Goal: Task Accomplishment & Management: Complete application form

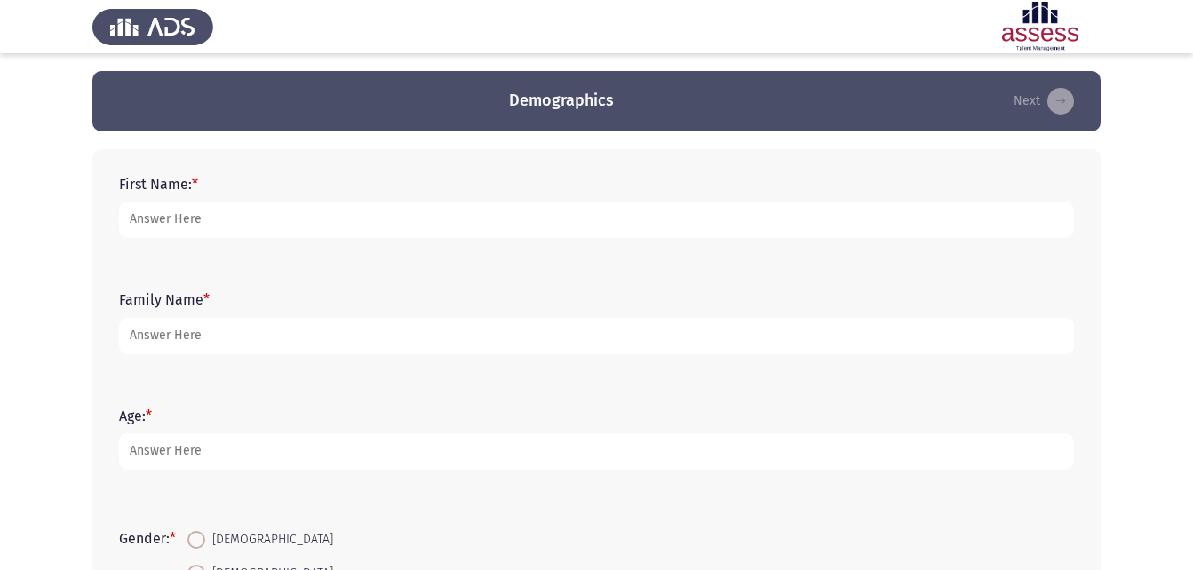
click at [257, 201] on form "First Name: *" at bounding box center [596, 207] width 955 height 62
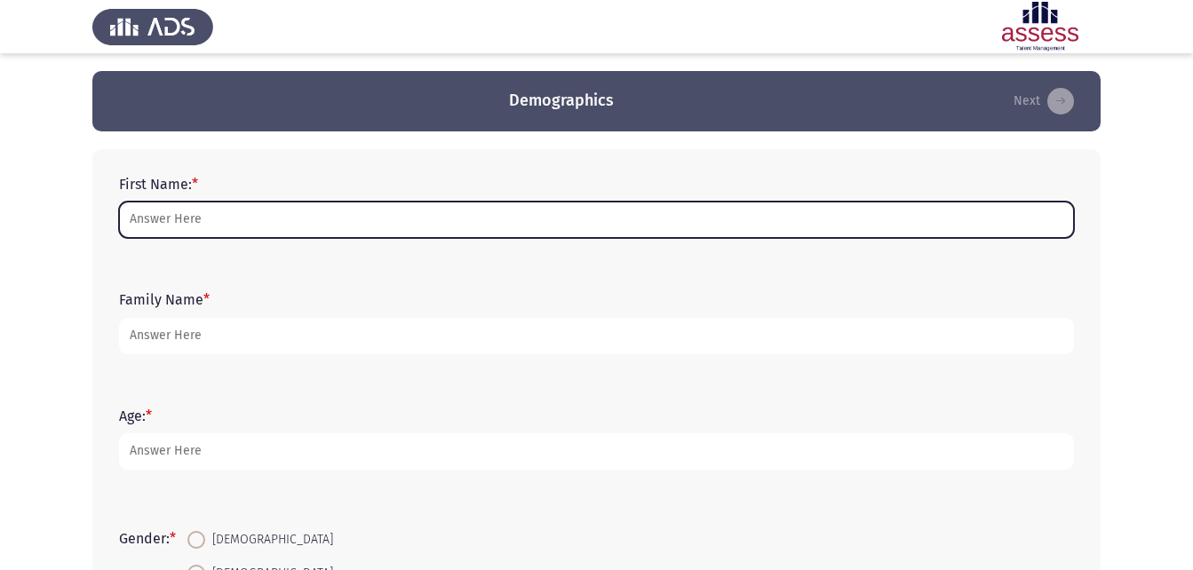
click at [267, 217] on input "First Name: *" at bounding box center [596, 220] width 955 height 36
type input "mary"
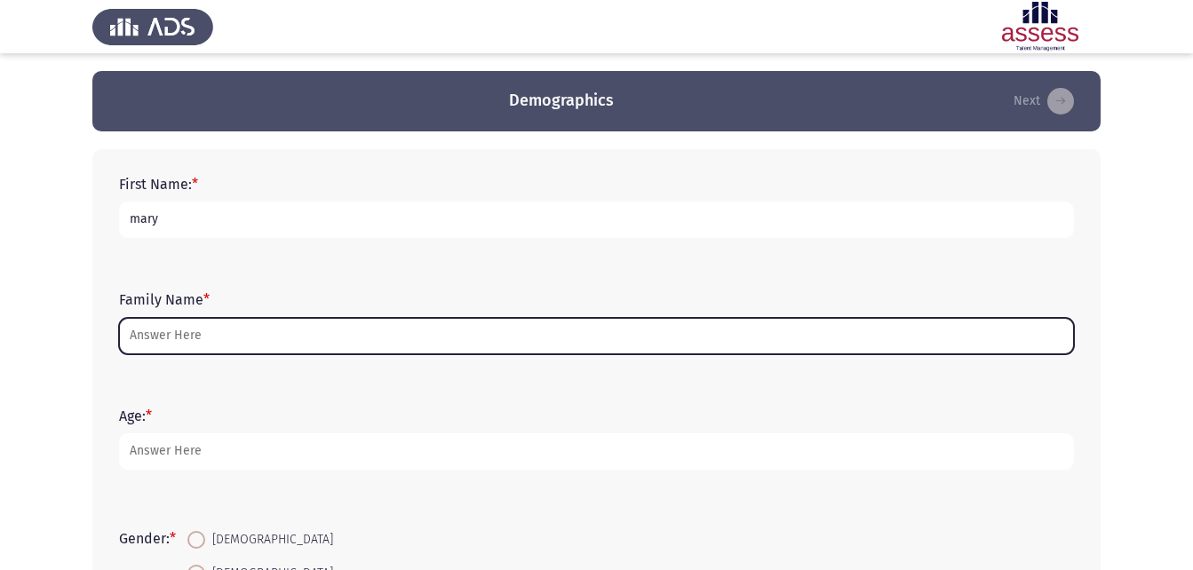
click at [254, 338] on input "Family Name *" at bounding box center [596, 336] width 955 height 36
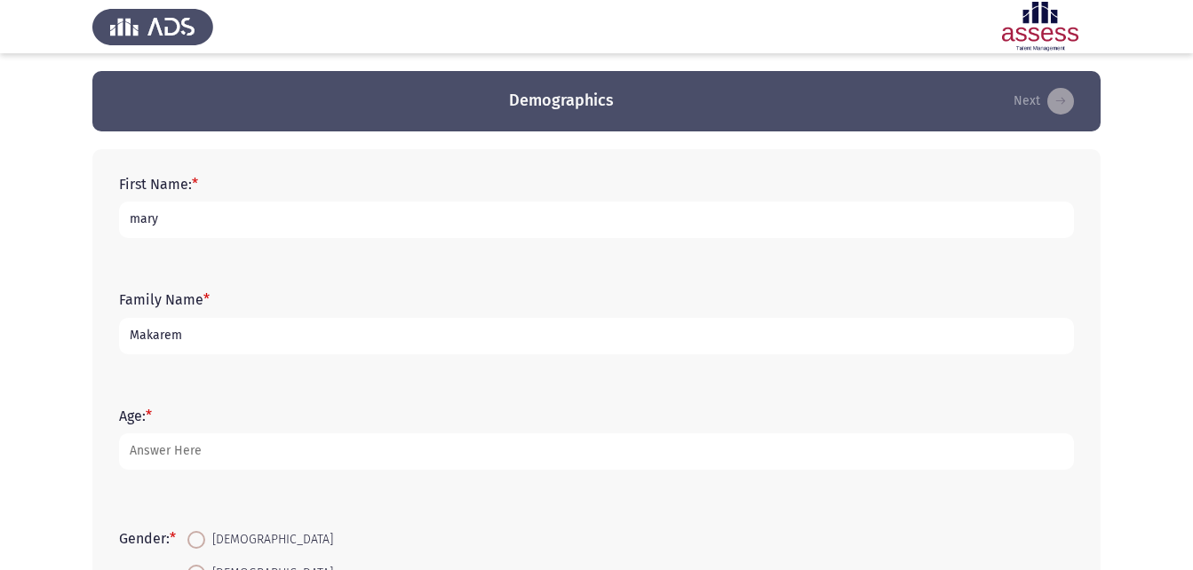
type input "Makarem"
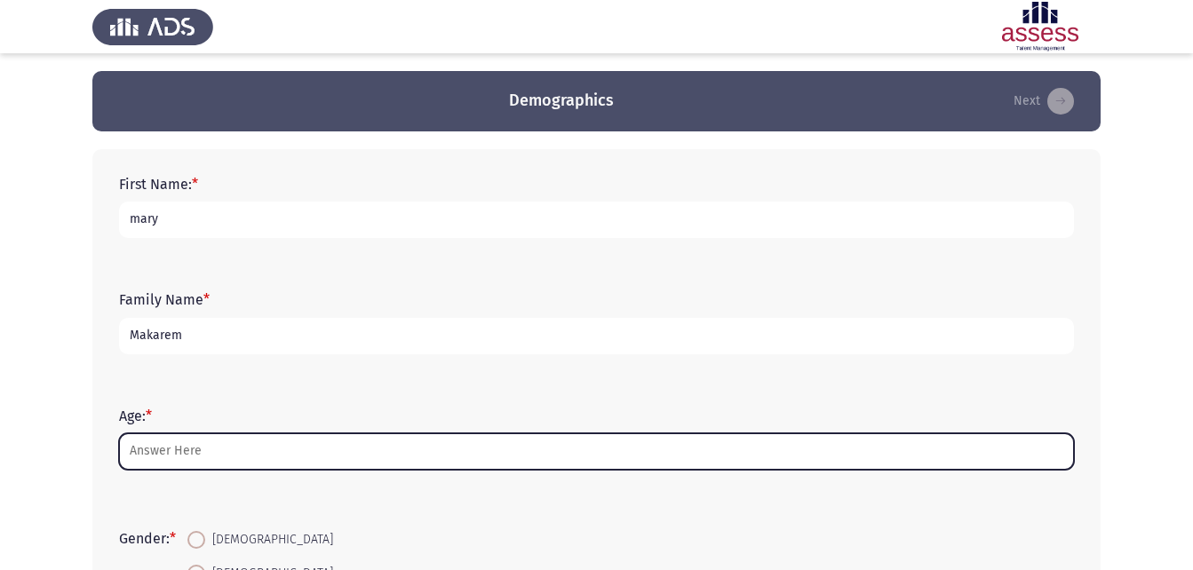
click at [381, 442] on input "Age: *" at bounding box center [596, 452] width 955 height 36
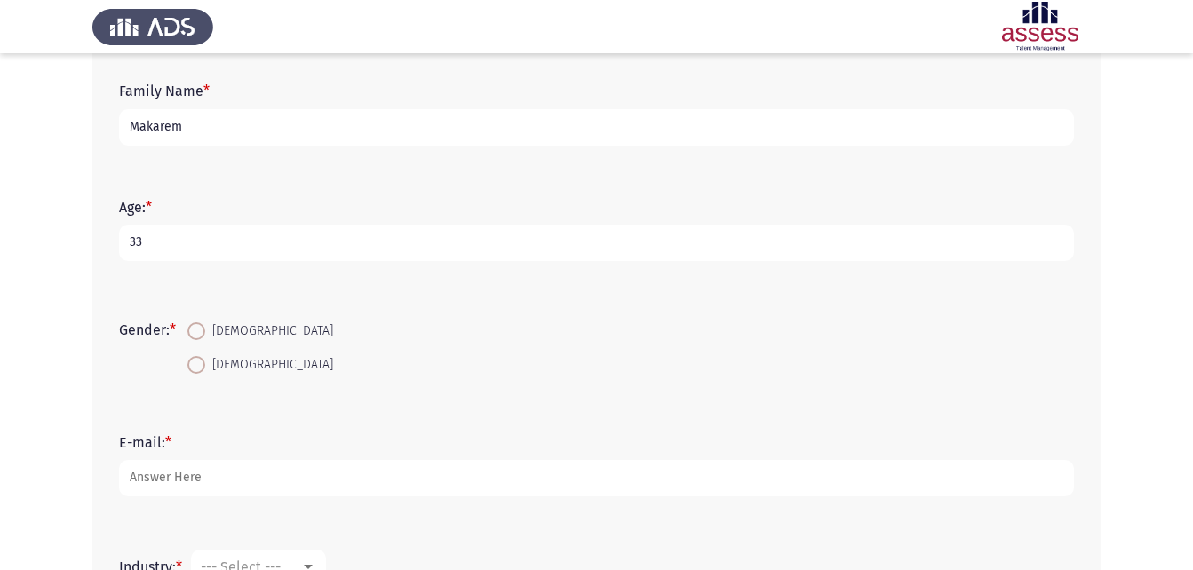
scroll to position [196, 0]
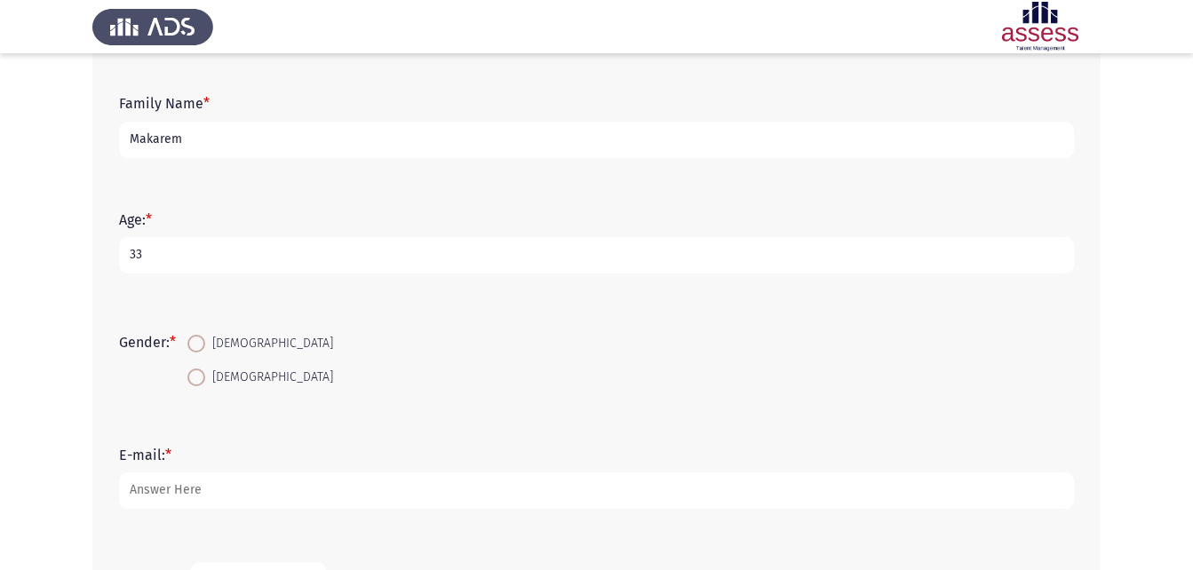
type input "33"
click at [211, 388] on mat-radio-button "[DEMOGRAPHIC_DATA]" at bounding box center [260, 376] width 169 height 33
click at [203, 381] on span at bounding box center [196, 378] width 18 height 18
click at [203, 381] on input "[DEMOGRAPHIC_DATA]" at bounding box center [196, 378] width 18 height 18
radio input "true"
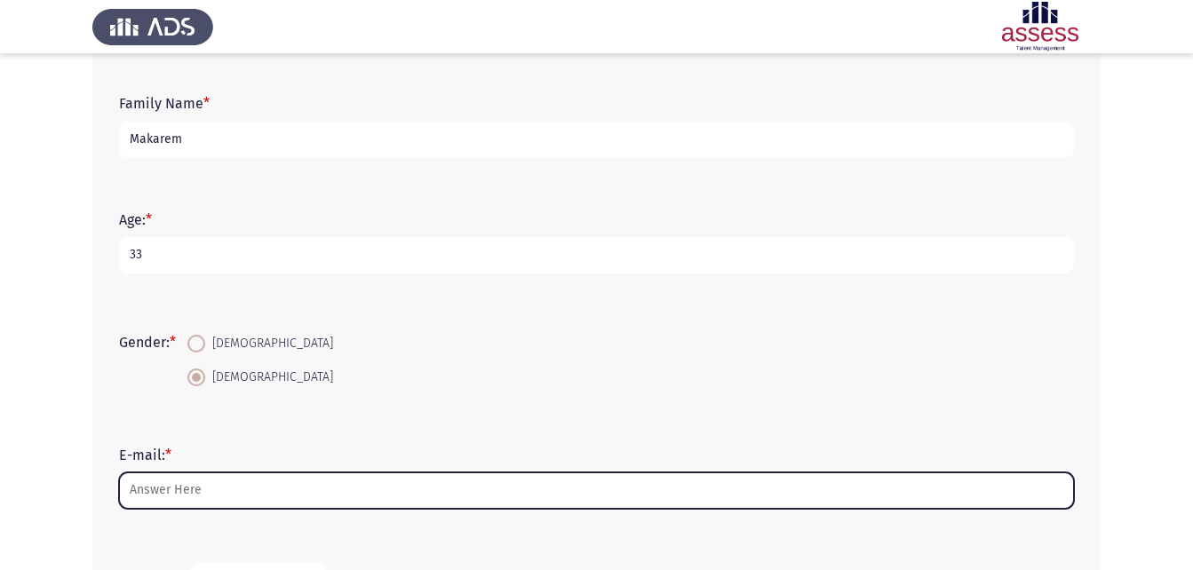
click at [222, 495] on input "E-mail: *" at bounding box center [596, 491] width 955 height 36
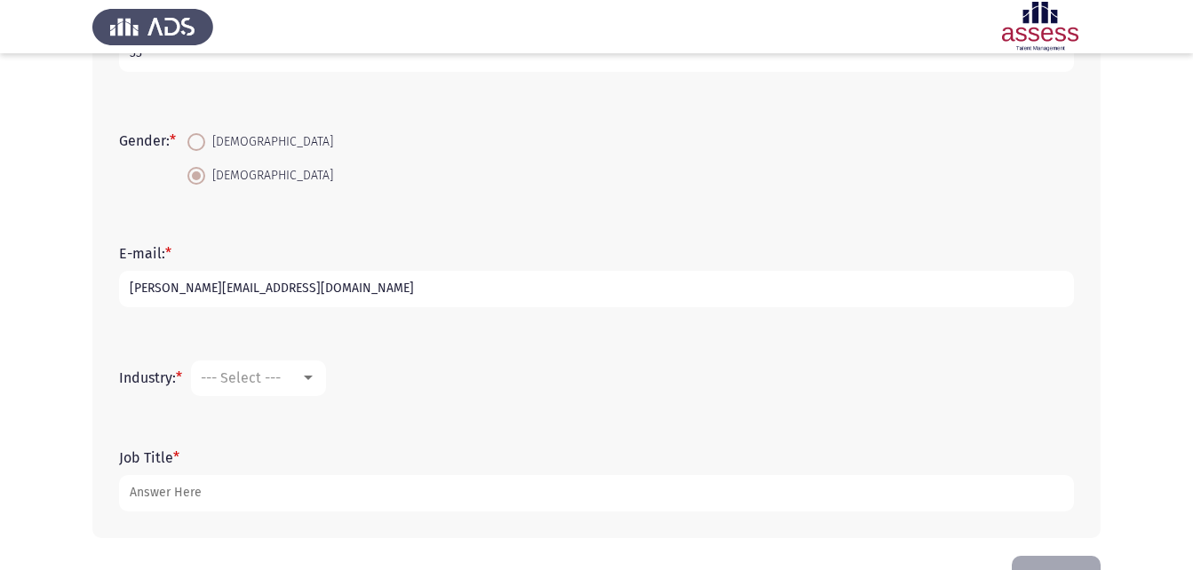
scroll to position [455, 0]
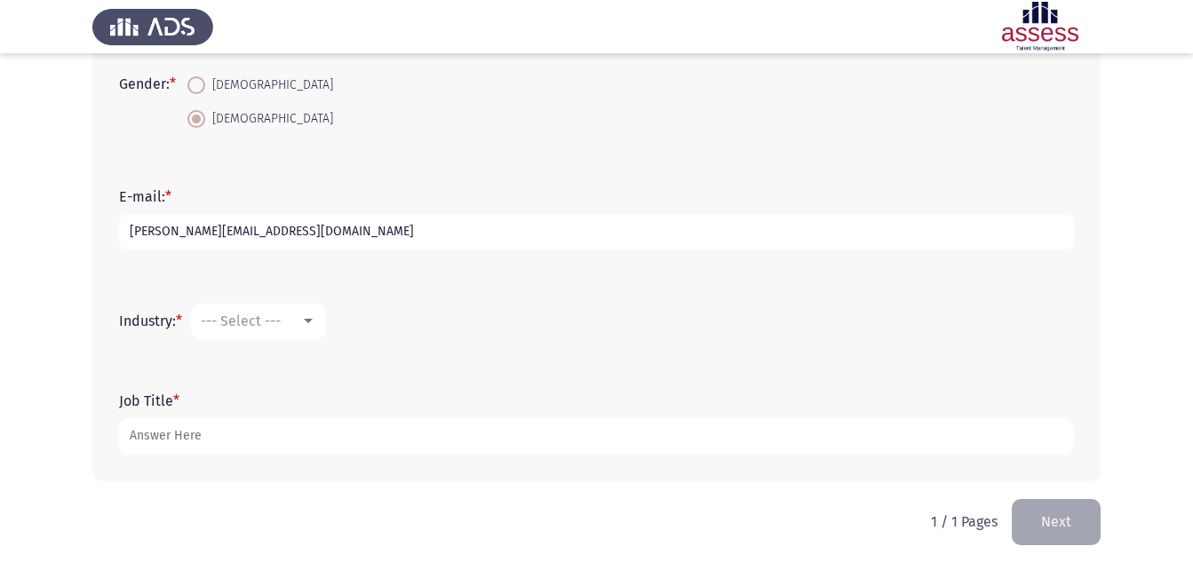
type input "[PERSON_NAME][EMAIL_ADDRESS][DOMAIN_NAME]"
click at [307, 315] on div at bounding box center [308, 321] width 16 height 14
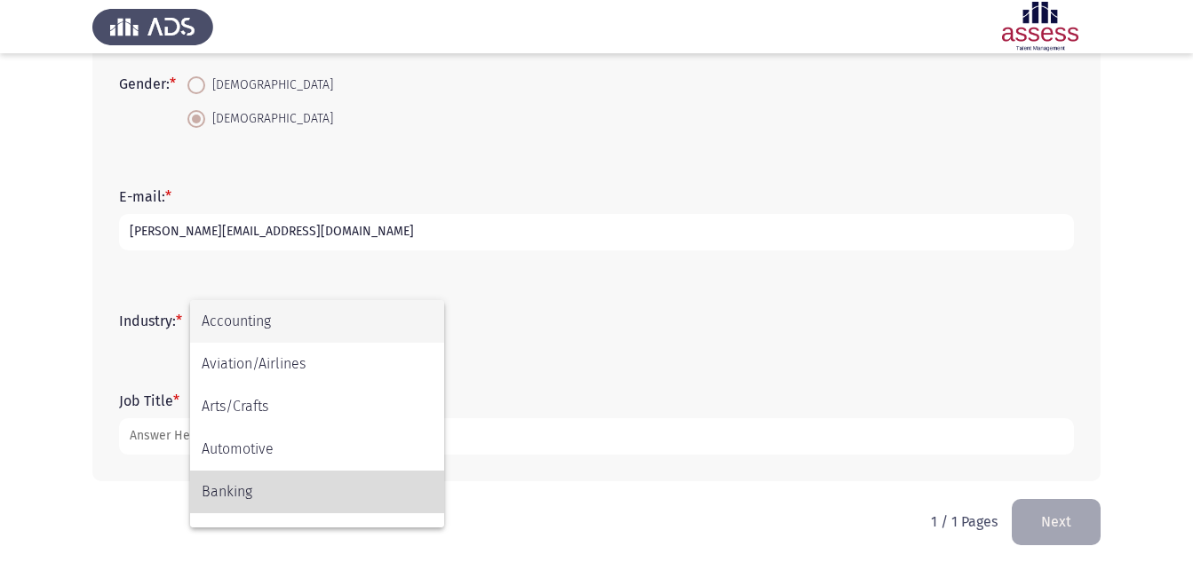
click at [259, 490] on span "Banking" at bounding box center [317, 492] width 231 height 43
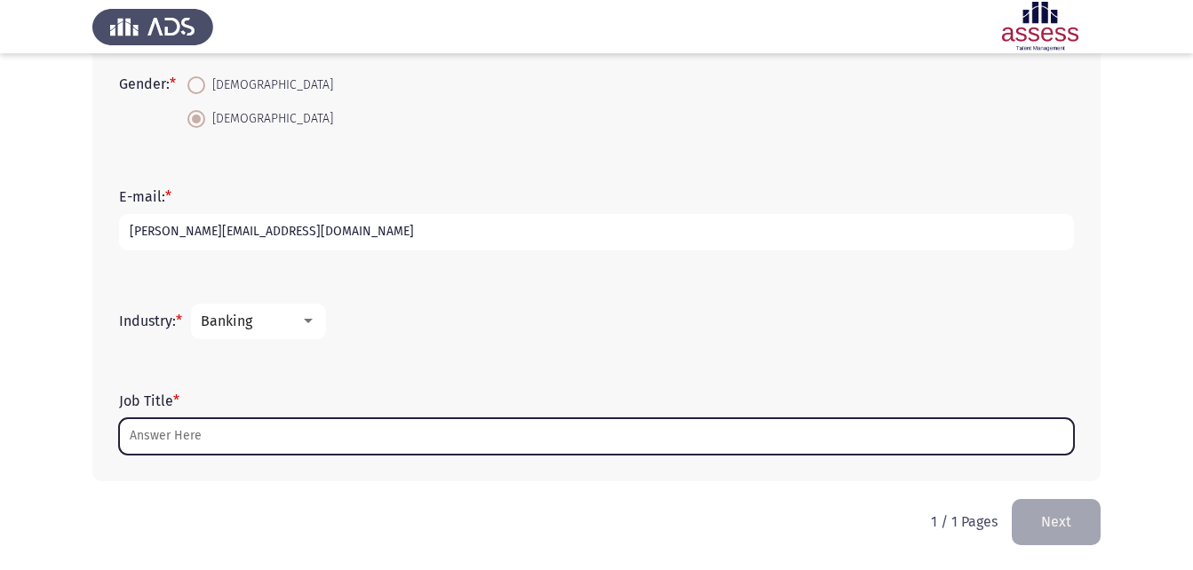
click at [221, 453] on input "Job Title *" at bounding box center [596, 436] width 955 height 36
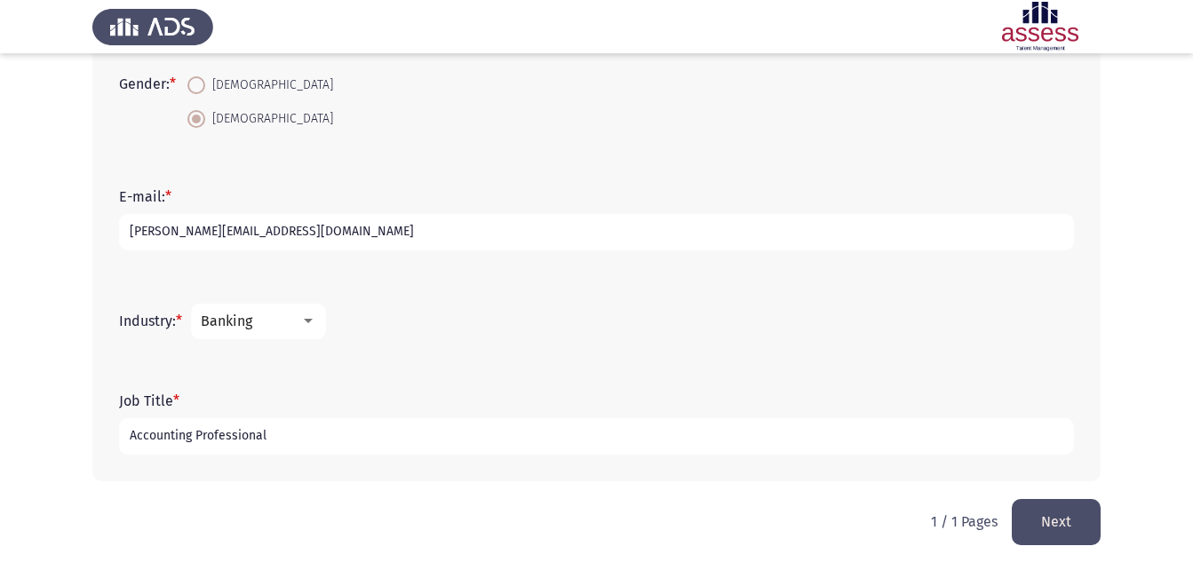
type input "Accounting Professional"
click at [1059, 525] on button "Next" at bounding box center [1056, 521] width 89 height 45
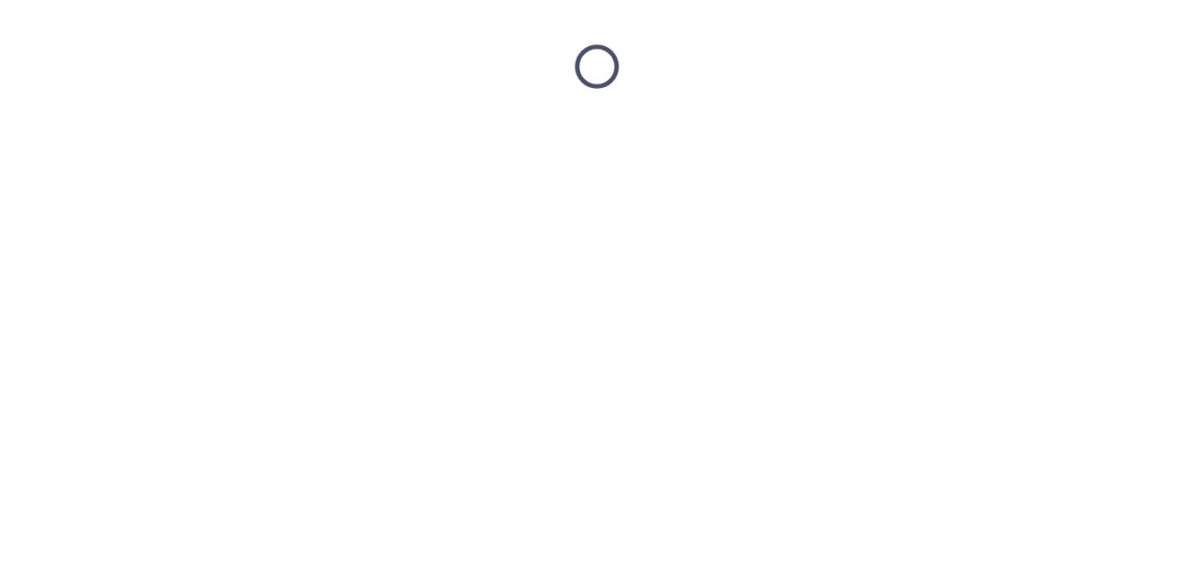
scroll to position [0, 0]
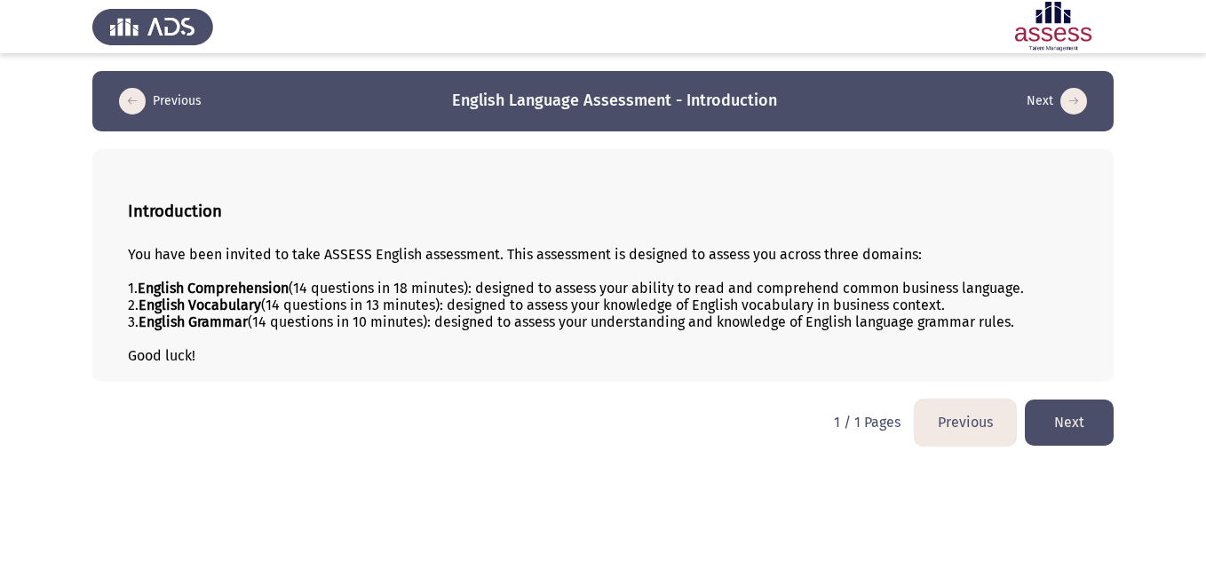
click at [1072, 418] on button "Next" at bounding box center [1069, 422] width 89 height 45
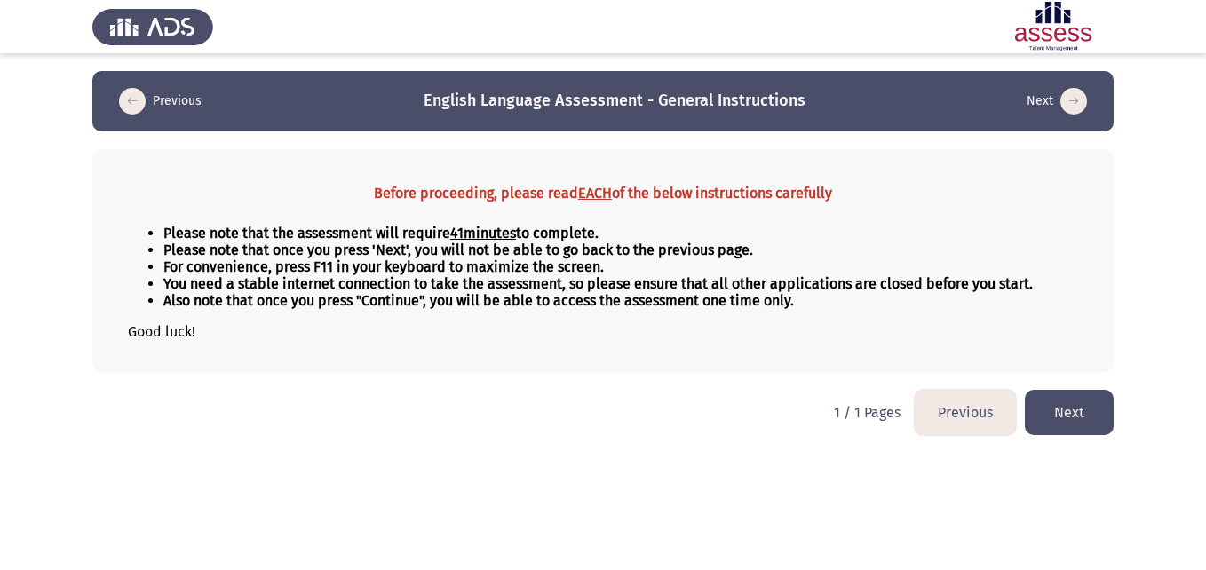
click at [1072, 418] on button "Next" at bounding box center [1069, 412] width 89 height 45
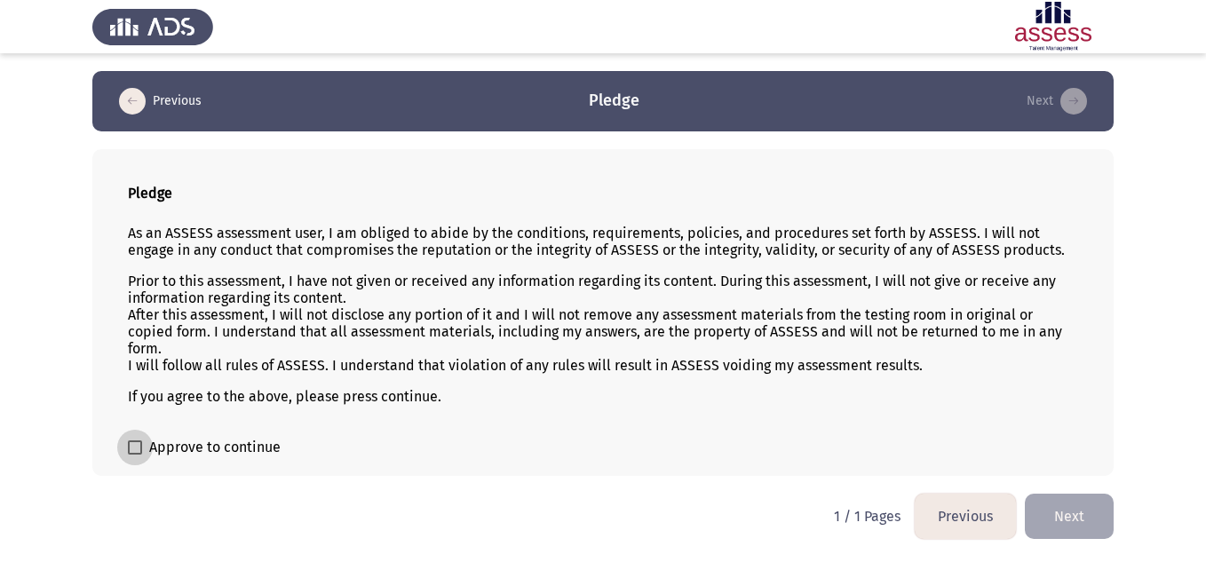
click at [142, 449] on label "Approve to continue" at bounding box center [204, 447] width 153 height 21
click at [135, 455] on input "Approve to continue" at bounding box center [134, 455] width 1 height 1
checkbox input "true"
click at [1045, 514] on button "Next" at bounding box center [1069, 516] width 89 height 45
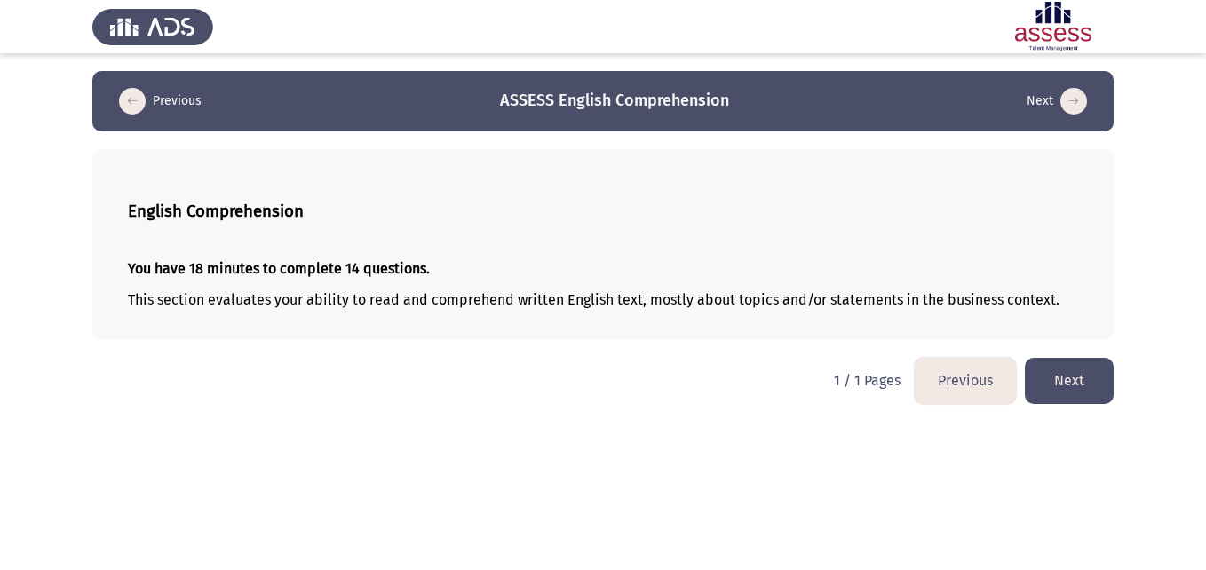
click at [1046, 374] on button "Next" at bounding box center [1069, 380] width 89 height 45
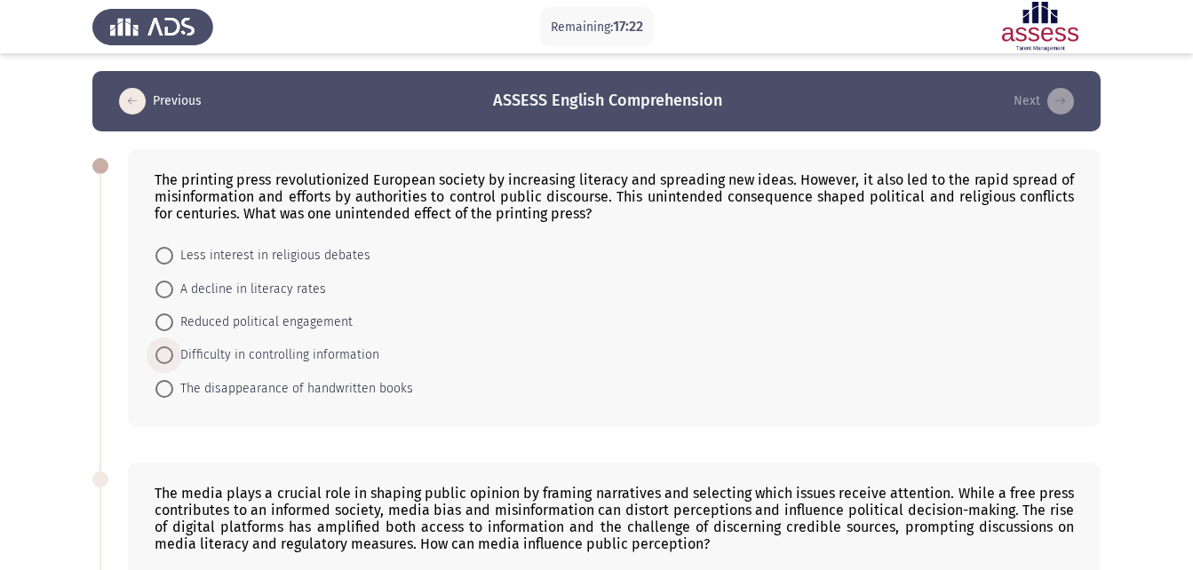
click at [159, 358] on span at bounding box center [164, 355] width 18 height 18
click at [159, 358] on input "Difficulty in controlling information" at bounding box center [164, 355] width 18 height 18
radio input "true"
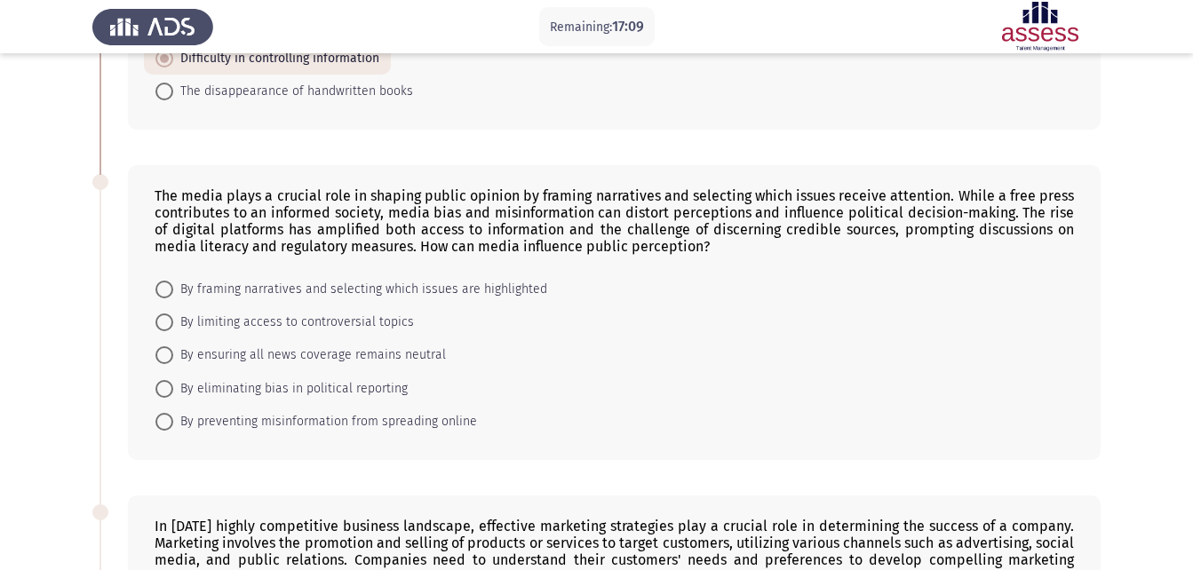
scroll to position [298, 0]
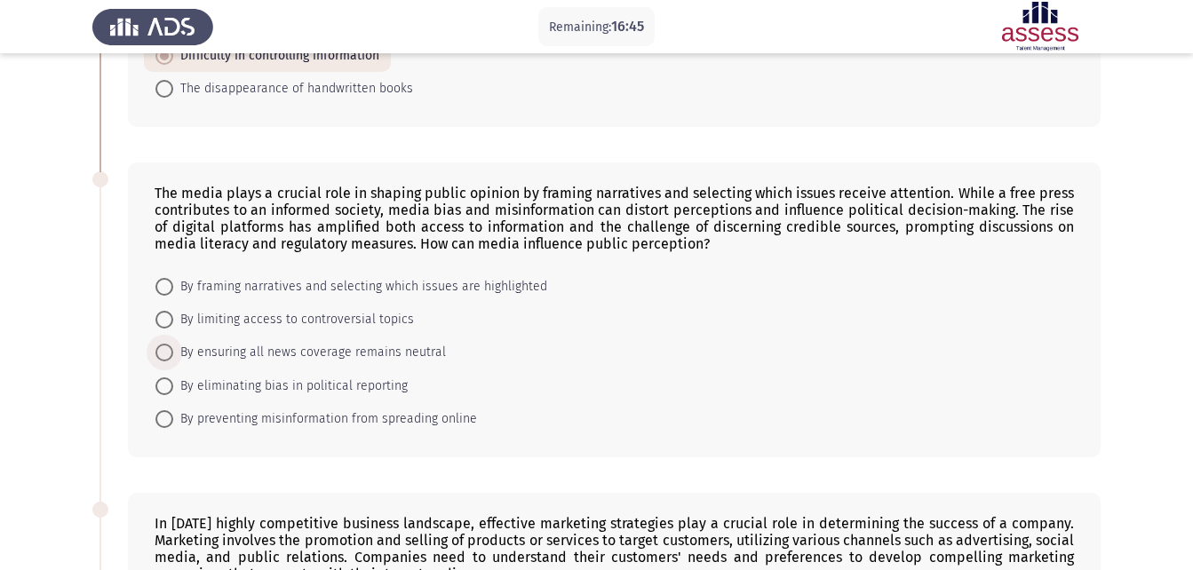
click at [169, 357] on span at bounding box center [164, 353] width 18 height 18
click at [169, 357] on input "By ensuring all news coverage remains neutral" at bounding box center [164, 353] width 18 height 18
radio input "true"
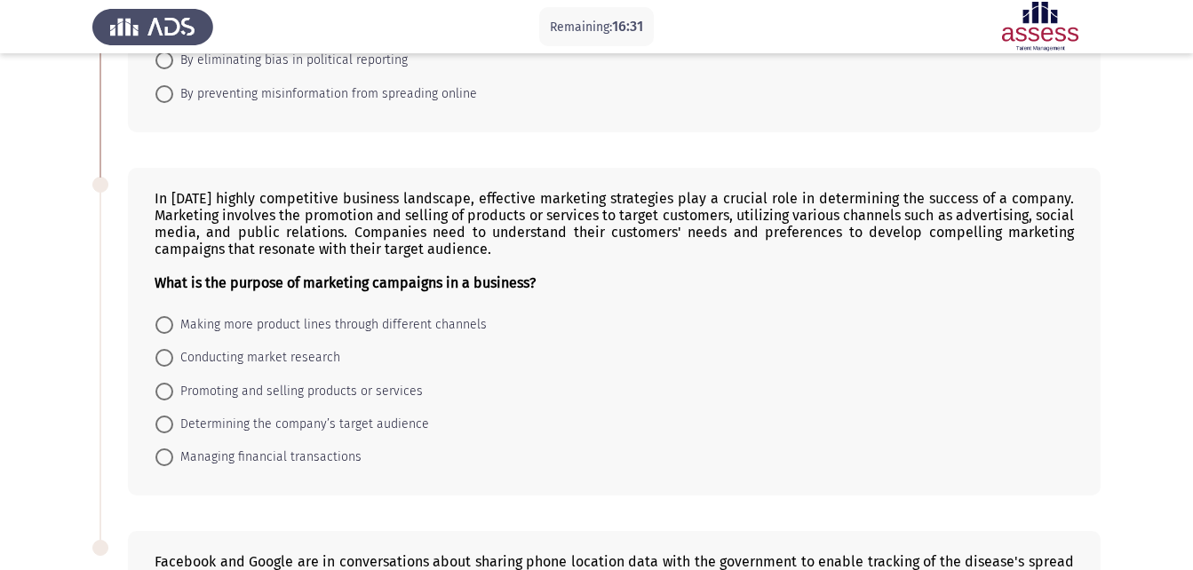
scroll to position [612, 0]
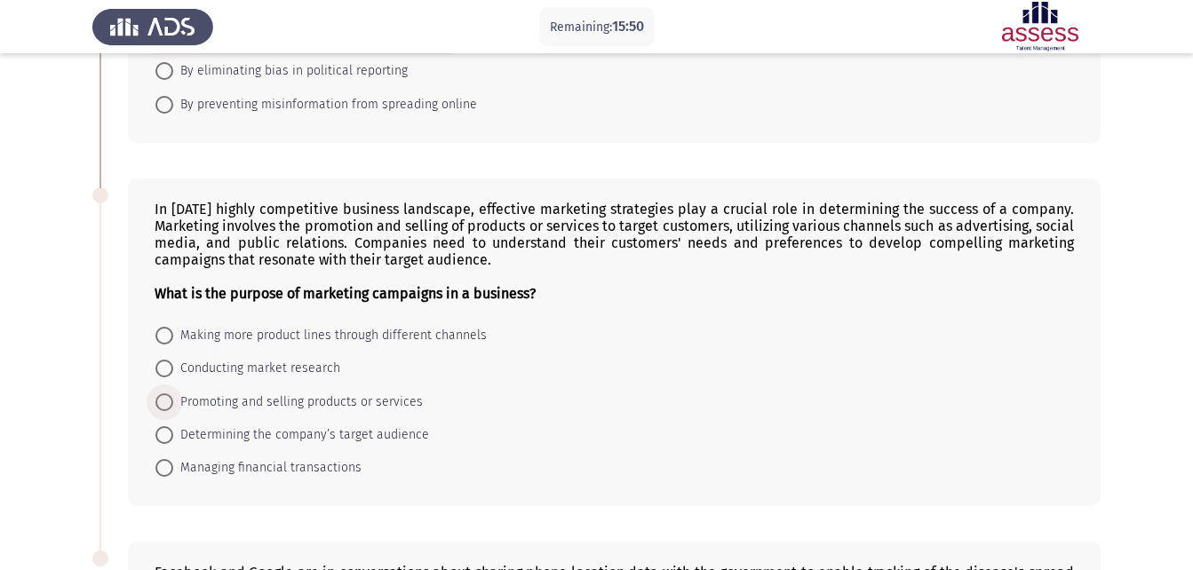
click at [246, 410] on span "Promoting and selling products or services" at bounding box center [298, 402] width 250 height 21
click at [173, 410] on input "Promoting and selling products or services" at bounding box center [164, 403] width 18 height 18
radio input "true"
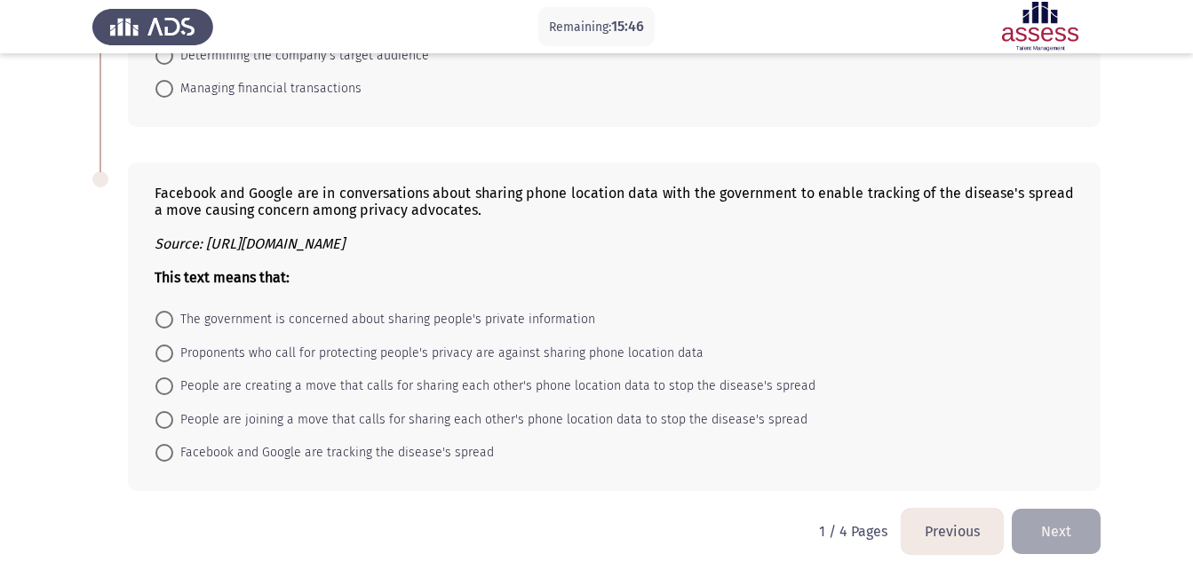
scroll to position [988, 0]
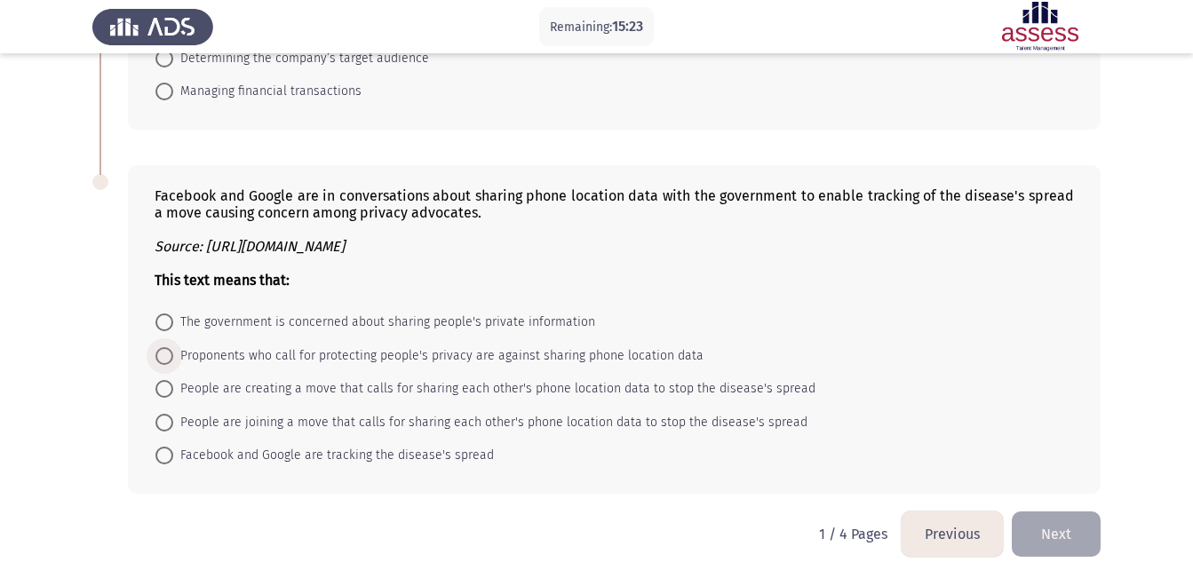
click at [218, 353] on span "Proponents who call for protecting people's privacy are against sharing phone l…" at bounding box center [438, 356] width 530 height 21
click at [173, 353] on input "Proponents who call for protecting people's privacy are against sharing phone l…" at bounding box center [164, 356] width 18 height 18
radio input "true"
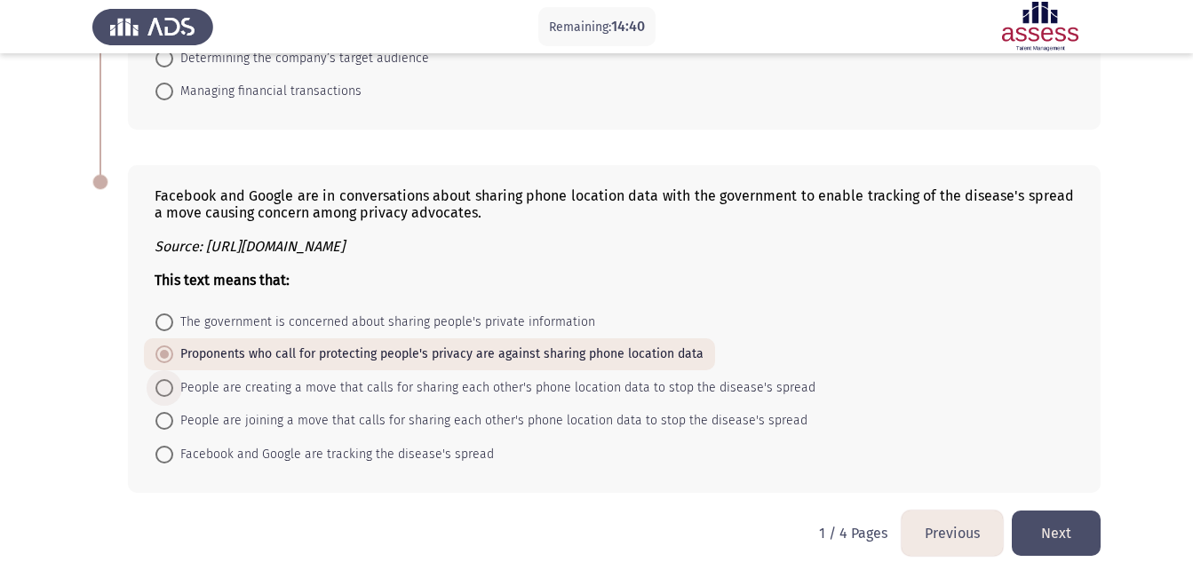
click at [234, 392] on span "People are creating a move that calls for sharing each other's phone location d…" at bounding box center [494, 388] width 642 height 21
click at [173, 392] on input "People are creating a move that calls for sharing each other's phone location d…" at bounding box center [164, 388] width 18 height 18
radio input "true"
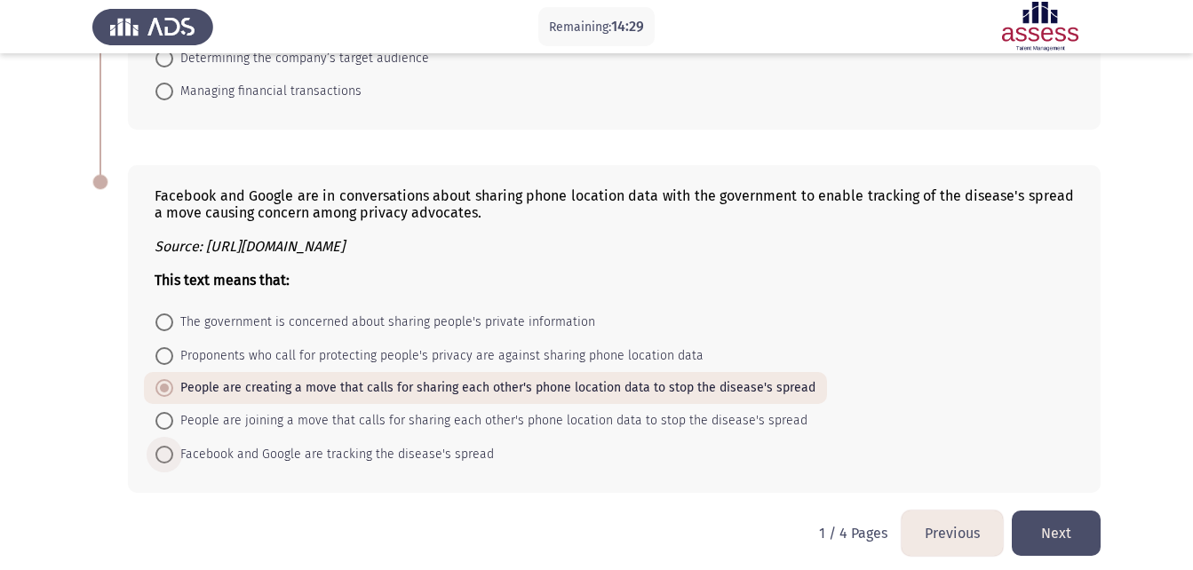
click at [460, 456] on span "Facebook and Google are tracking the disease's spread" at bounding box center [333, 454] width 321 height 21
click at [173, 456] on input "Facebook and Google are tracking the disease's spread" at bounding box center [164, 455] width 18 height 18
radio input "true"
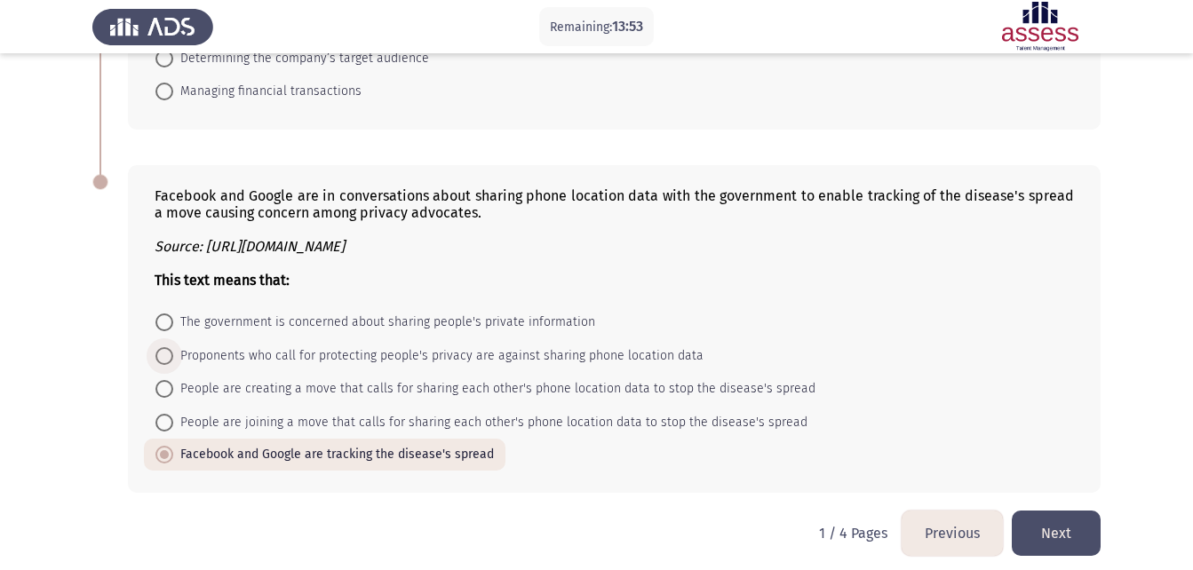
click at [227, 364] on span "Proponents who call for protecting people's privacy are against sharing phone l…" at bounding box center [438, 356] width 530 height 21
click at [173, 364] on input "Proponents who call for protecting people's privacy are against sharing phone l…" at bounding box center [164, 356] width 18 height 18
radio input "true"
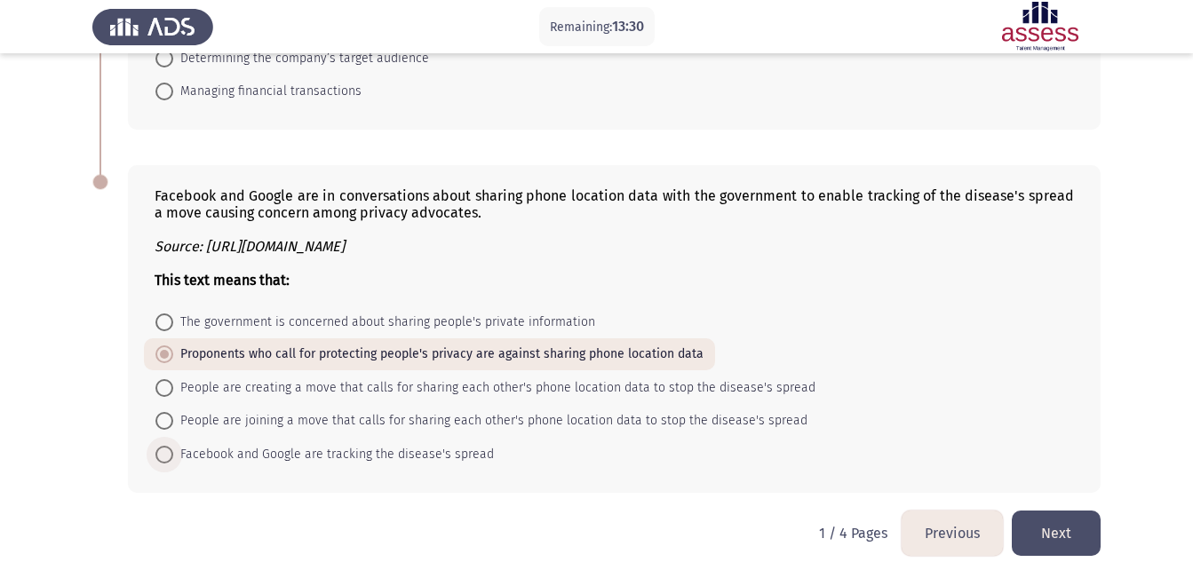
click at [405, 458] on span "Facebook and Google are tracking the disease's spread" at bounding box center [333, 454] width 321 height 21
click at [173, 458] on input "Facebook and Google are tracking the disease's spread" at bounding box center [164, 455] width 18 height 18
radio input "true"
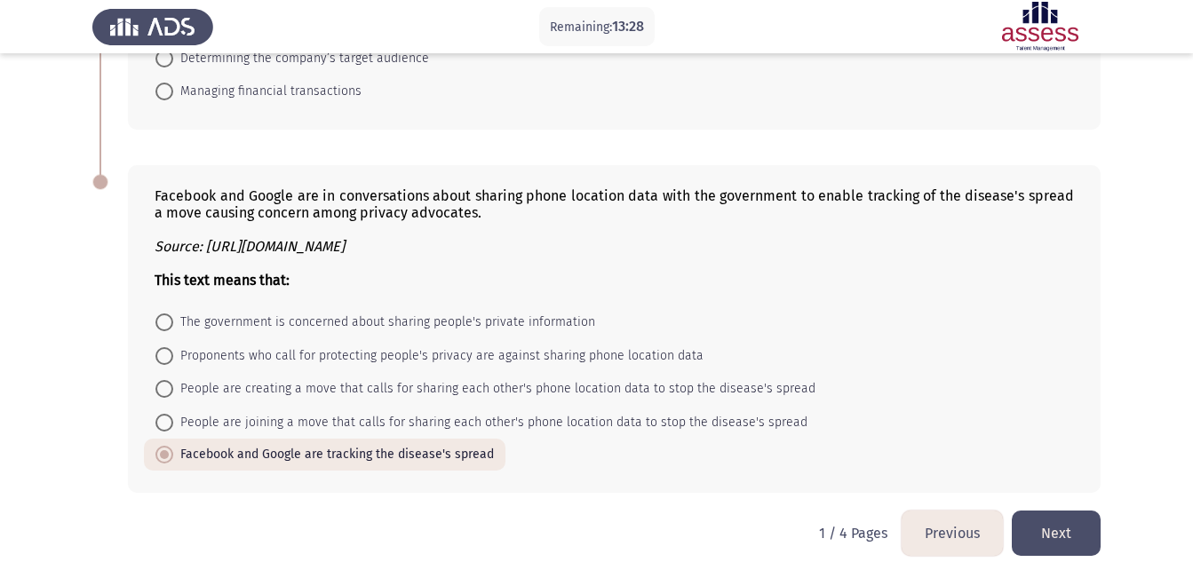
click at [926, 378] on form "The government is concerned about sharing people's private information Proponen…" at bounding box center [614, 388] width 919 height 164
click at [1046, 528] on button "Next" at bounding box center [1056, 533] width 89 height 45
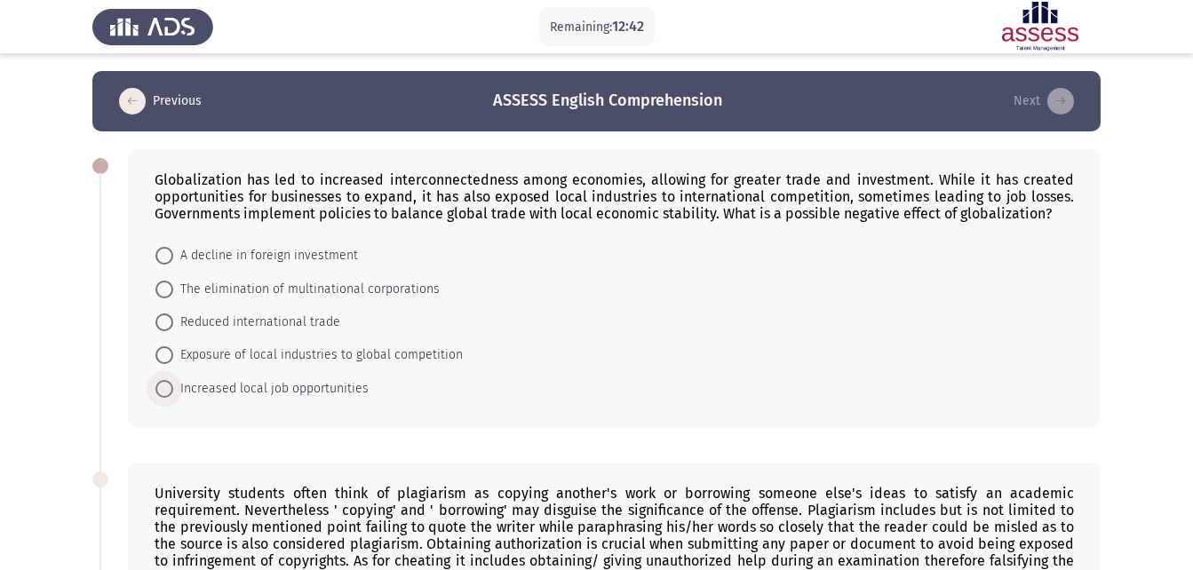
click at [302, 379] on span "Increased local job opportunities" at bounding box center [270, 388] width 195 height 21
click at [173, 380] on input "Increased local job opportunities" at bounding box center [164, 389] width 18 height 18
radio input "true"
click at [447, 352] on span "Exposure of local industries to global competition" at bounding box center [318, 355] width 290 height 21
click at [173, 352] on input "Exposure of local industries to global competition" at bounding box center [164, 355] width 18 height 18
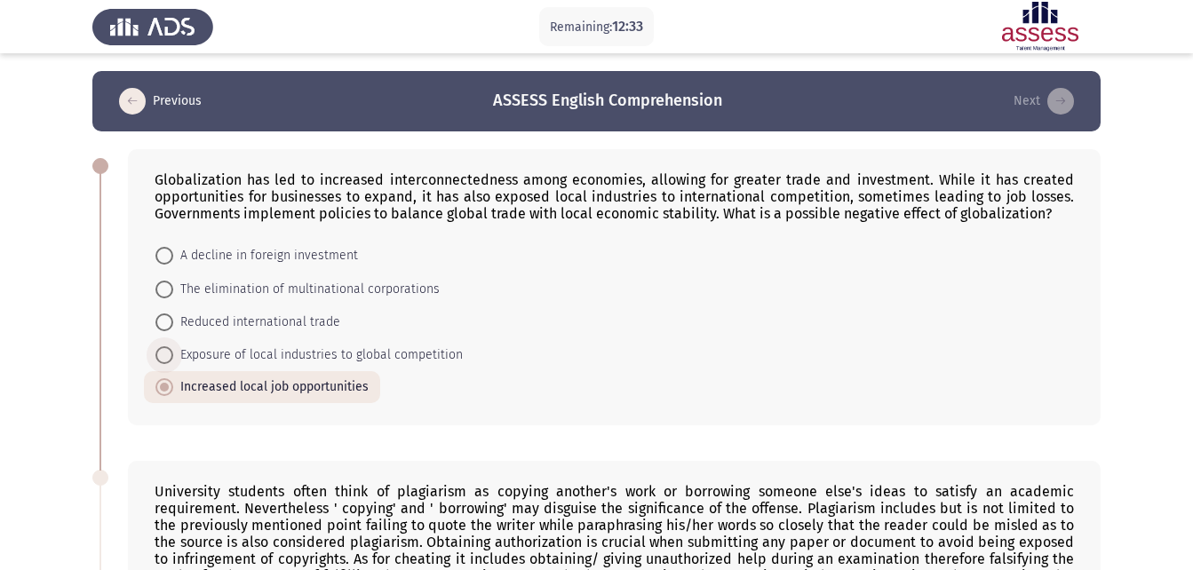
radio input "true"
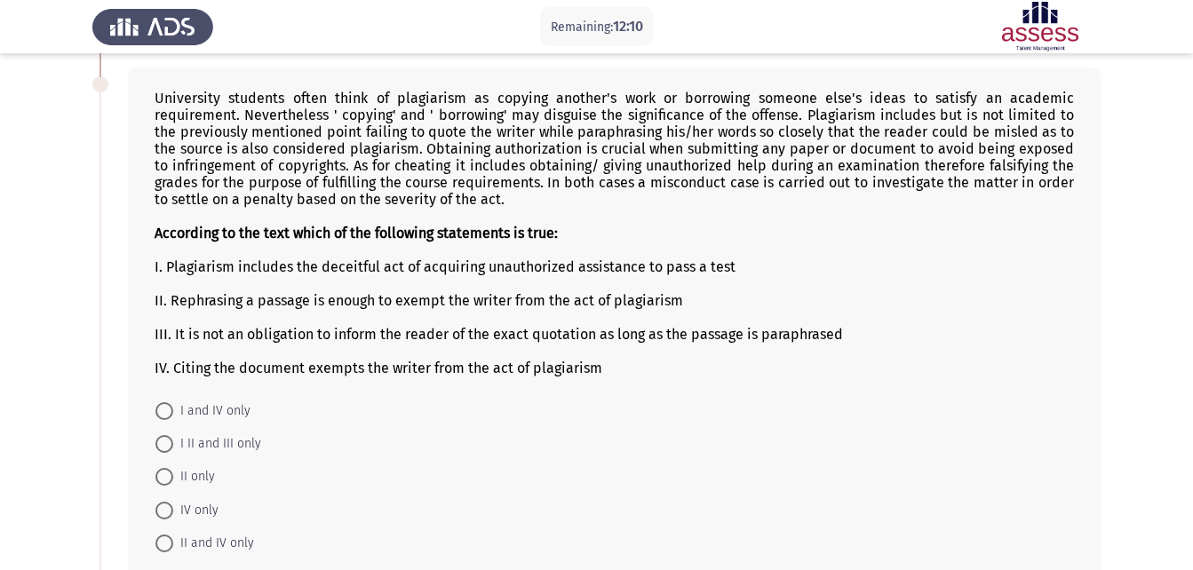
scroll to position [377, 0]
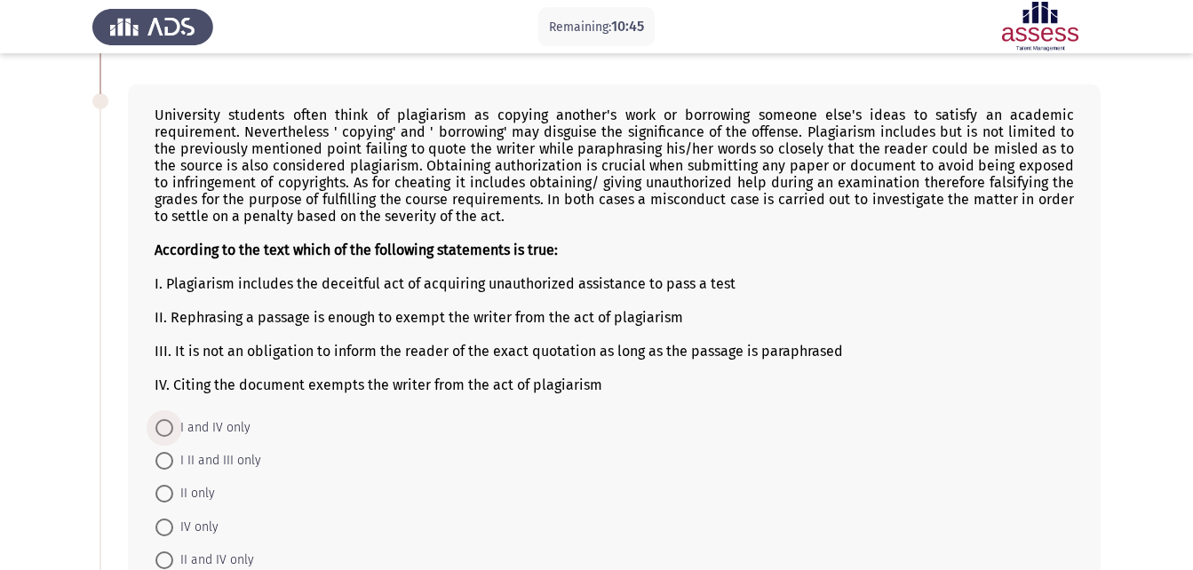
click at [228, 428] on span "I and IV only" at bounding box center [211, 428] width 77 height 21
click at [173, 428] on input "I and IV only" at bounding box center [164, 428] width 18 height 18
radio input "true"
click at [217, 528] on span "IV only" at bounding box center [195, 525] width 45 height 21
click at [173, 528] on input "IV only" at bounding box center [164, 526] width 18 height 18
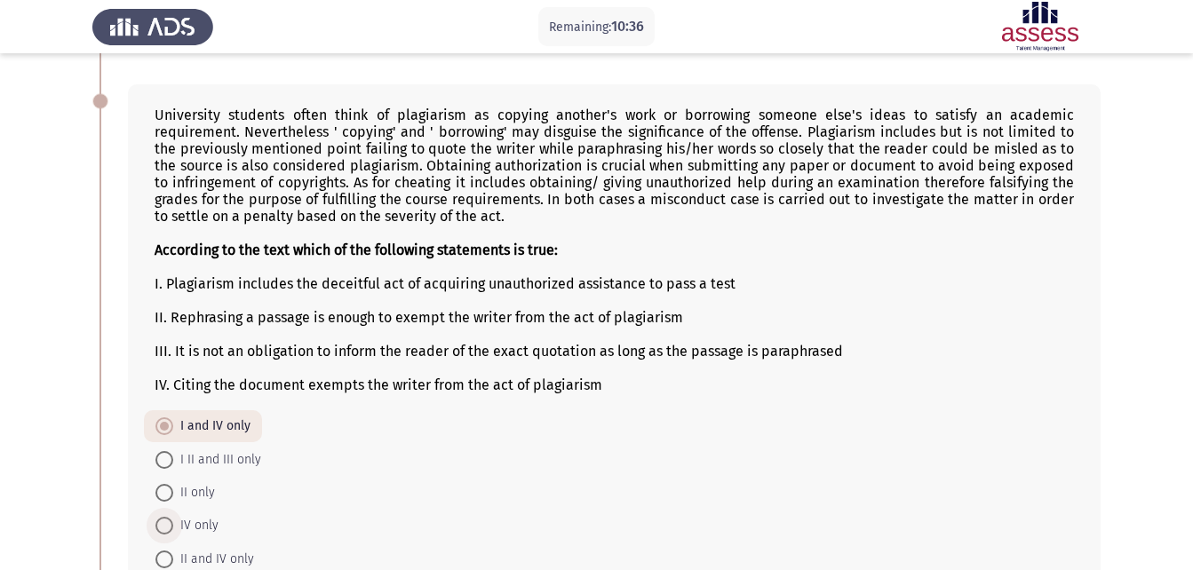
radio input "true"
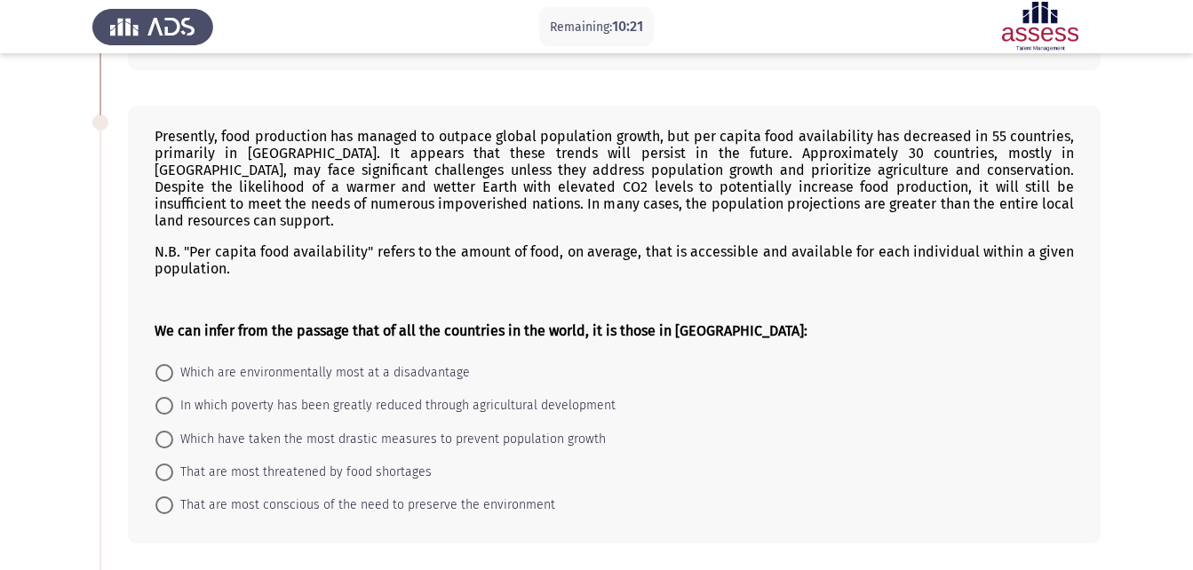
scroll to position [918, 0]
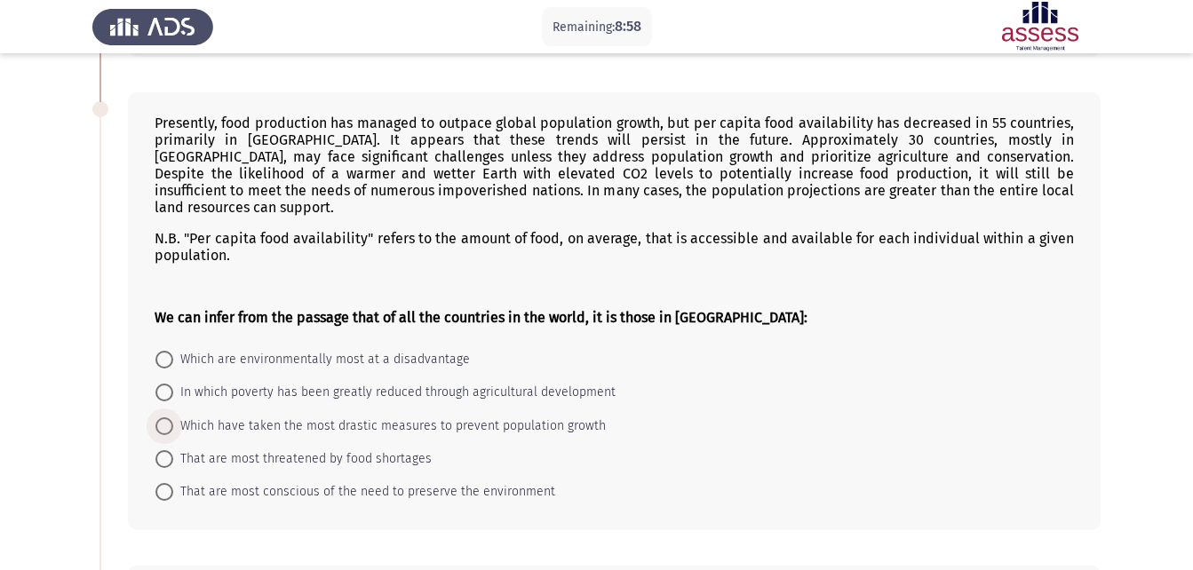
click at [460, 416] on span "Which have taken the most drastic measures to prevent population growth" at bounding box center [389, 426] width 433 height 21
click at [173, 418] on input "Which have taken the most drastic measures to prevent population growth" at bounding box center [164, 427] width 18 height 18
radio input "true"
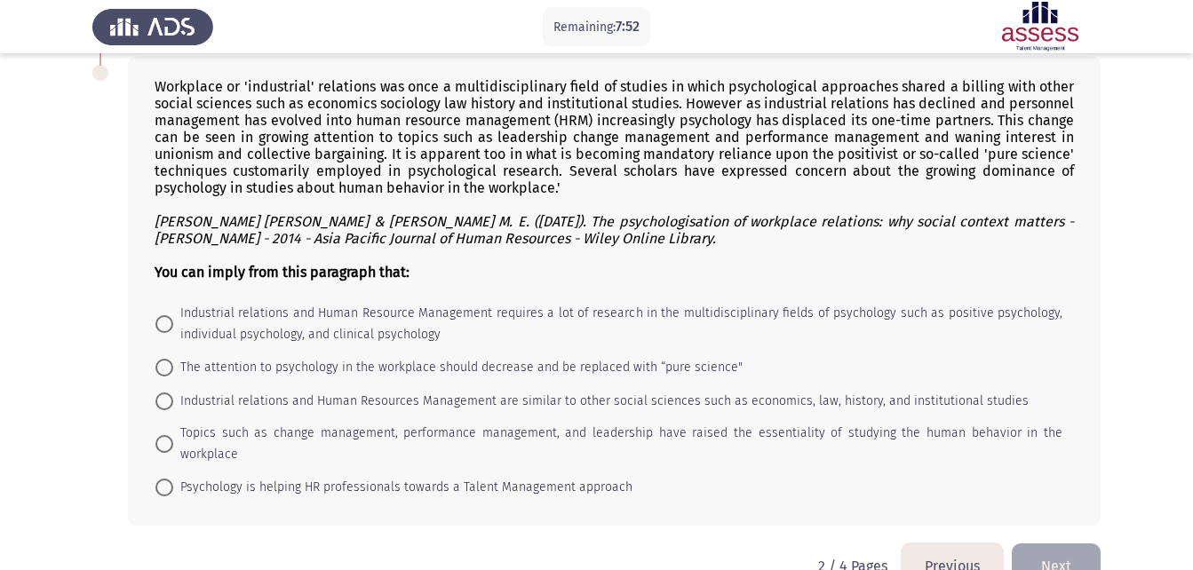
scroll to position [1435, 0]
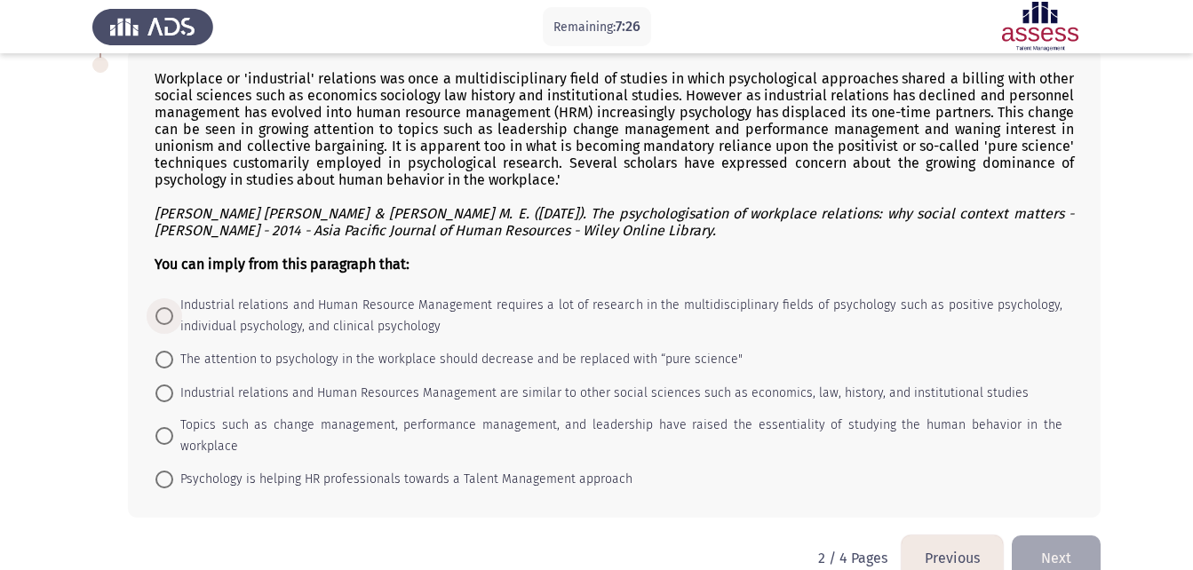
click at [684, 295] on span "Industrial relations and Human Resource Management requires a lot of research i…" at bounding box center [617, 316] width 889 height 43
click at [173, 307] on input "Industrial relations and Human Resource Management requires a lot of research i…" at bounding box center [164, 316] width 18 height 18
radio input "true"
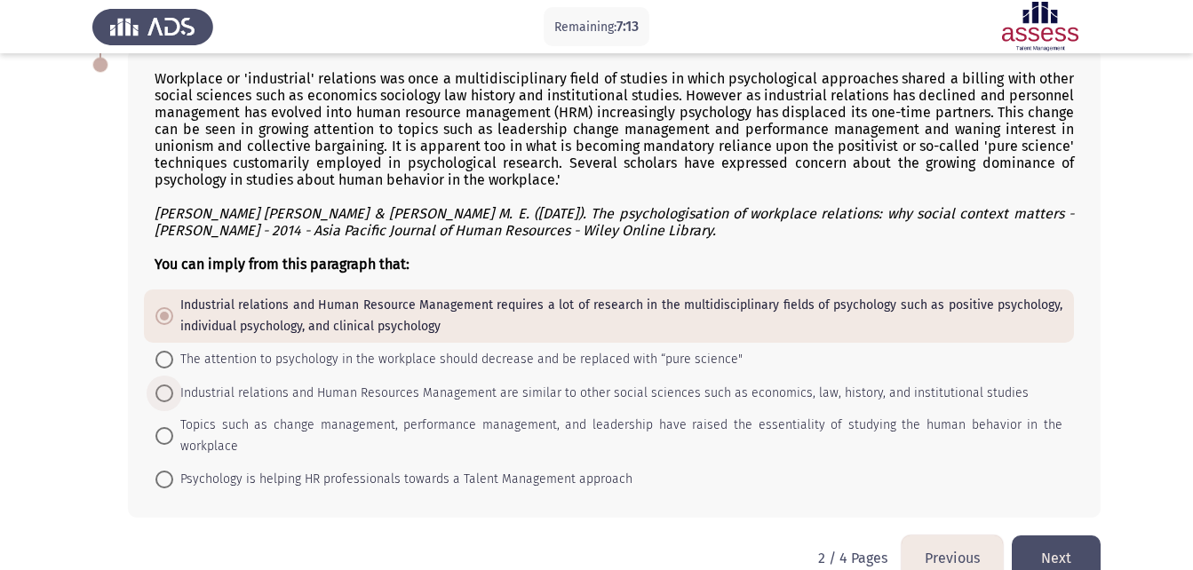
click at [804, 383] on span "Industrial relations and Human Resources Management are similar to other social…" at bounding box center [600, 393] width 855 height 21
click at [173, 385] on input "Industrial relations and Human Resources Management are similar to other social…" at bounding box center [164, 394] width 18 height 18
radio input "true"
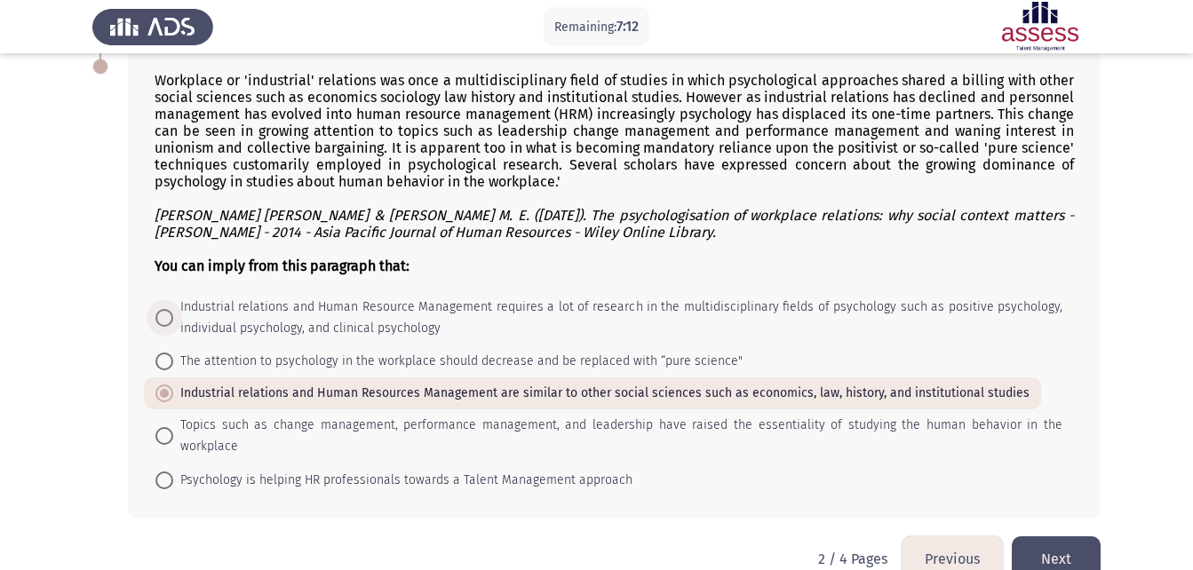
click at [745, 297] on span "Industrial relations and Human Resource Management requires a lot of research i…" at bounding box center [617, 318] width 889 height 43
click at [173, 309] on input "Industrial relations and Human Resource Management requires a lot of research i…" at bounding box center [164, 318] width 18 height 18
radio input "true"
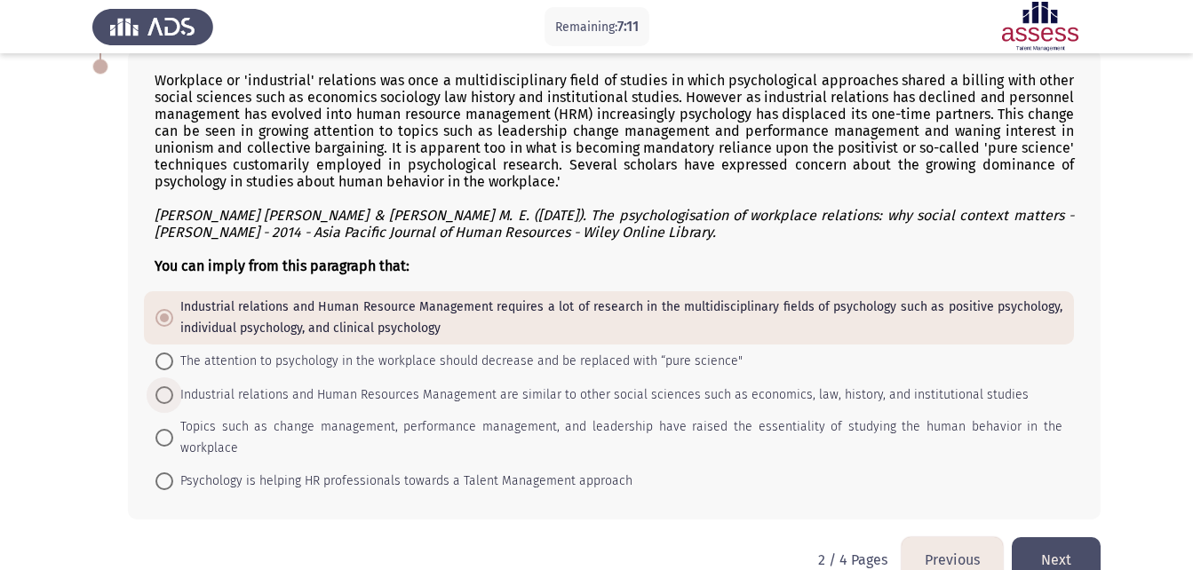
click at [705, 385] on span "Industrial relations and Human Resources Management are similar to other social…" at bounding box center [600, 395] width 855 height 21
click at [173, 386] on input "Industrial relations and Human Resources Management are similar to other social…" at bounding box center [164, 395] width 18 height 18
radio input "true"
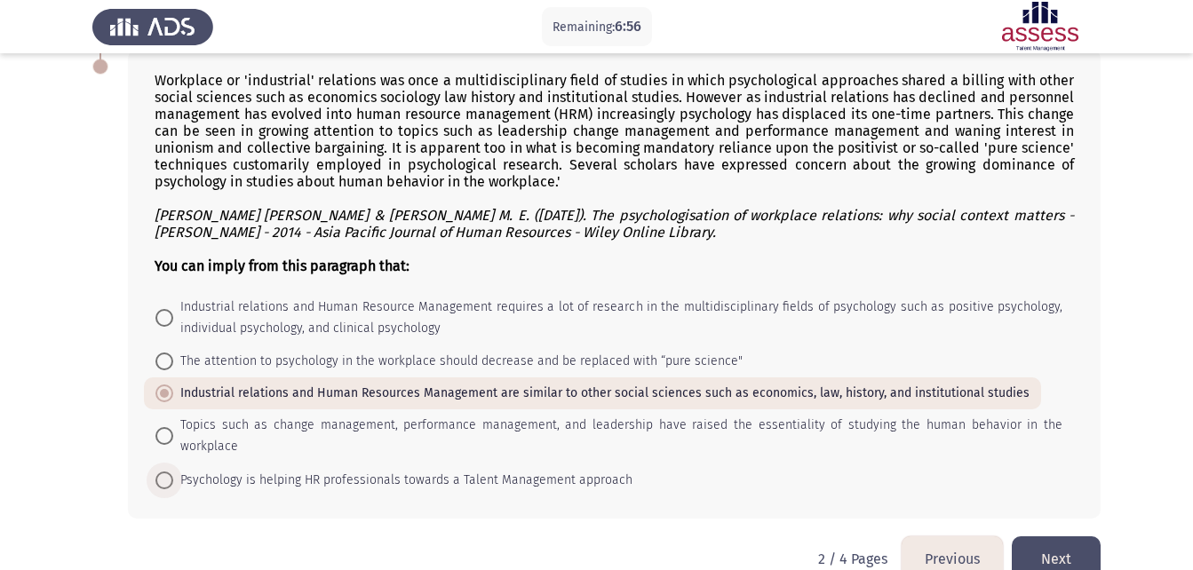
click at [527, 470] on span "Psychology is helping HR professionals towards a Talent Management approach" at bounding box center [402, 480] width 459 height 21
click at [173, 472] on input "Psychology is helping HR professionals towards a Talent Management approach" at bounding box center [164, 481] width 18 height 18
radio input "true"
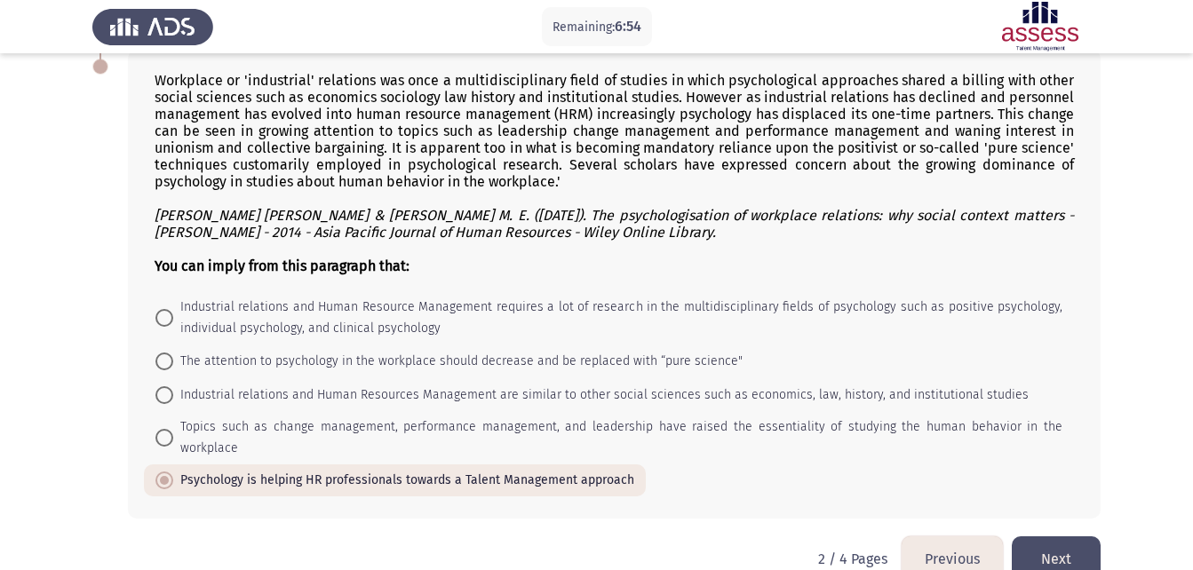
click at [1081, 537] on button "Next" at bounding box center [1056, 559] width 89 height 45
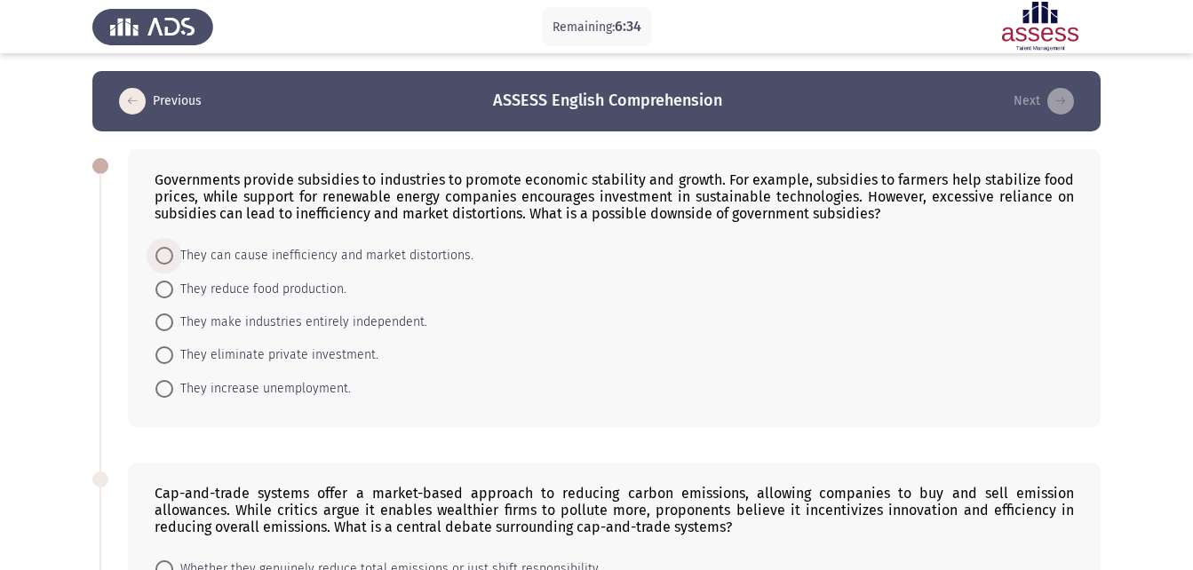
click at [391, 256] on span "They can cause inefficiency and market distortions." at bounding box center [323, 255] width 300 height 21
click at [173, 256] on input "They can cause inefficiency and market distortions." at bounding box center [164, 256] width 18 height 18
radio input "true"
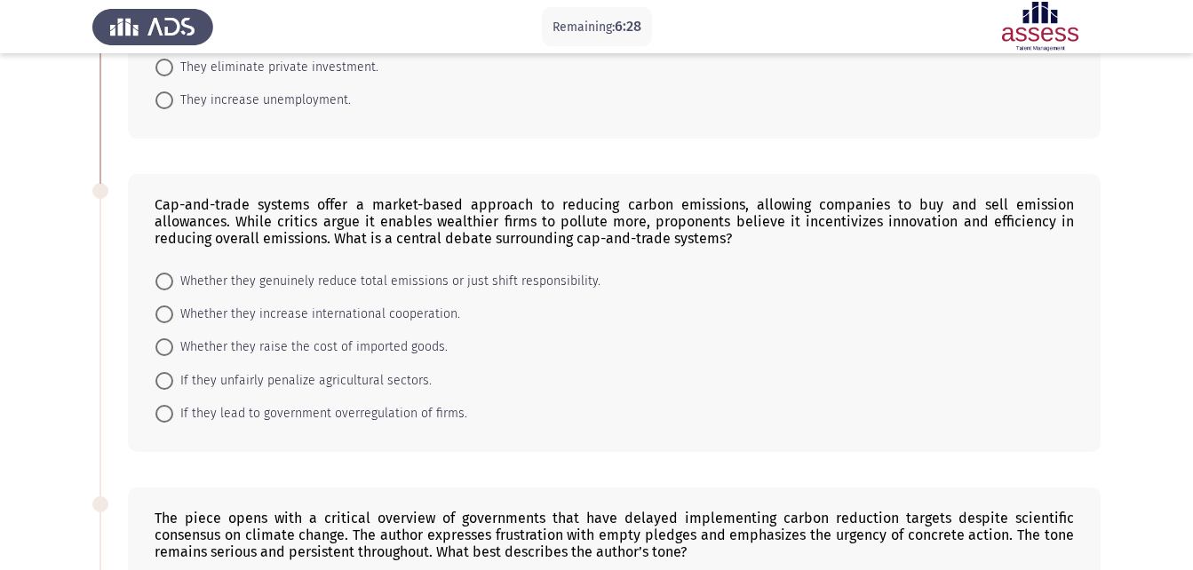
scroll to position [267, 0]
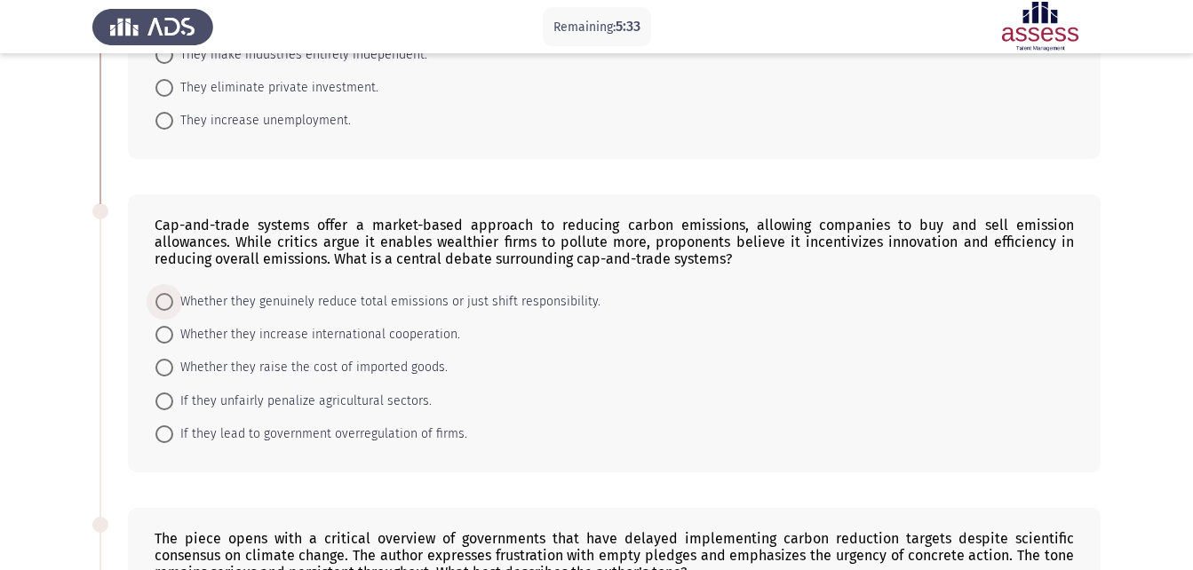
click at [542, 301] on span "Whether they genuinely reduce total emissions or just shift responsibility." at bounding box center [386, 301] width 427 height 21
click at [173, 301] on input "Whether they genuinely reduce total emissions or just shift responsibility." at bounding box center [164, 302] width 18 height 18
radio input "true"
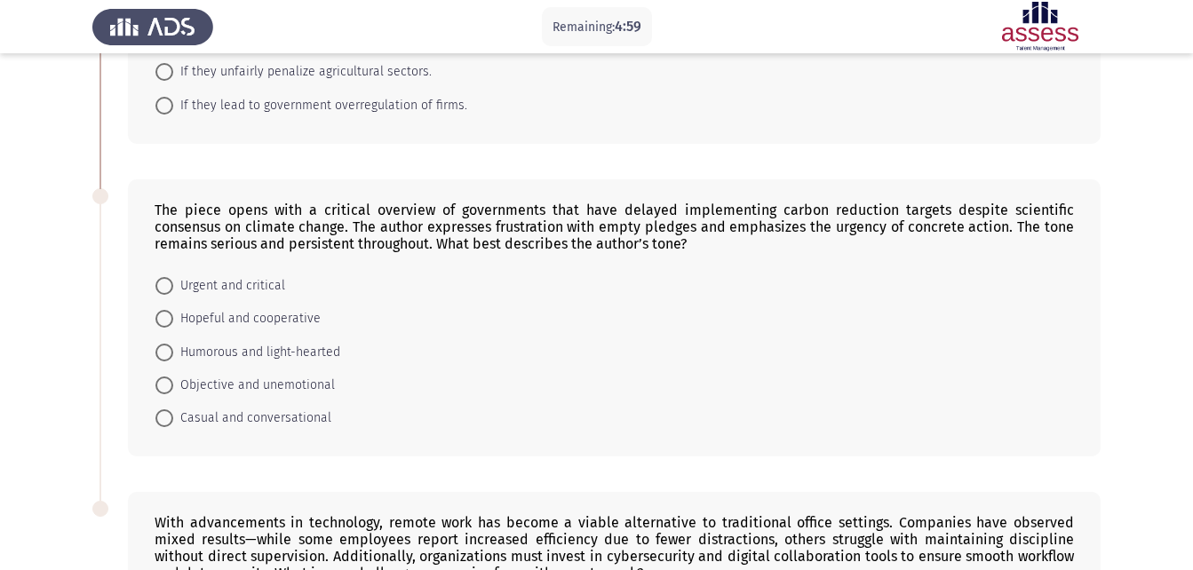
scroll to position [609, 0]
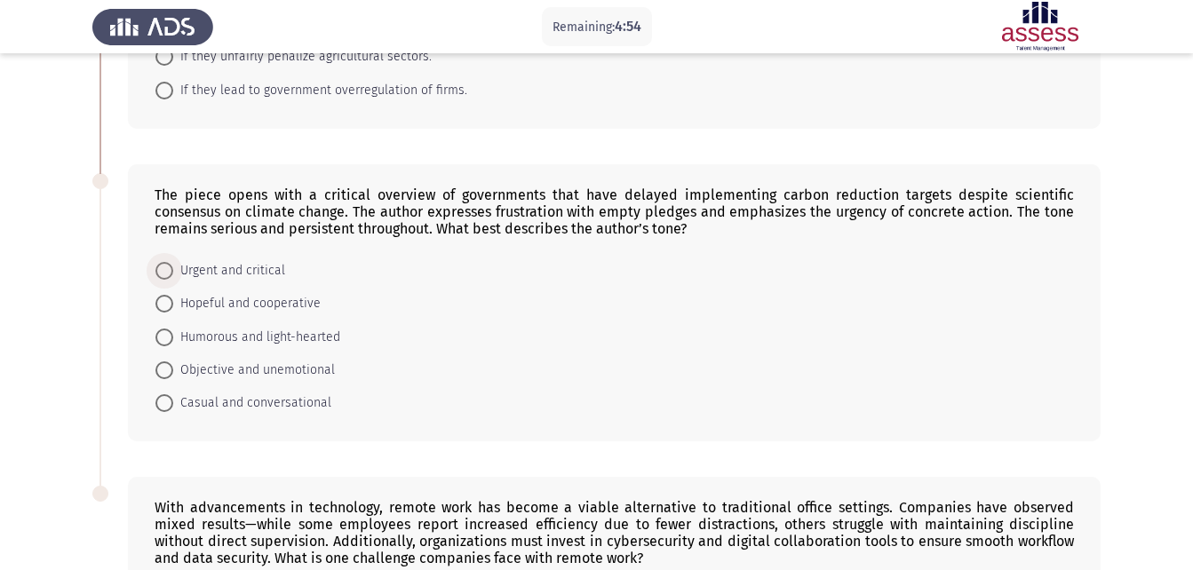
click at [260, 274] on span "Urgent and critical" at bounding box center [229, 270] width 112 height 21
click at [173, 274] on input "Urgent and critical" at bounding box center [164, 271] width 18 height 18
radio input "true"
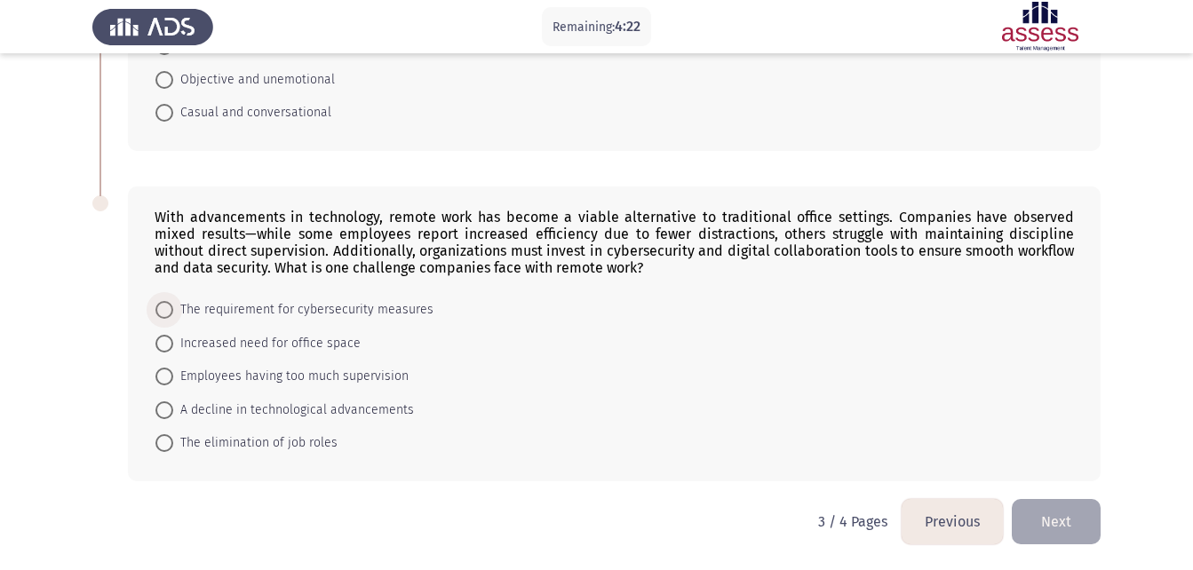
click at [344, 316] on span "The requirement for cybersecurity measures" at bounding box center [303, 309] width 260 height 21
click at [173, 316] on input "The requirement for cybersecurity measures" at bounding box center [164, 310] width 18 height 18
radio input "true"
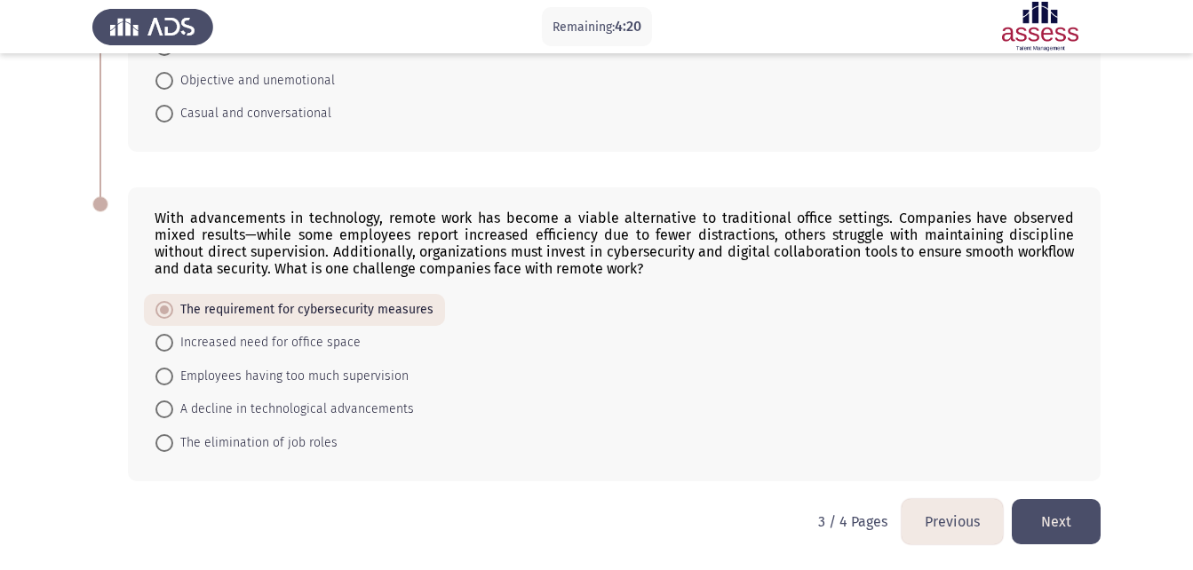
click at [1037, 516] on button "Next" at bounding box center [1056, 521] width 89 height 45
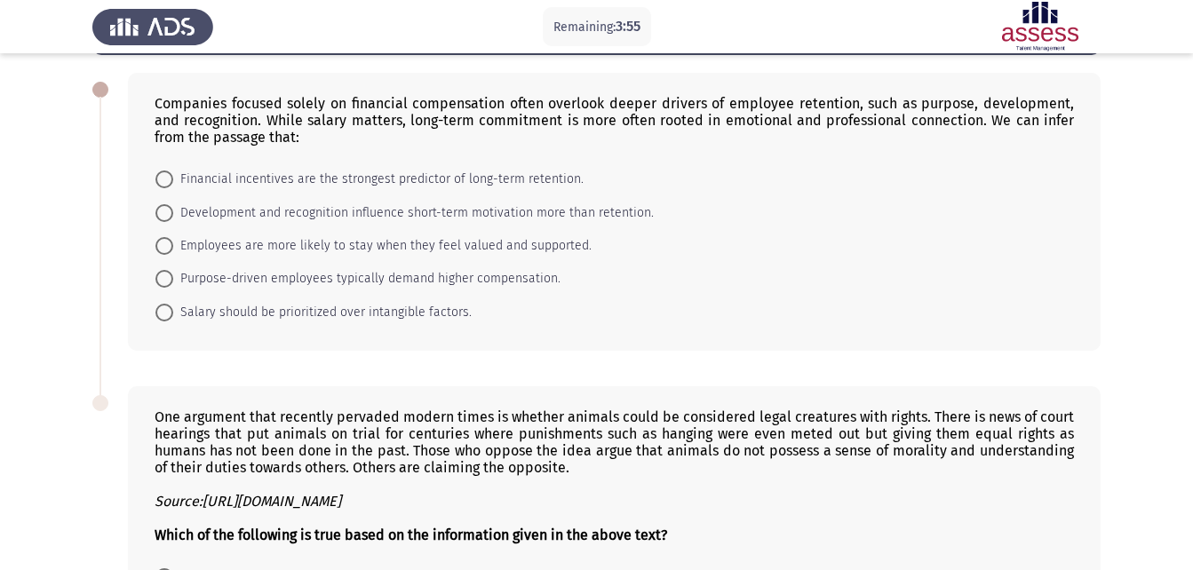
scroll to position [78, 0]
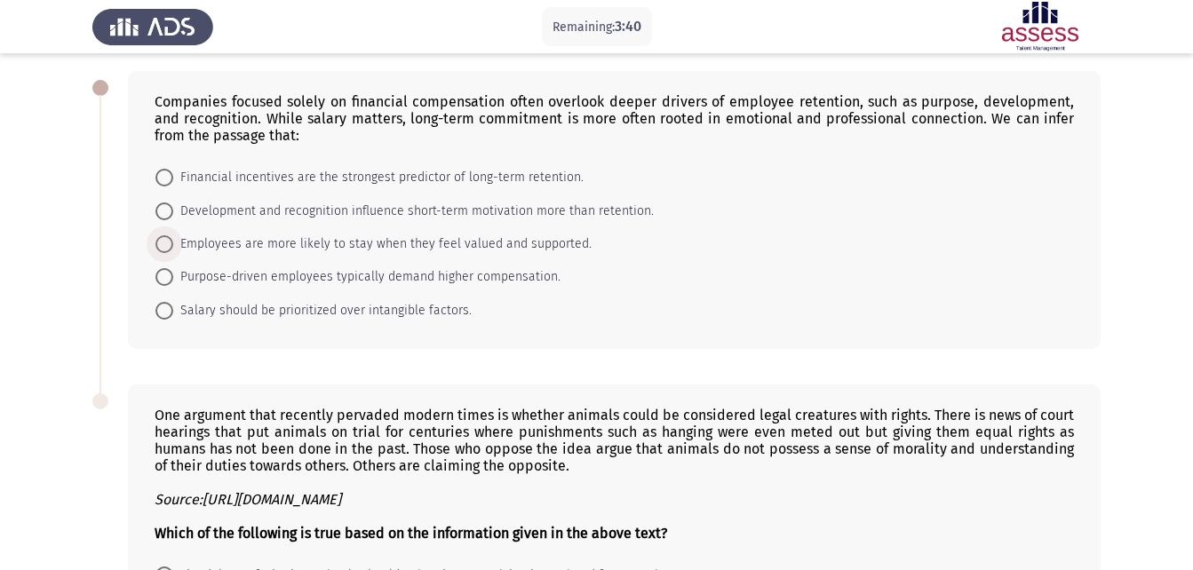
click at [410, 244] on span "Employees are more likely to stay when they feel valued and supported." at bounding box center [382, 244] width 418 height 21
click at [173, 244] on input "Employees are more likely to stay when they feel valued and supported." at bounding box center [164, 244] width 18 height 18
radio input "true"
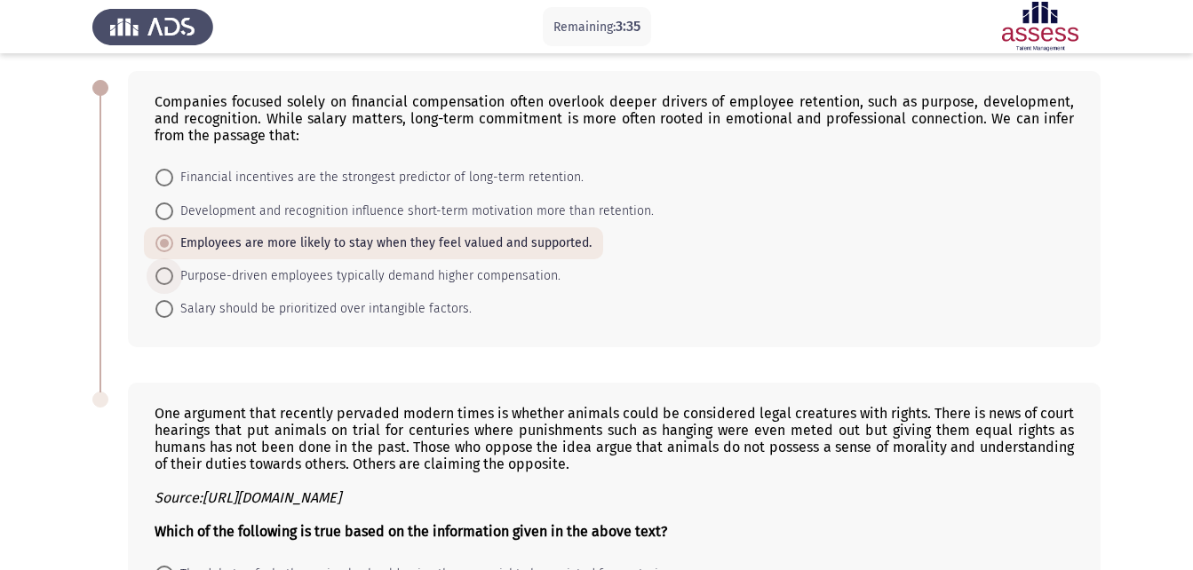
click at [410, 269] on span "Purpose-driven employees typically demand higher compensation." at bounding box center [366, 276] width 387 height 21
click at [173, 269] on input "Purpose-driven employees typically demand higher compensation." at bounding box center [164, 276] width 18 height 18
radio input "true"
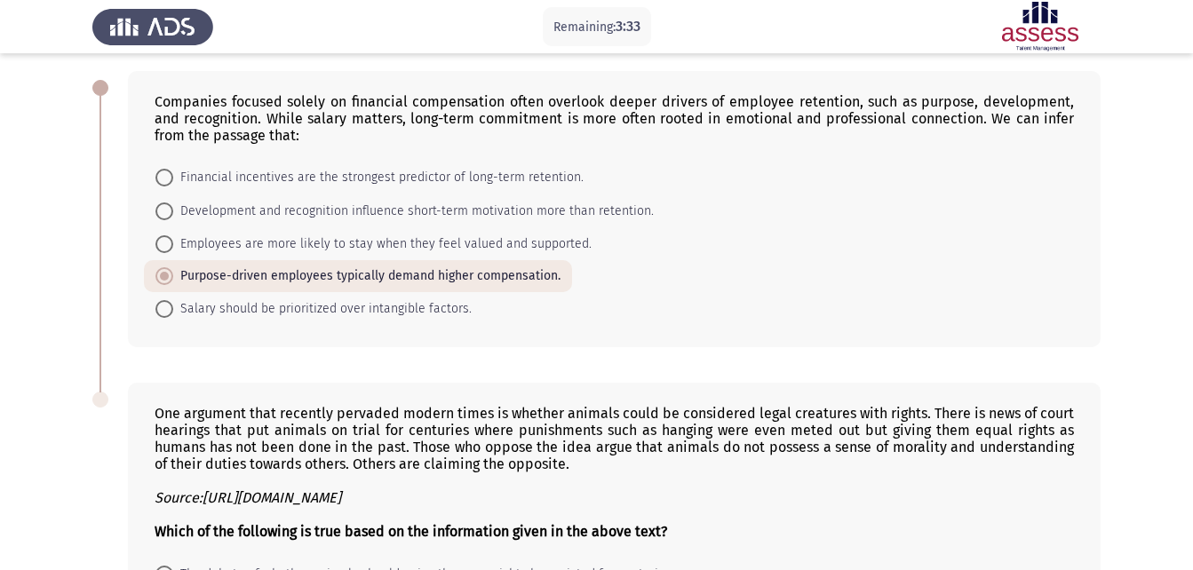
scroll to position [342, 0]
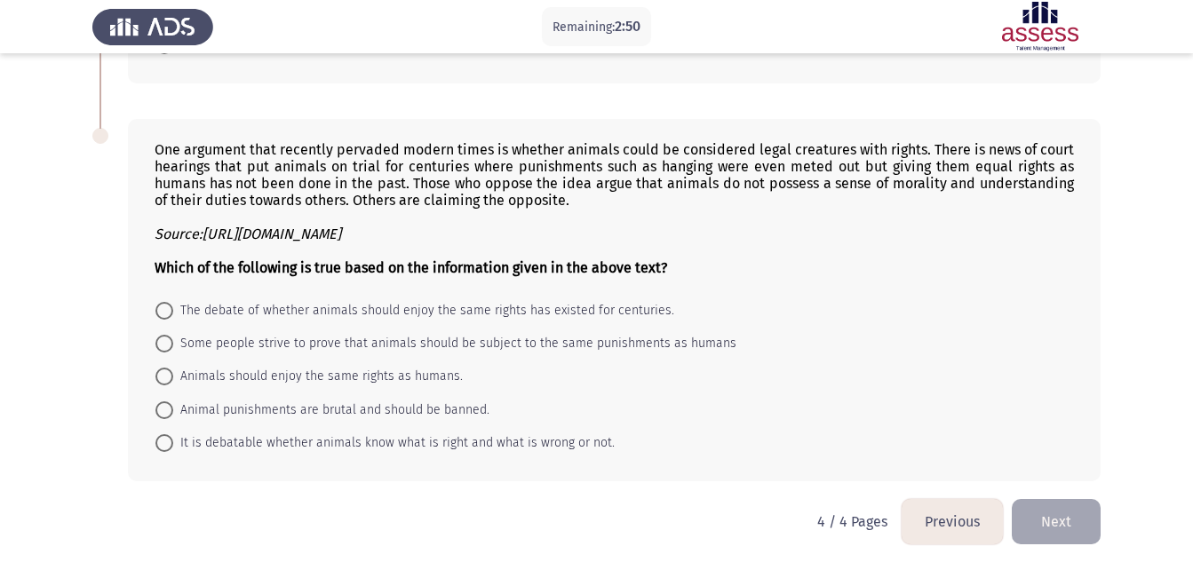
click at [319, 310] on span "The debate of whether animals should enjoy the same rights has existed for cent…" at bounding box center [423, 310] width 501 height 21
click at [173, 310] on input "The debate of whether animals should enjoy the same rights has existed for cent…" at bounding box center [164, 311] width 18 height 18
radio input "true"
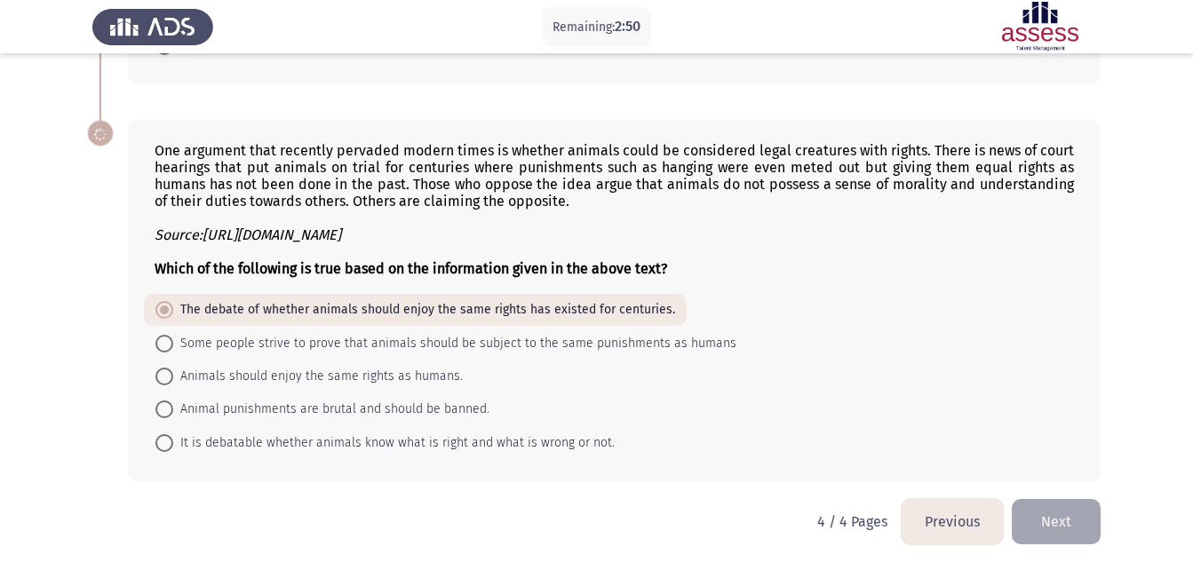
scroll to position [341, 0]
click at [1079, 517] on button "Next" at bounding box center [1056, 521] width 89 height 45
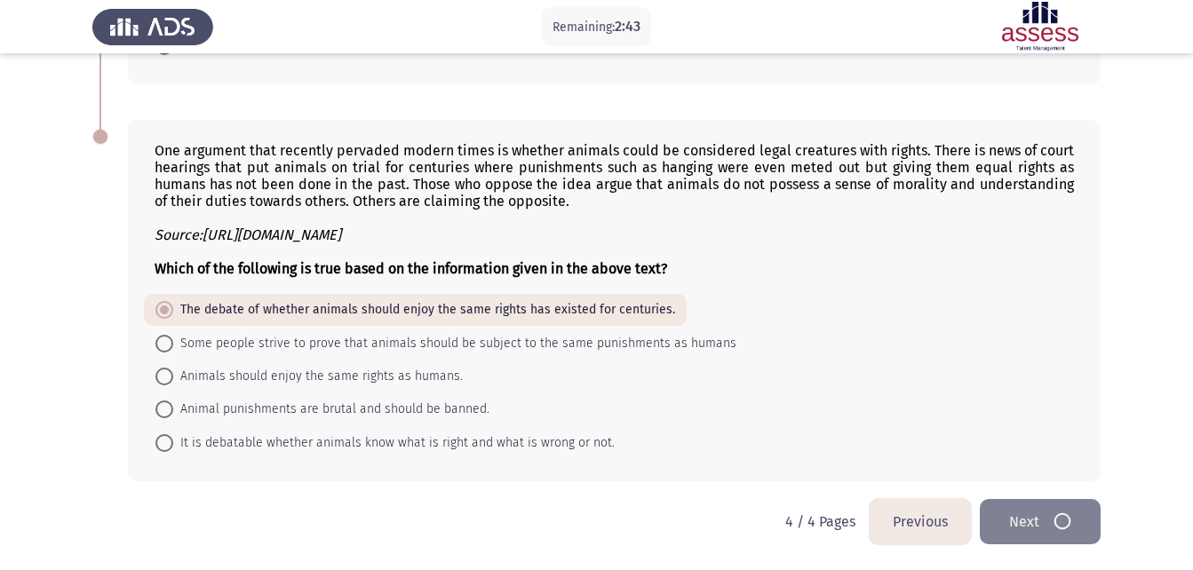
scroll to position [0, 0]
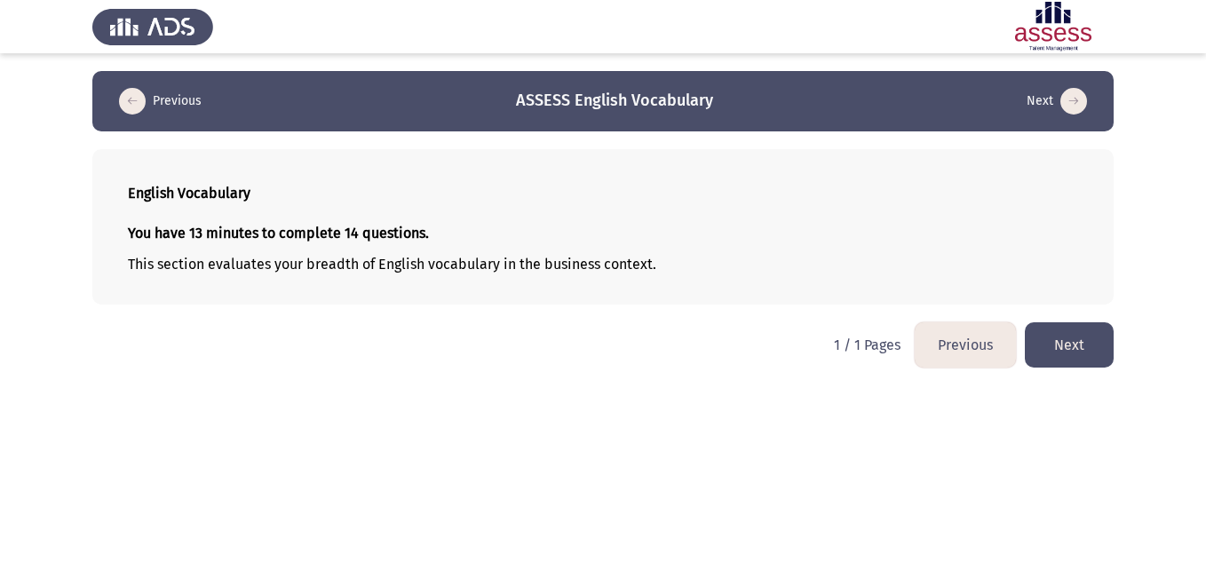
click at [1078, 342] on button "Next" at bounding box center [1069, 344] width 89 height 45
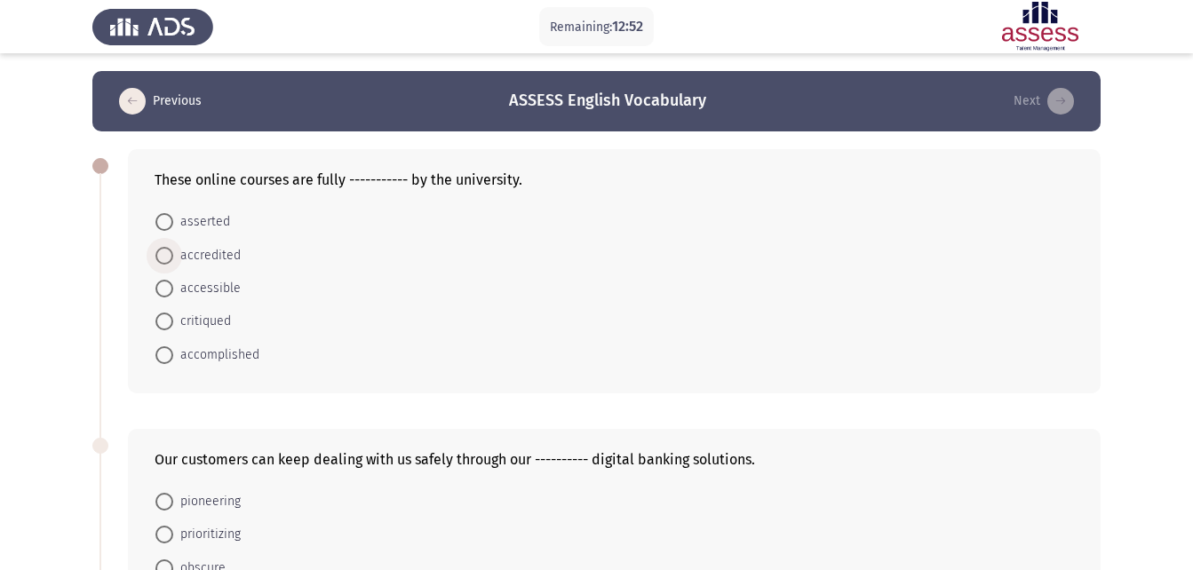
click at [195, 262] on span "accredited" at bounding box center [207, 255] width 68 height 21
click at [173, 262] on input "accredited" at bounding box center [164, 256] width 18 height 18
radio input "true"
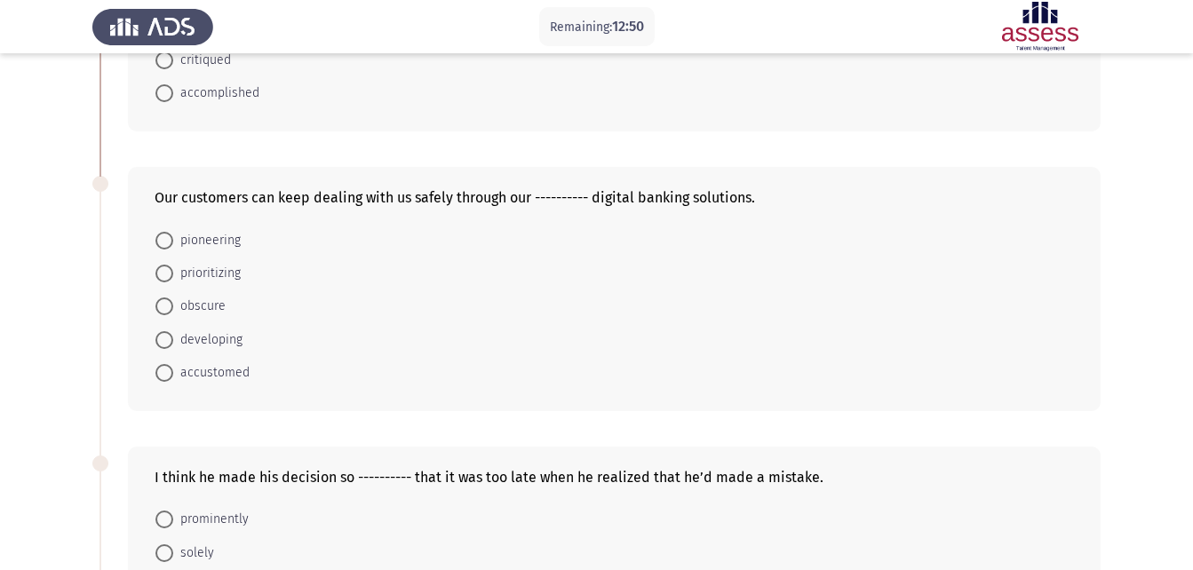
scroll to position [250, 0]
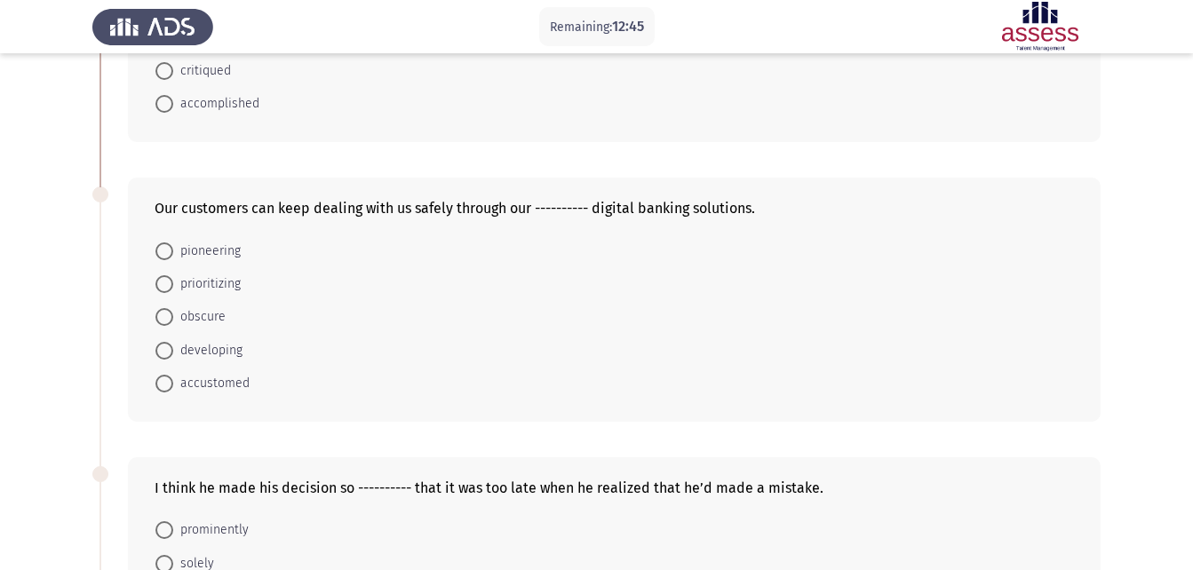
drag, startPoint x: 1192, startPoint y: 219, endPoint x: 1191, endPoint y: 110, distance: 108.4
click at [1191, 110] on app-assessment-container "Remaining: 12:45 Previous ASSESS English Vocabulary Next These online courses a…" at bounding box center [596, 549] width 1193 height 1457
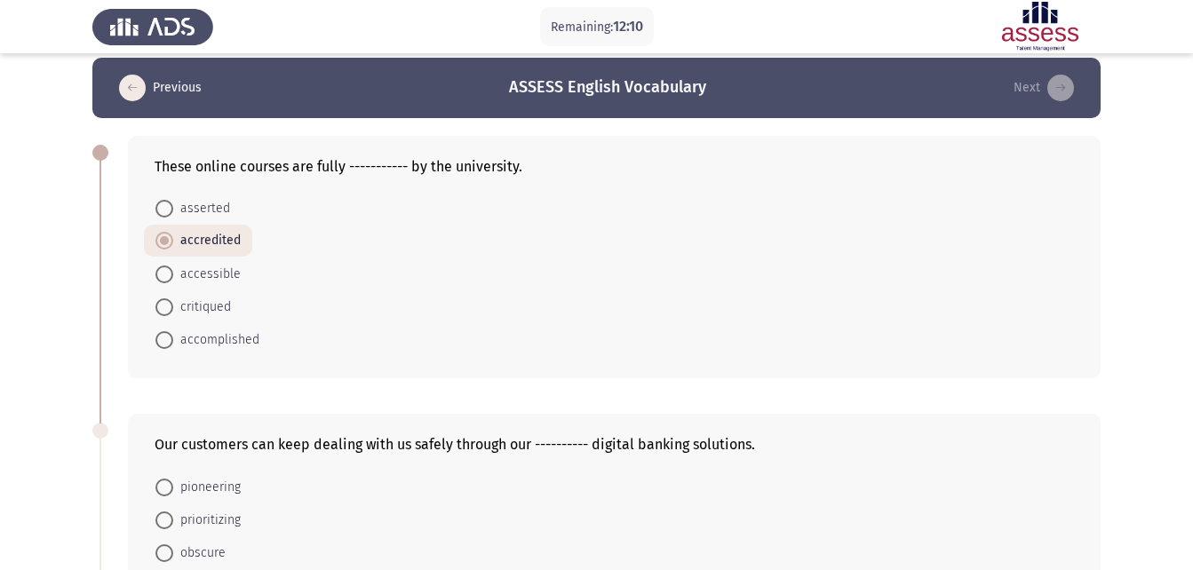
scroll to position [11, 0]
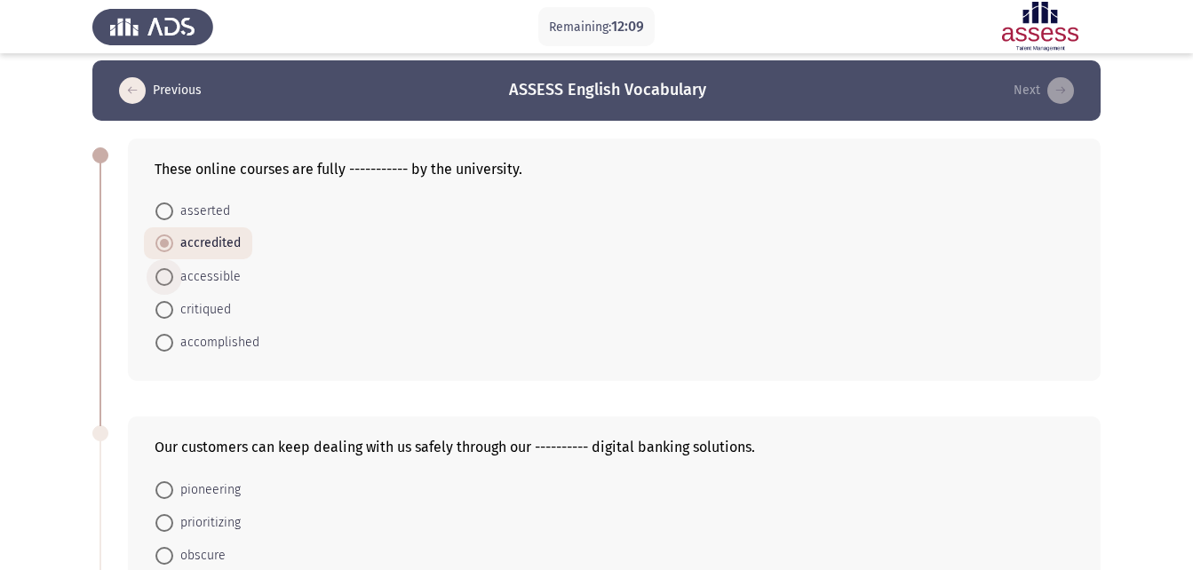
click at [230, 276] on span "accessible" at bounding box center [207, 277] width 68 height 21
click at [173, 276] on input "accessible" at bounding box center [164, 277] width 18 height 18
radio input "true"
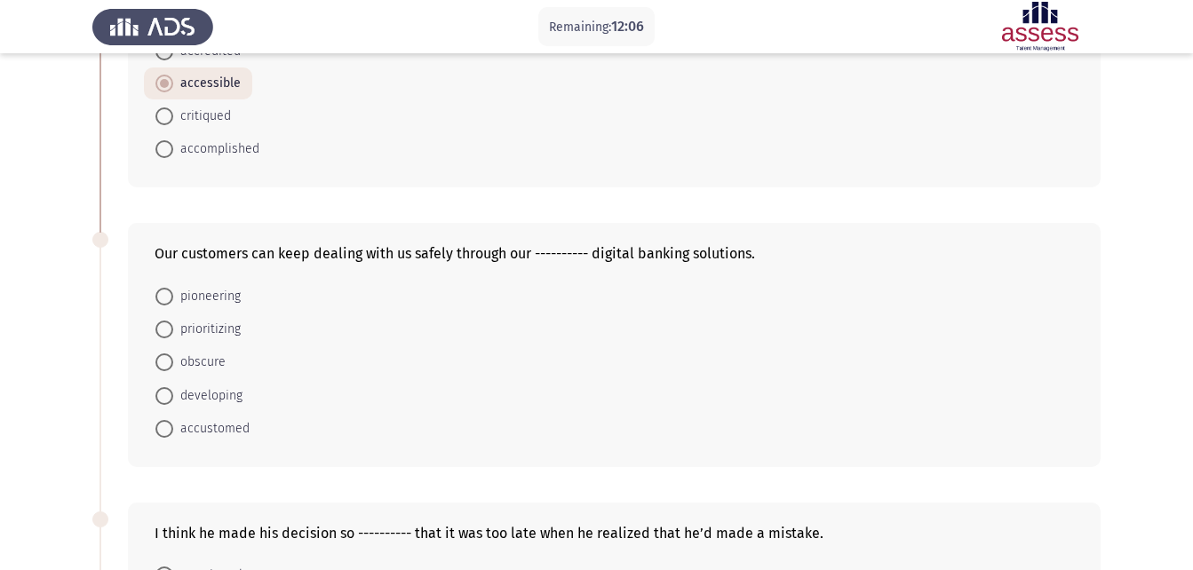
scroll to position [207, 0]
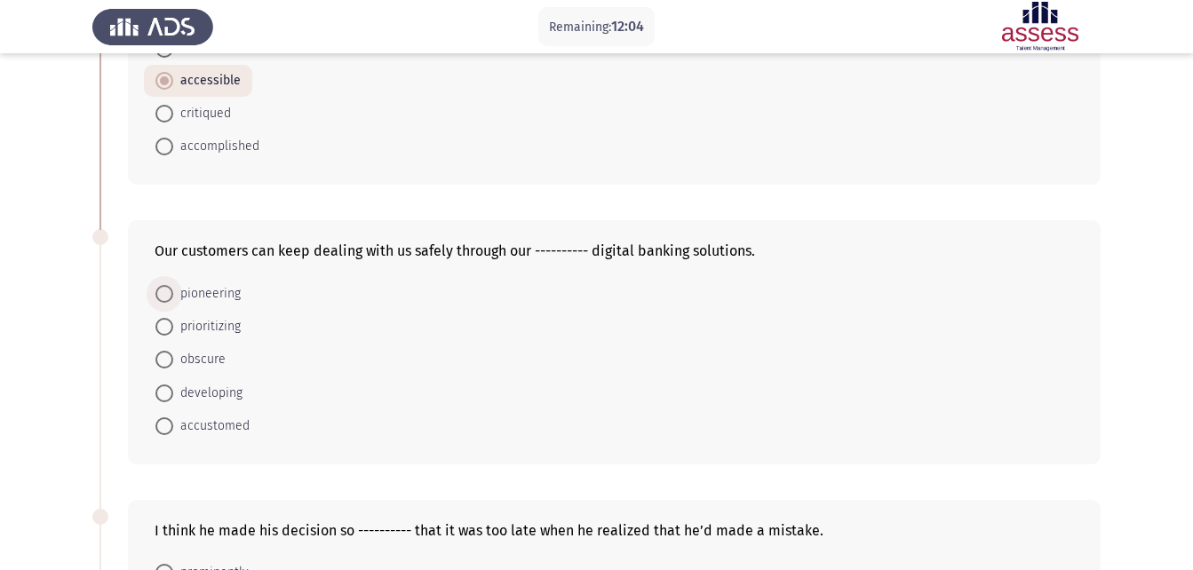
click at [189, 287] on span "pioneering" at bounding box center [207, 293] width 68 height 21
click at [173, 287] on input "pioneering" at bounding box center [164, 294] width 18 height 18
radio input "true"
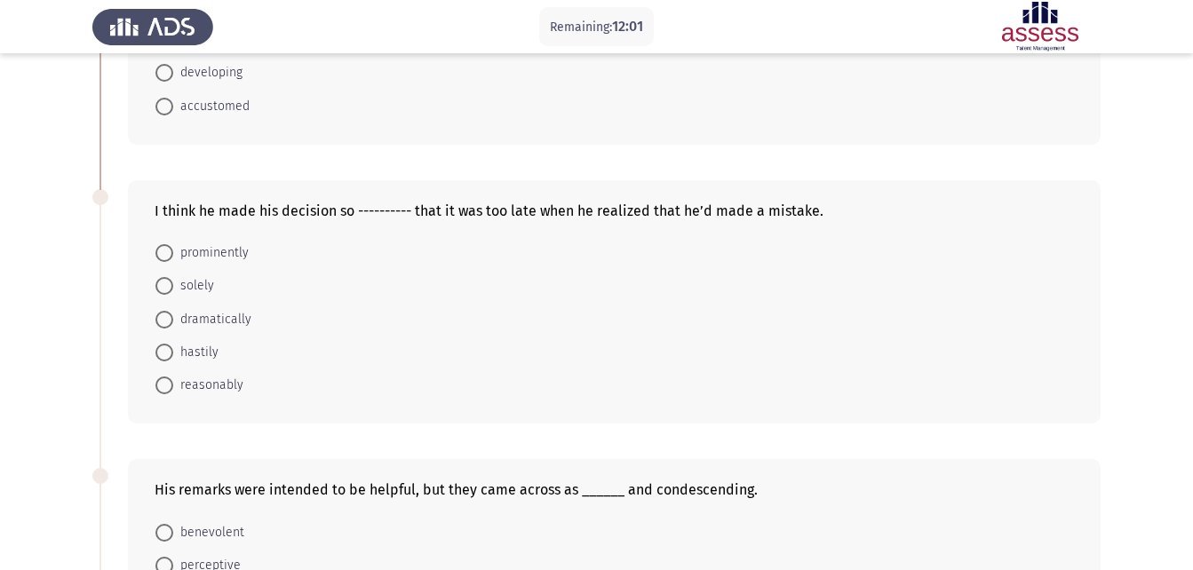
scroll to position [537, 0]
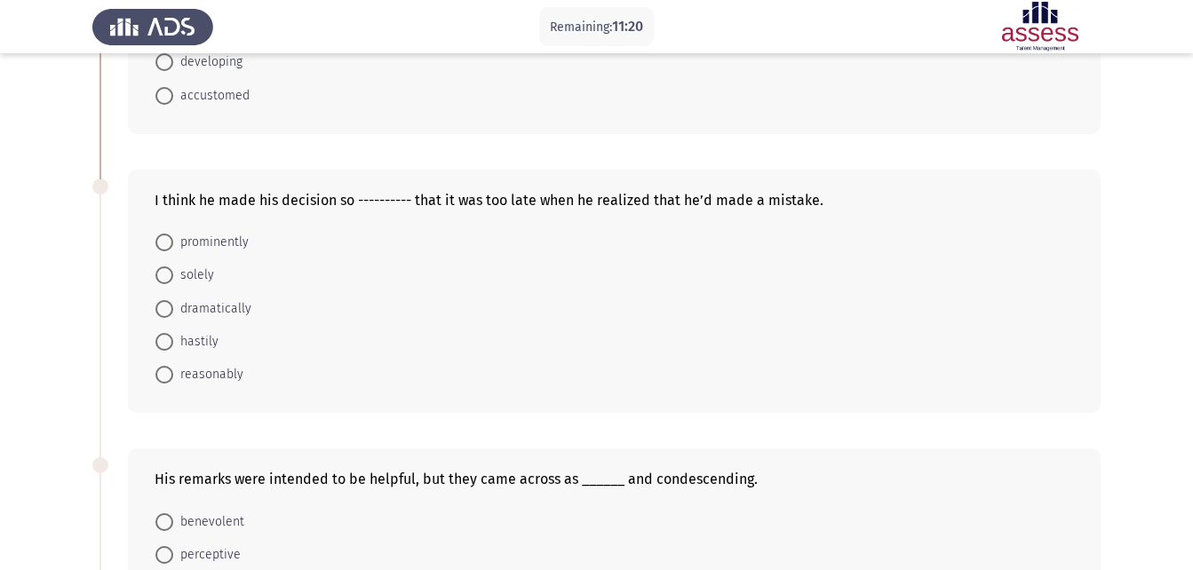
click at [216, 330] on mat-radio-button "hastily" at bounding box center [187, 341] width 86 height 33
click at [203, 338] on span "hastily" at bounding box center [195, 341] width 45 height 21
click at [173, 338] on input "hastily" at bounding box center [164, 342] width 18 height 18
radio input "true"
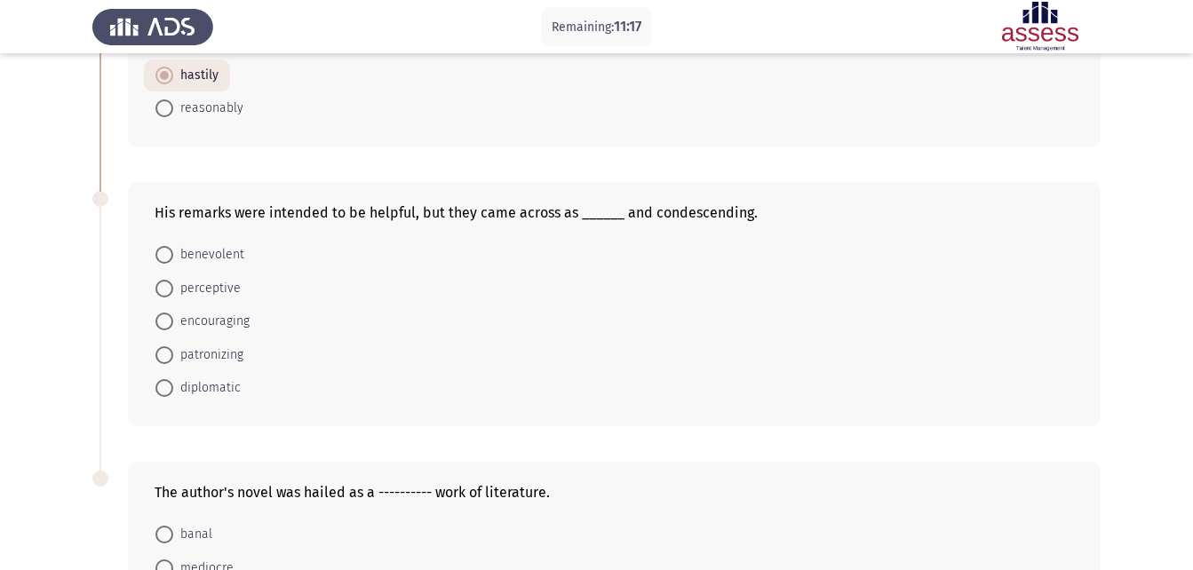
scroll to position [808, 0]
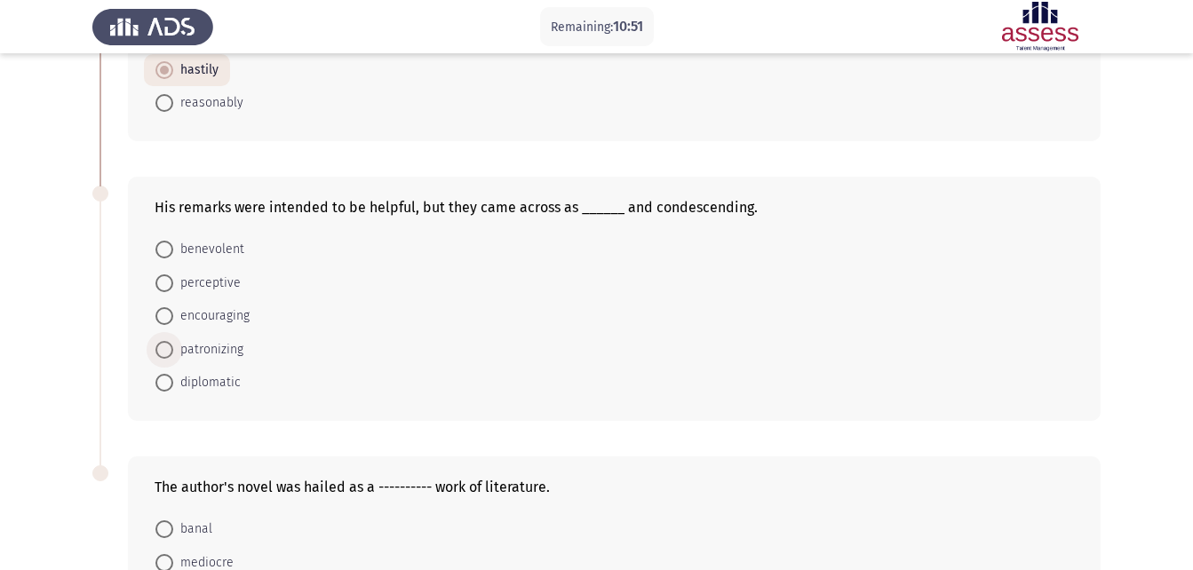
click at [190, 348] on span "patronizing" at bounding box center [208, 349] width 70 height 21
click at [173, 348] on input "patronizing" at bounding box center [164, 350] width 18 height 18
radio input "true"
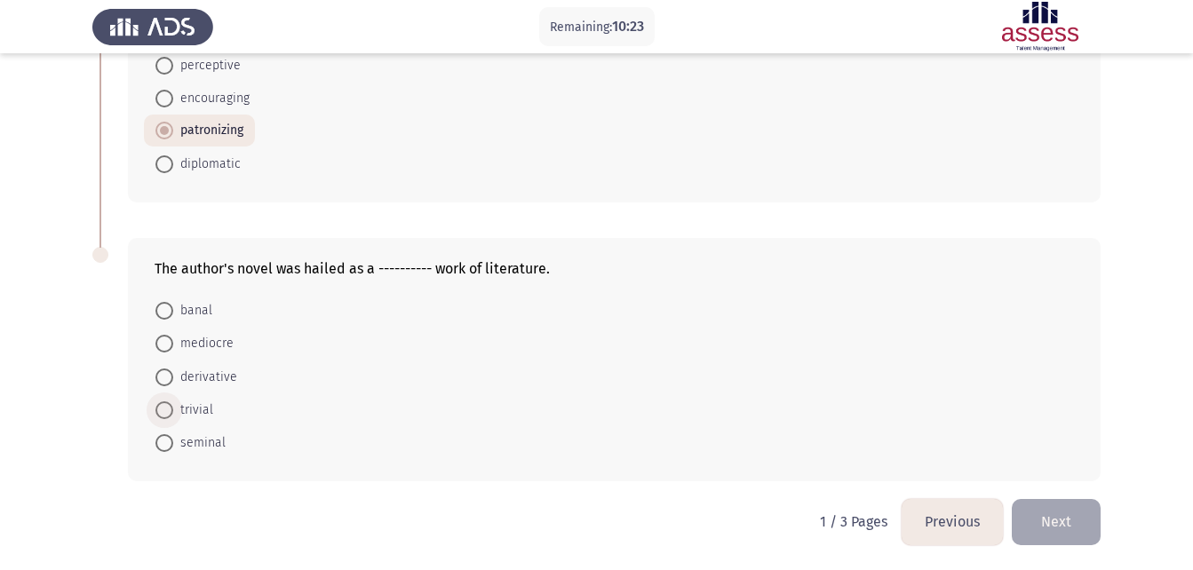
click at [193, 416] on span "trivial" at bounding box center [193, 410] width 40 height 21
click at [173, 416] on input "trivial" at bounding box center [164, 411] width 18 height 18
radio input "true"
click at [202, 444] on span "seminal" at bounding box center [199, 443] width 52 height 21
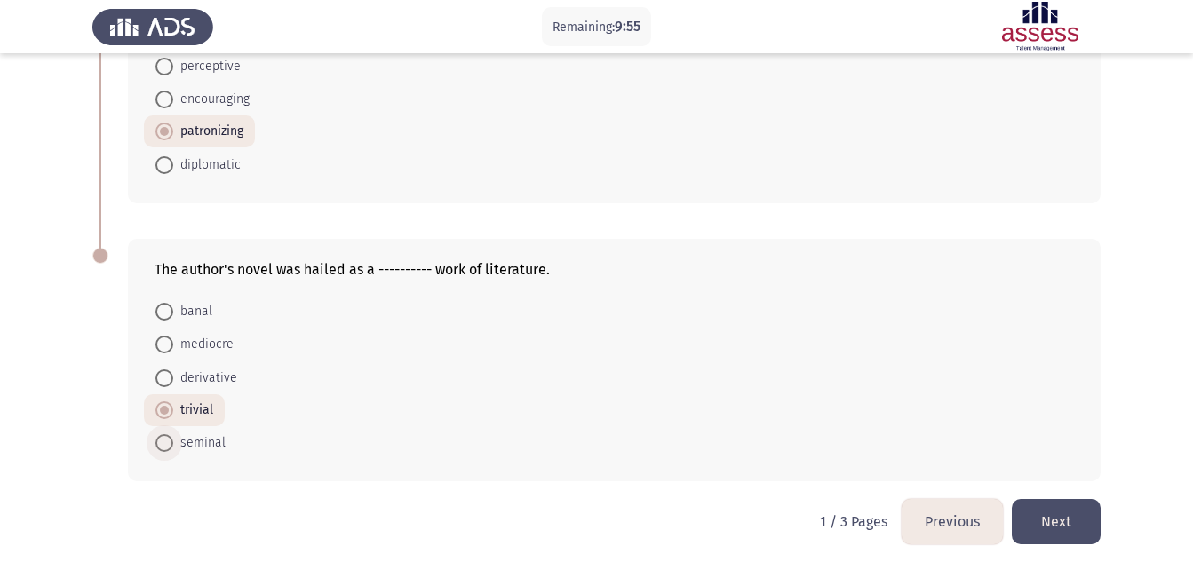
click at [173, 444] on input "seminal" at bounding box center [164, 443] width 18 height 18
radio input "true"
click at [1073, 501] on button "Next" at bounding box center [1056, 521] width 89 height 45
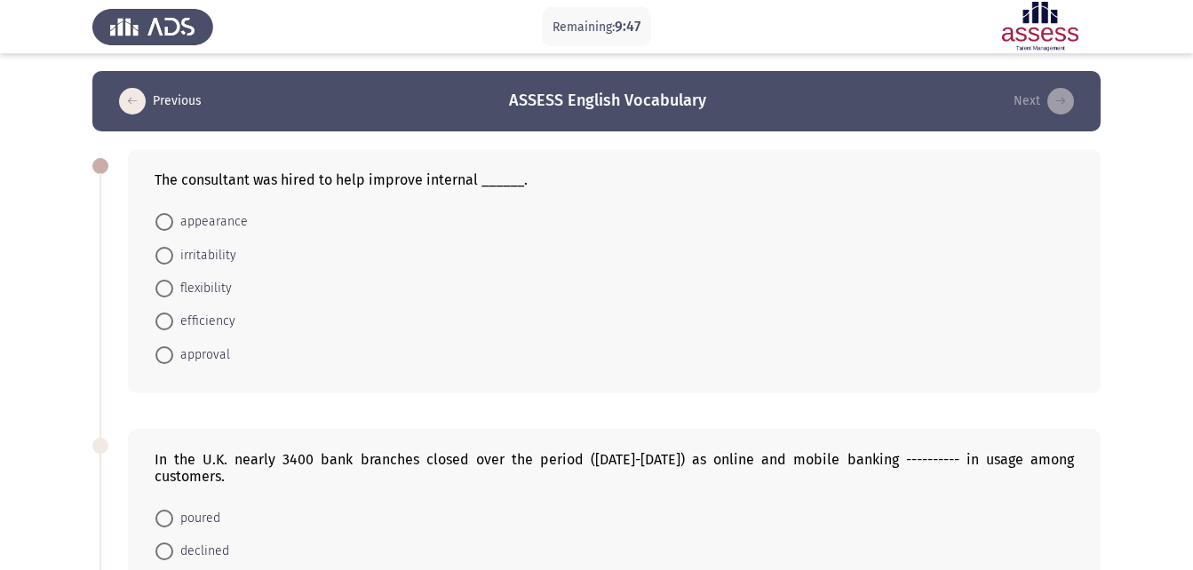
click at [195, 309] on mat-radio-button "efficiency" at bounding box center [195, 321] width 103 height 33
click at [195, 329] on span "efficiency" at bounding box center [204, 321] width 62 height 21
click at [173, 329] on input "efficiency" at bounding box center [164, 322] width 18 height 18
radio input "true"
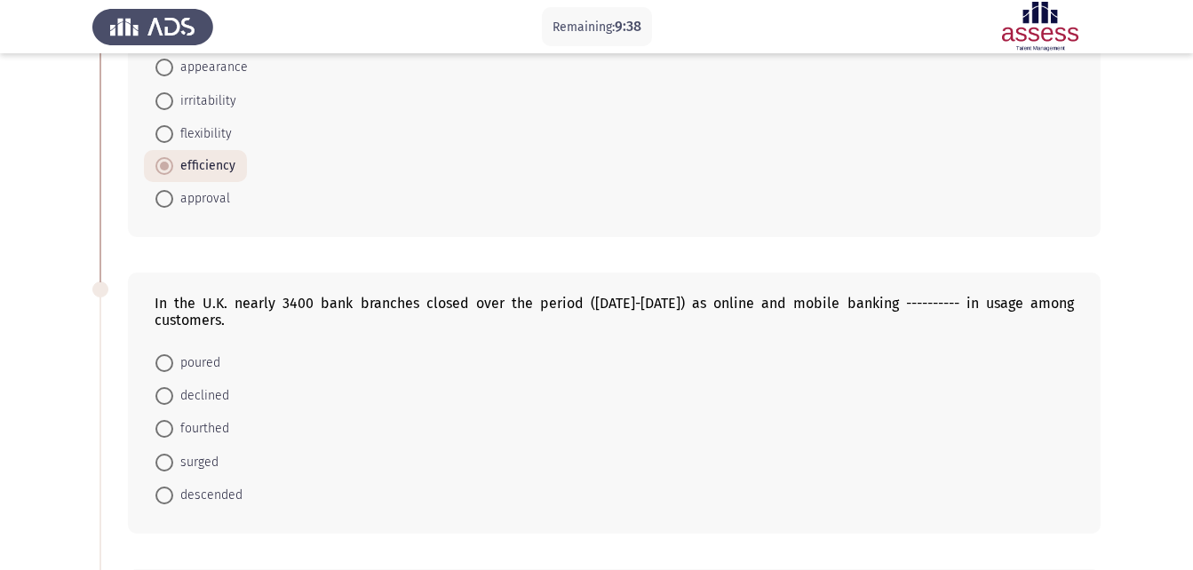
scroll to position [160, 0]
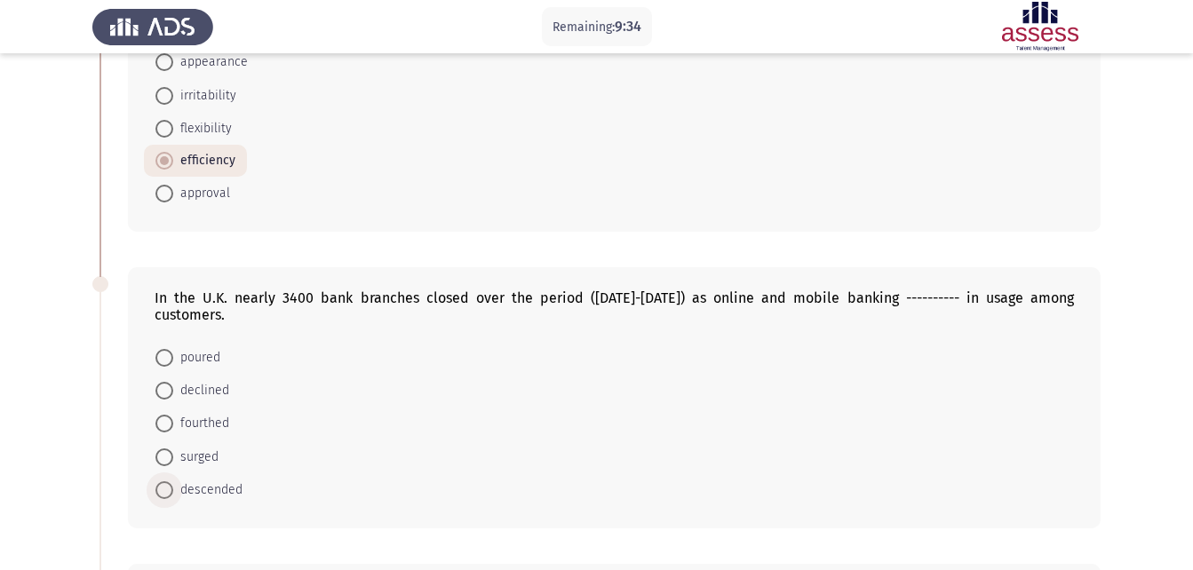
click at [186, 480] on span "descended" at bounding box center [207, 490] width 69 height 21
click at [173, 481] on input "descended" at bounding box center [164, 490] width 18 height 18
radio input "true"
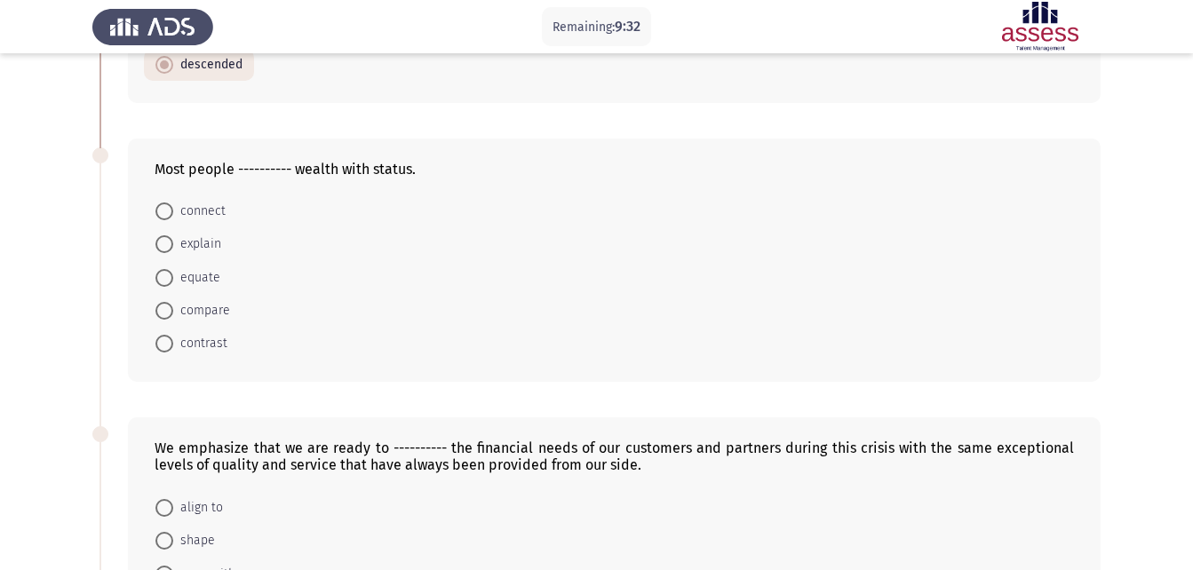
scroll to position [587, 0]
click at [192, 265] on span "equate" at bounding box center [196, 275] width 47 height 21
click at [173, 267] on input "equate" at bounding box center [164, 276] width 18 height 18
radio input "true"
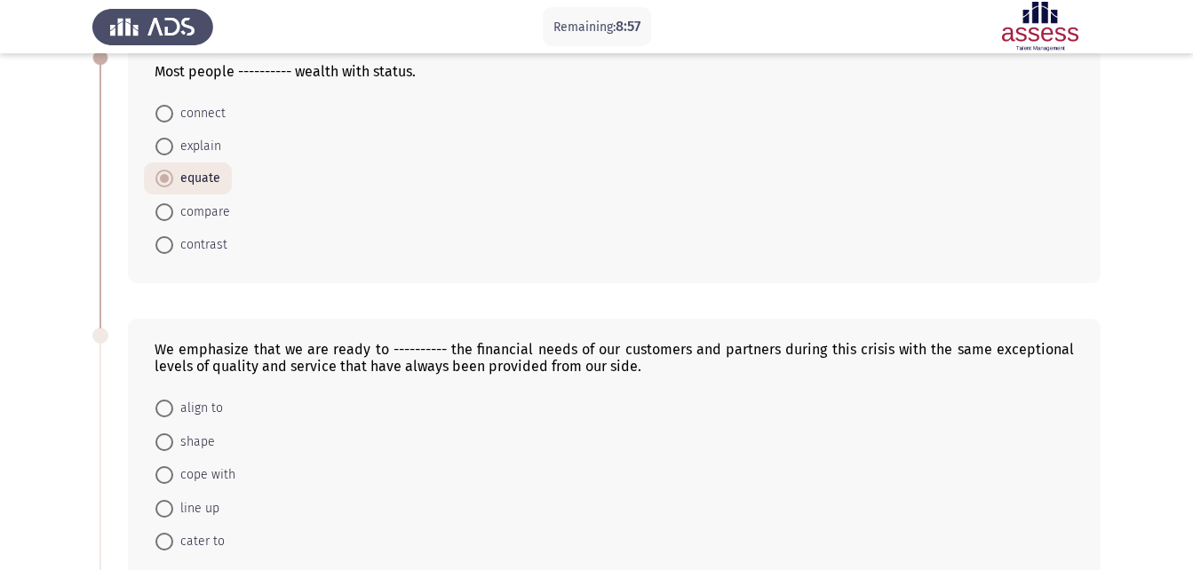
scroll to position [715, 0]
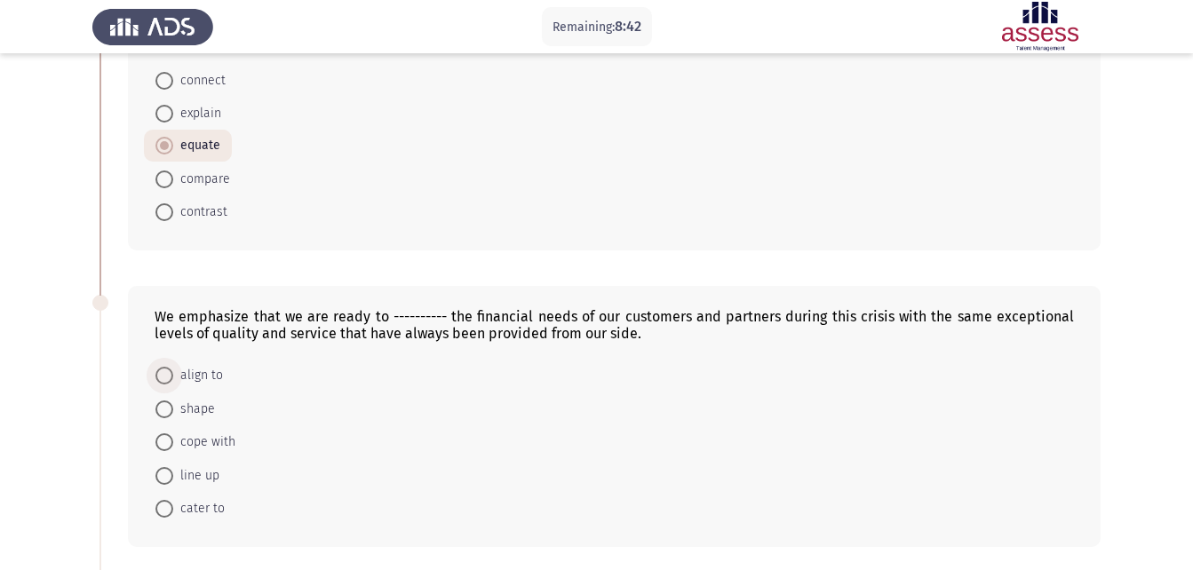
click at [180, 365] on span "align to" at bounding box center [198, 375] width 50 height 21
click at [173, 367] on input "align to" at bounding box center [164, 376] width 18 height 18
radio input "true"
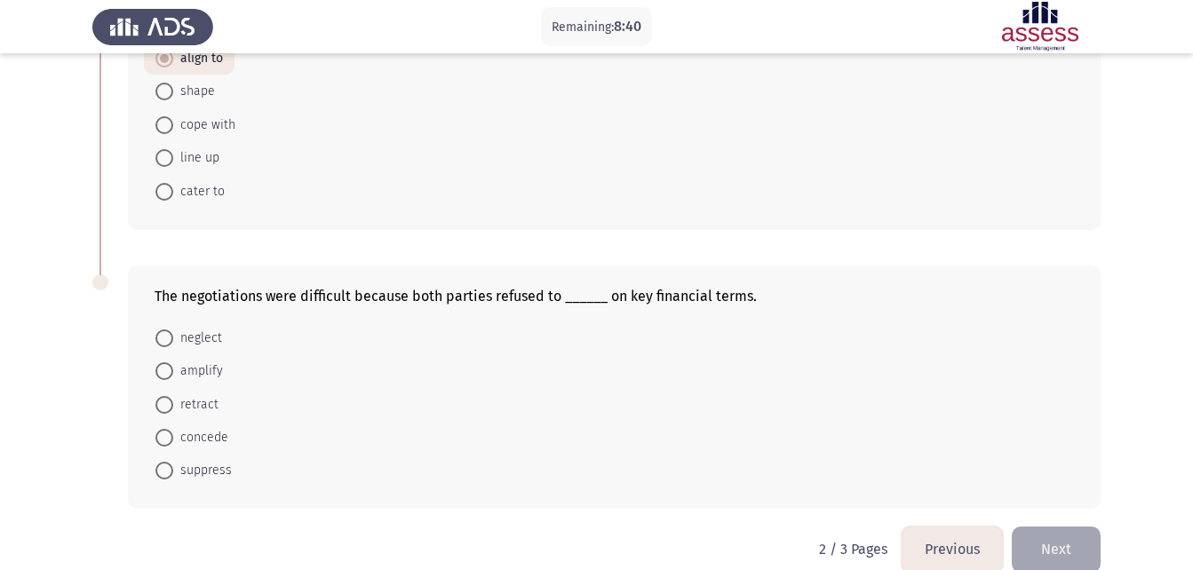
scroll to position [1042, 0]
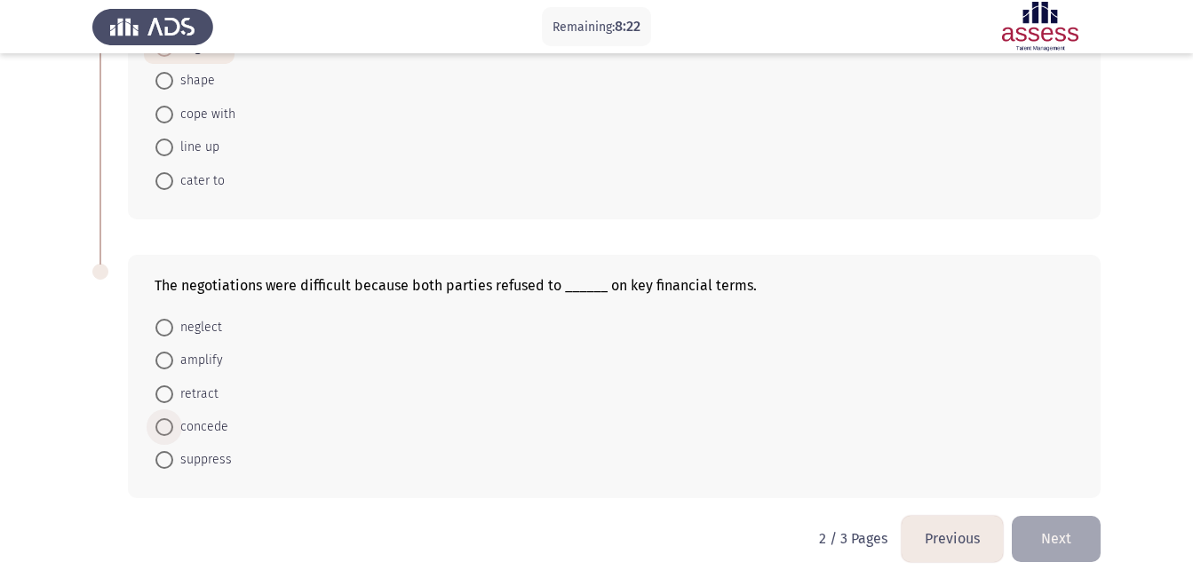
click at [208, 417] on span "concede" at bounding box center [200, 427] width 55 height 21
click at [173, 418] on input "concede" at bounding box center [164, 427] width 18 height 18
radio input "true"
click at [1063, 533] on button "Next" at bounding box center [1056, 538] width 89 height 45
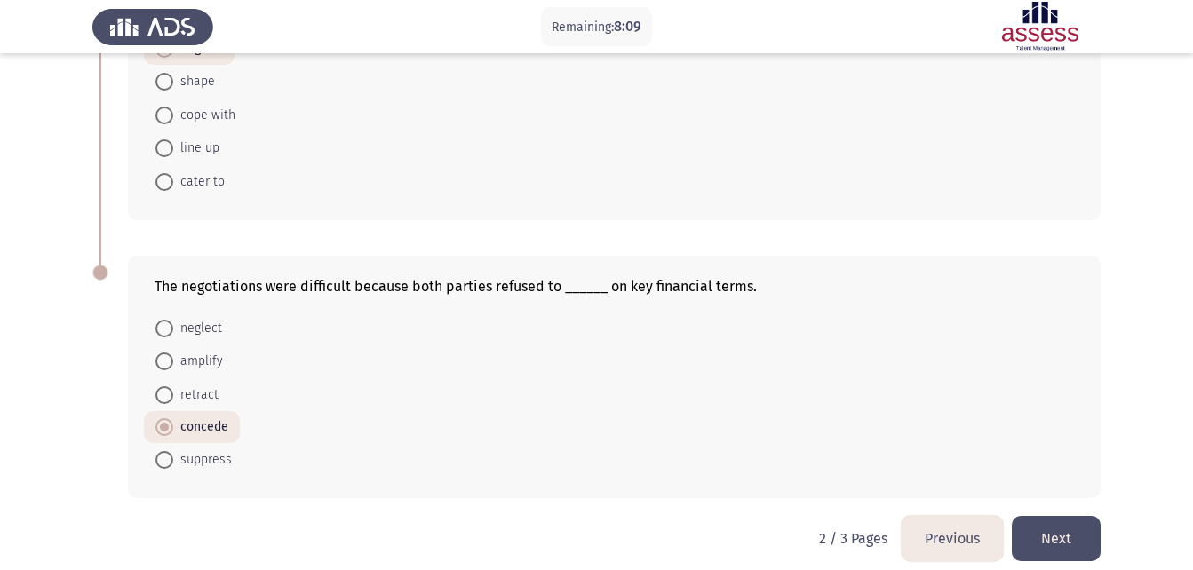
scroll to position [0, 0]
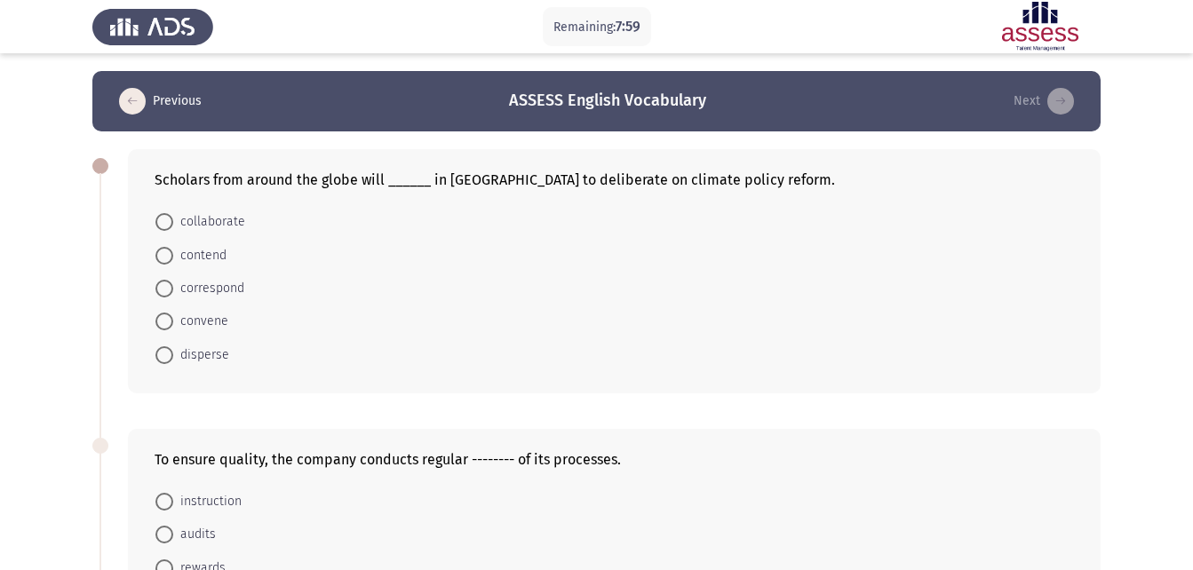
click at [868, 187] on div "Scholars from around the globe will ______ in [GEOGRAPHIC_DATA] to deliberate o…" at bounding box center [614, 179] width 919 height 17
click at [194, 227] on span "collaborate" at bounding box center [209, 221] width 72 height 21
click at [173, 227] on input "collaborate" at bounding box center [164, 222] width 18 height 18
radio input "true"
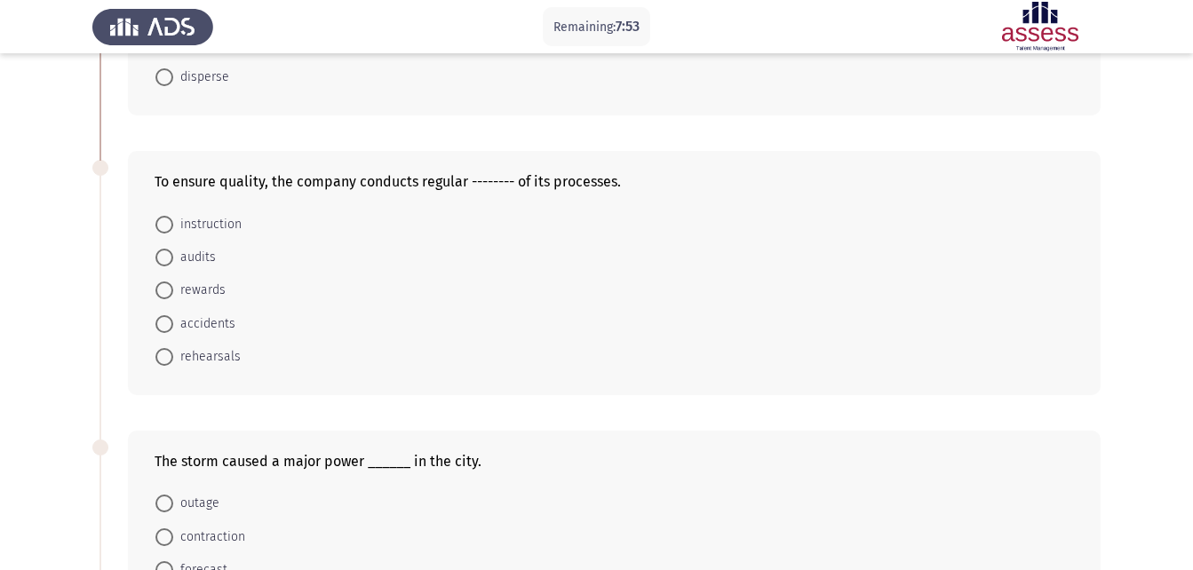
scroll to position [279, 0]
click at [193, 362] on span "rehearsals" at bounding box center [207, 354] width 68 height 21
click at [173, 362] on input "rehearsals" at bounding box center [164, 355] width 18 height 18
radio input "true"
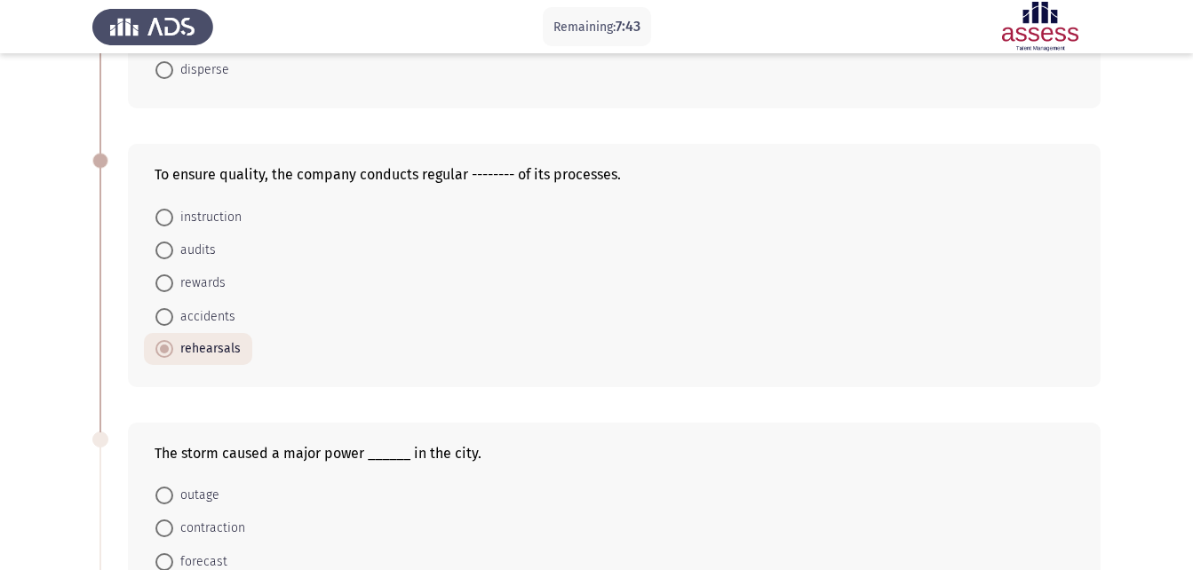
scroll to position [285, 0]
click at [207, 259] on span "audits" at bounding box center [194, 248] width 43 height 21
click at [173, 258] on input "audits" at bounding box center [164, 249] width 18 height 18
radio input "true"
drag, startPoint x: 1192, startPoint y: 179, endPoint x: 1205, endPoint y: 442, distance: 262.4
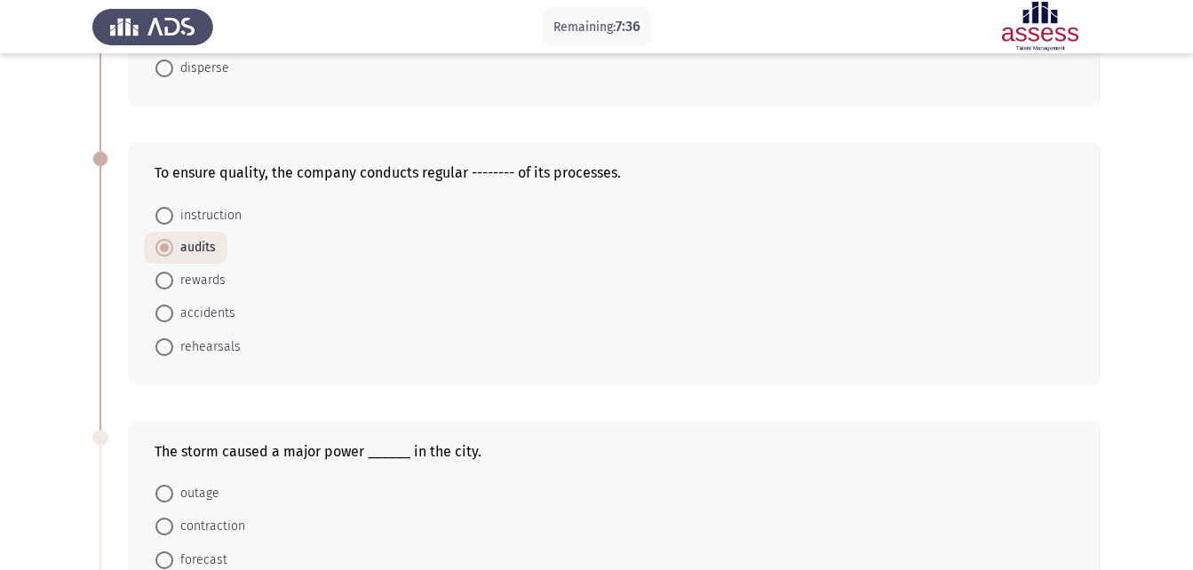
click at [1192, 442] on html "Remaining: 7:36 Previous ASSESS English Vocabulary Next Scholars from around th…" at bounding box center [596, 374] width 1193 height 1318
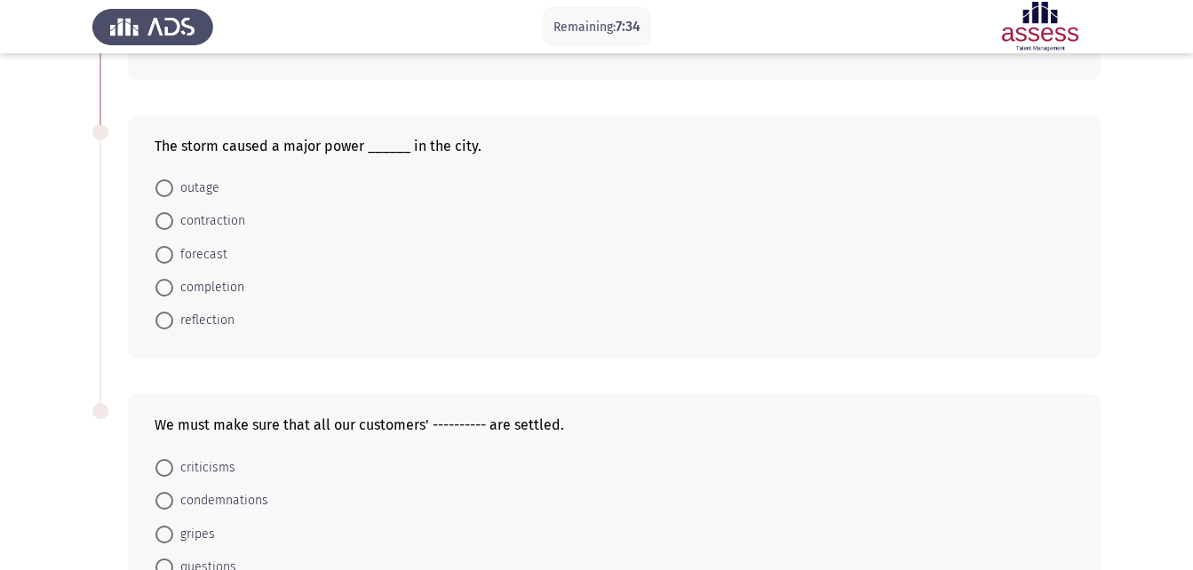
scroll to position [586, 0]
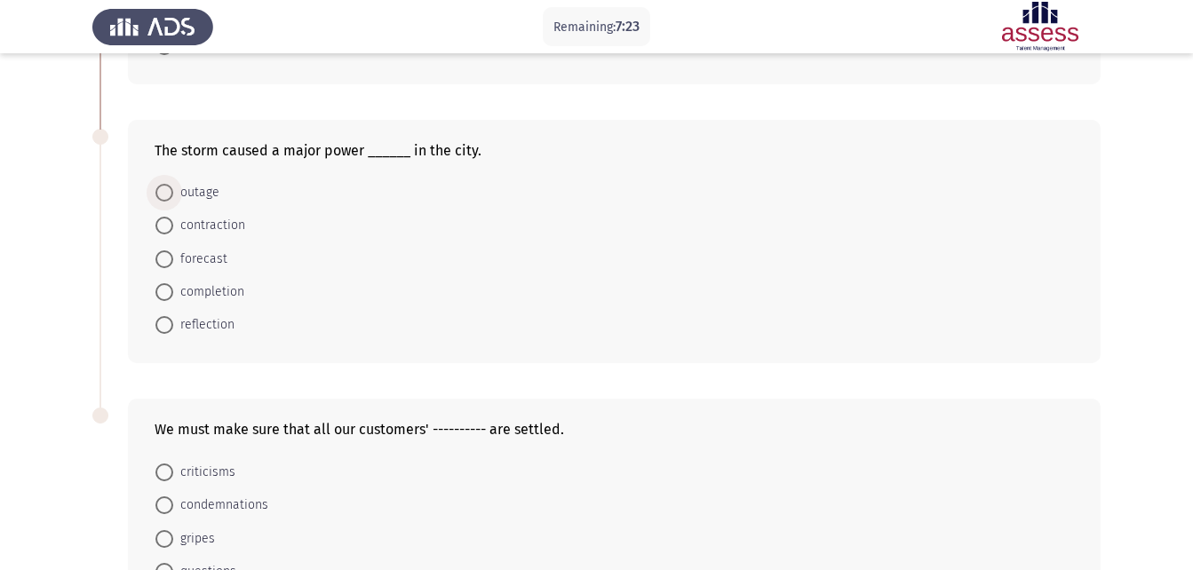
click at [209, 196] on span "outage" at bounding box center [196, 192] width 46 height 21
click at [173, 196] on input "outage" at bounding box center [164, 193] width 18 height 18
radio input "true"
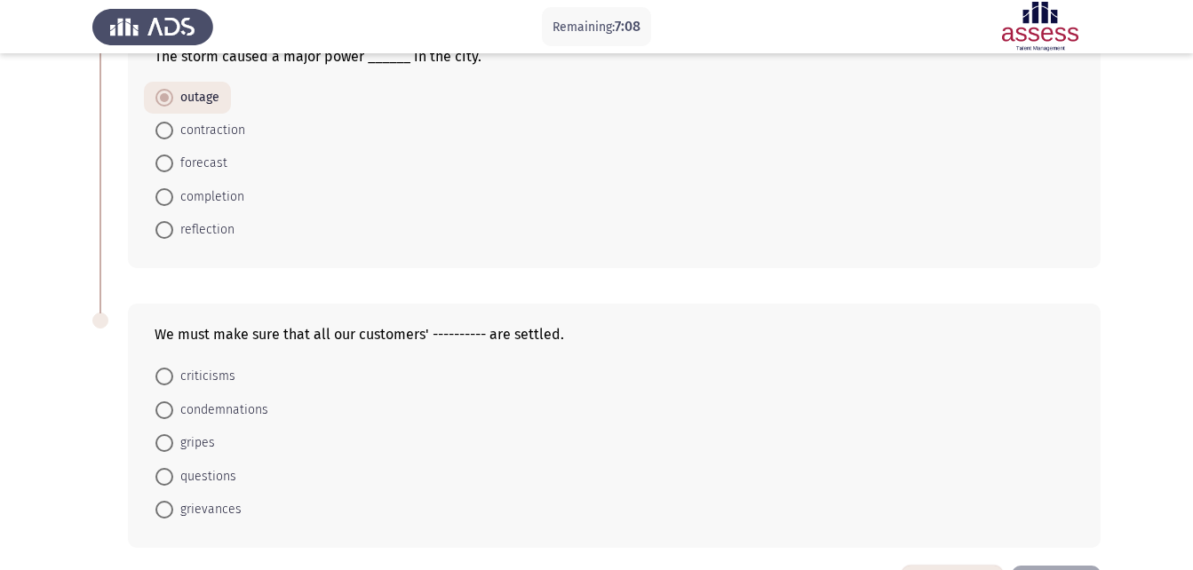
scroll to position [701, 0]
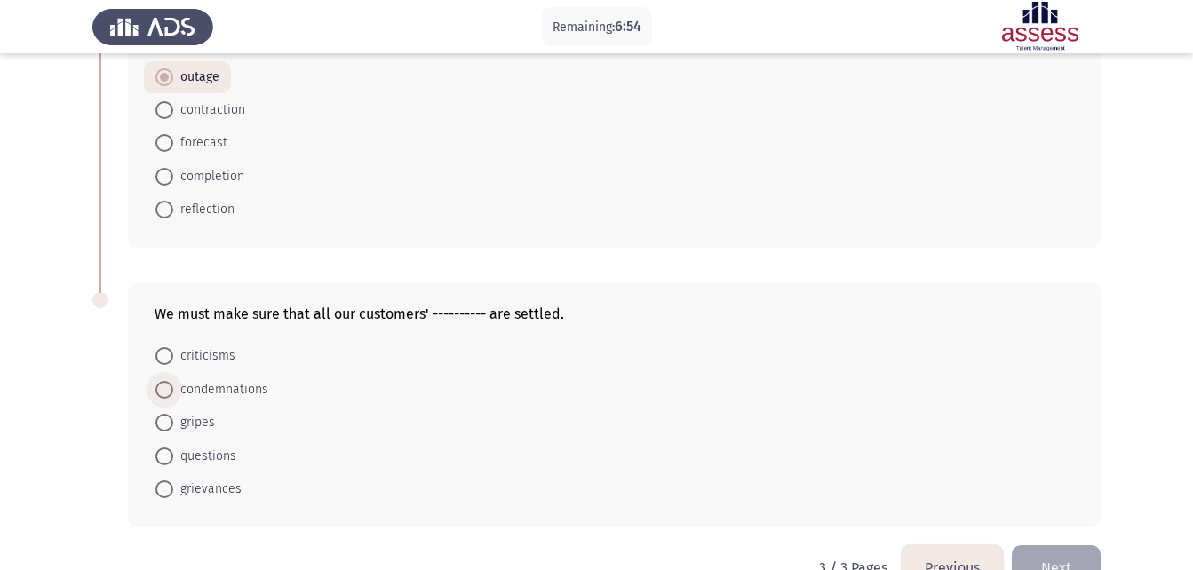
click at [237, 394] on span "condemnations" at bounding box center [220, 389] width 95 height 21
click at [173, 394] on input "condemnations" at bounding box center [164, 390] width 18 height 18
radio input "true"
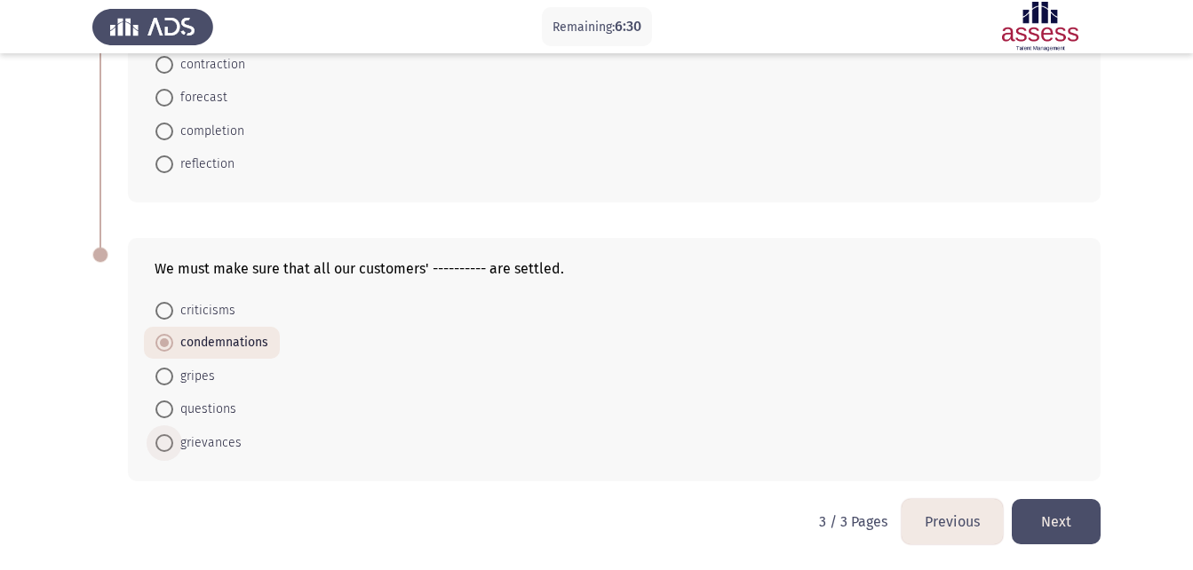
click at [224, 447] on span "grievances" at bounding box center [207, 443] width 68 height 21
click at [173, 447] on input "grievances" at bounding box center [164, 443] width 18 height 18
radio input "true"
click at [1085, 512] on button "Next" at bounding box center [1056, 521] width 89 height 45
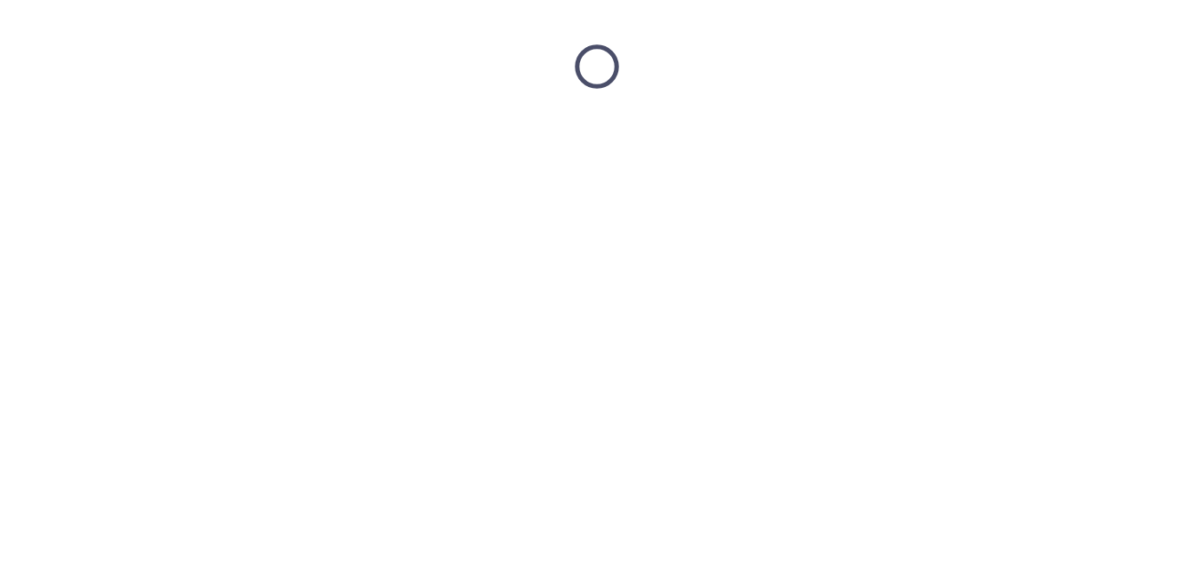
scroll to position [0, 0]
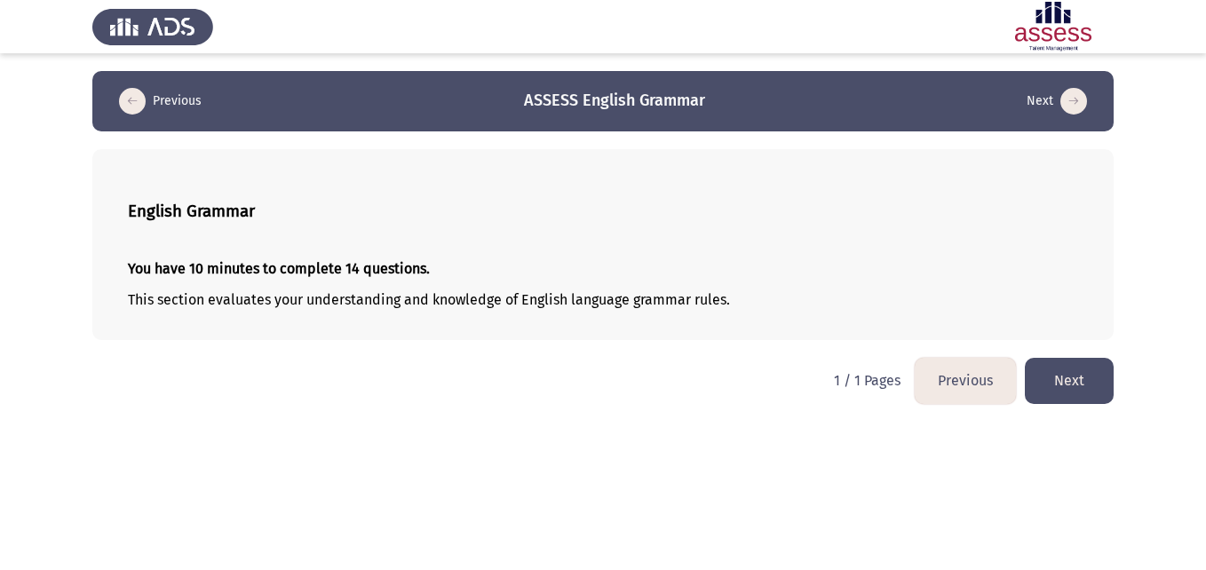
click at [1060, 395] on button "Next" at bounding box center [1069, 380] width 89 height 45
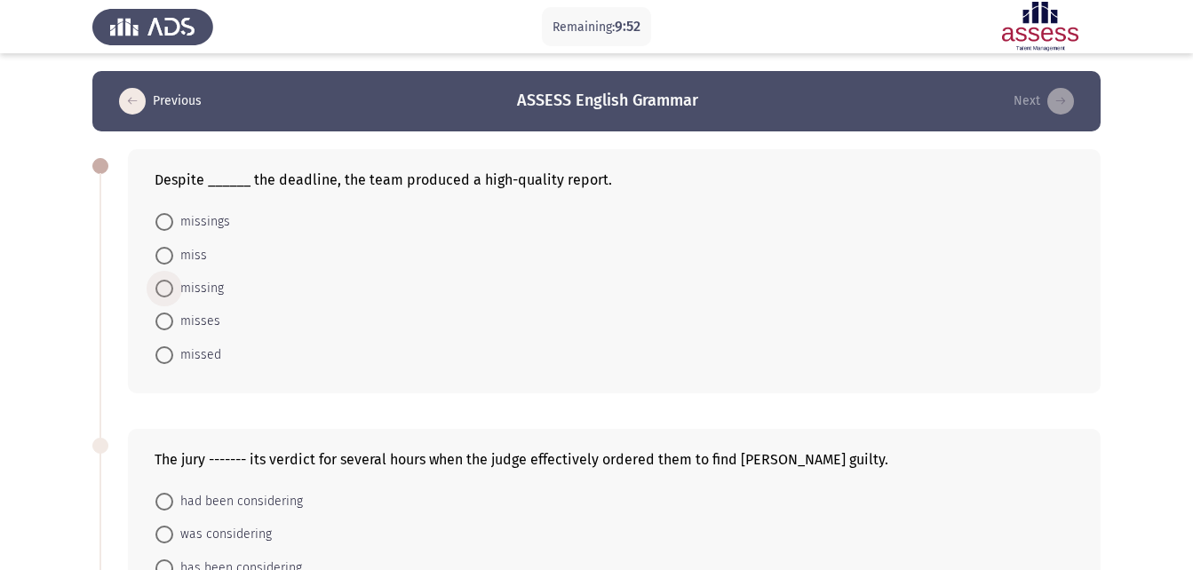
click at [206, 282] on span "missing" at bounding box center [198, 288] width 51 height 21
click at [173, 282] on input "missing" at bounding box center [164, 289] width 18 height 18
radio input "true"
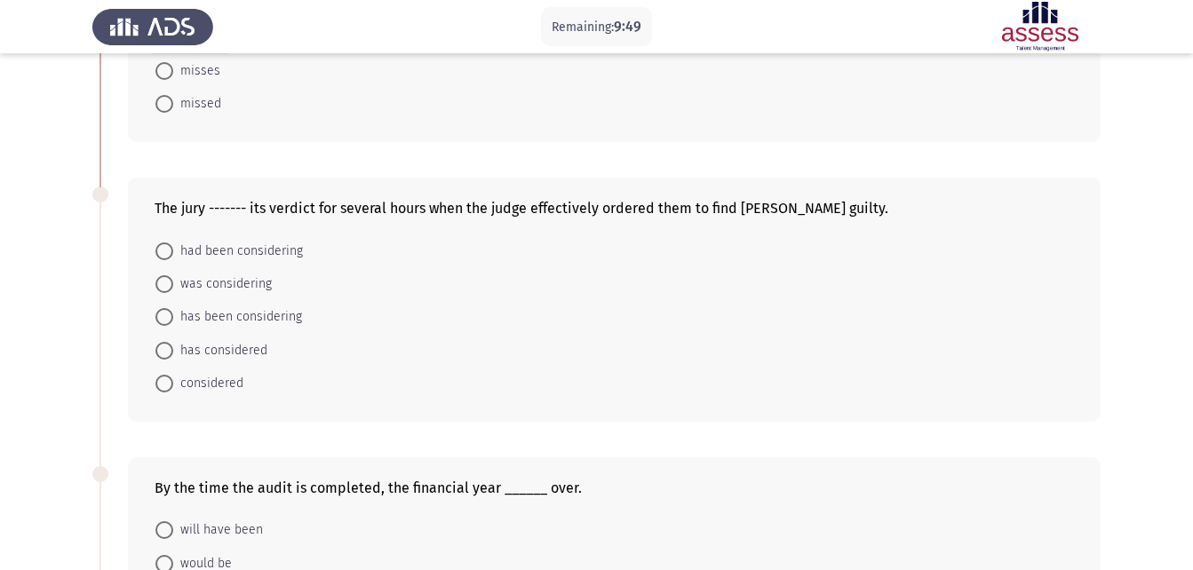
scroll to position [220, 0]
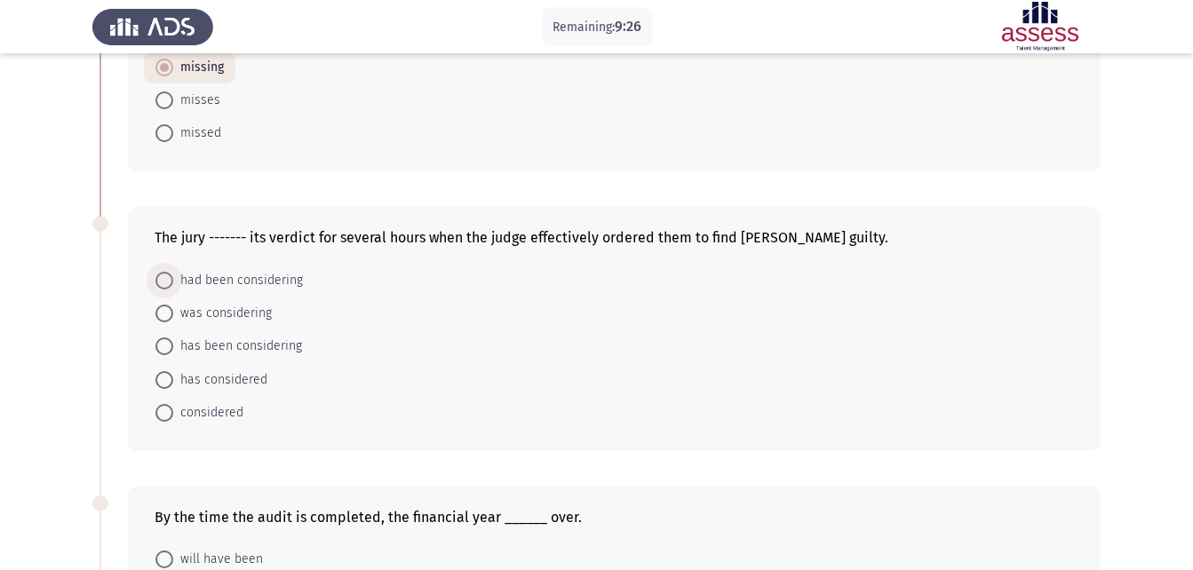
click at [276, 275] on span "had been considering" at bounding box center [238, 280] width 130 height 21
click at [173, 275] on input "had been considering" at bounding box center [164, 281] width 18 height 18
radio input "true"
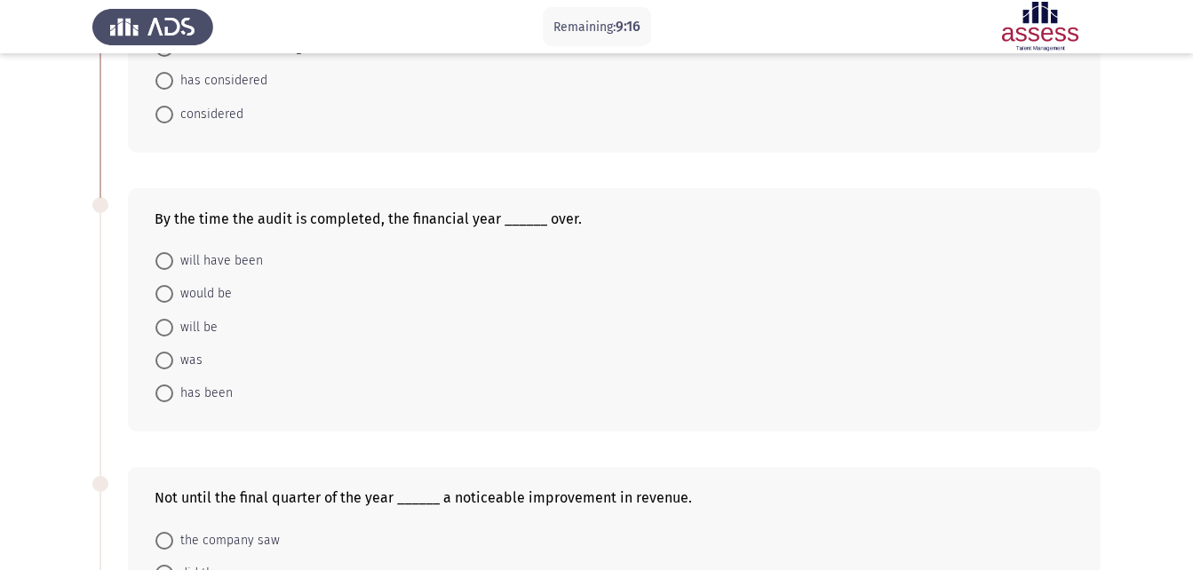
scroll to position [526, 0]
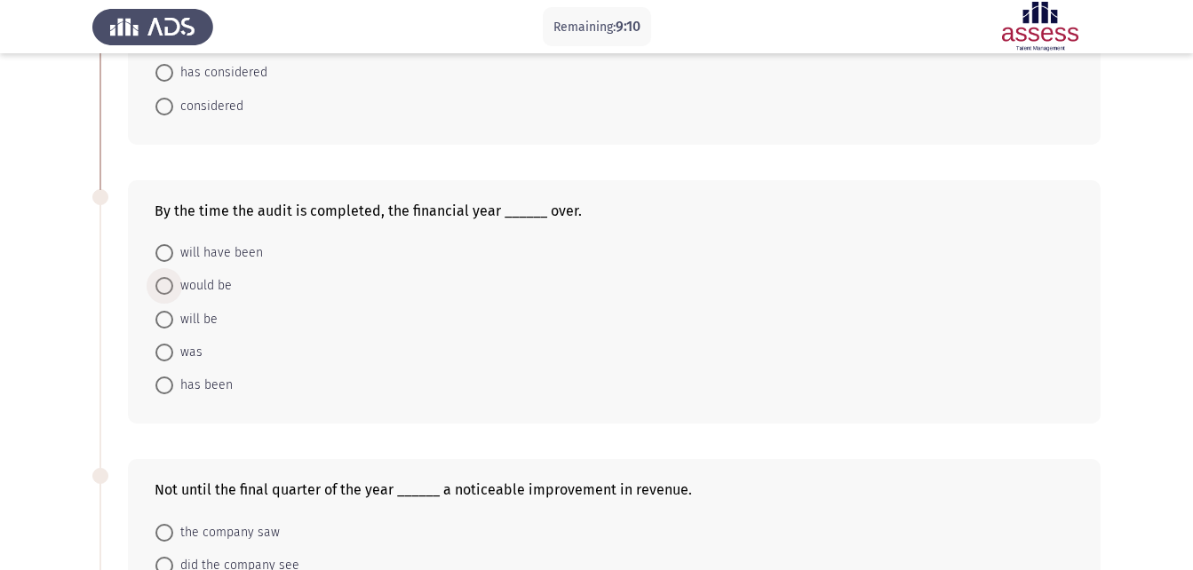
click at [193, 280] on span "would be" at bounding box center [202, 285] width 59 height 21
click at [173, 280] on input "would be" at bounding box center [164, 286] width 18 height 18
radio input "true"
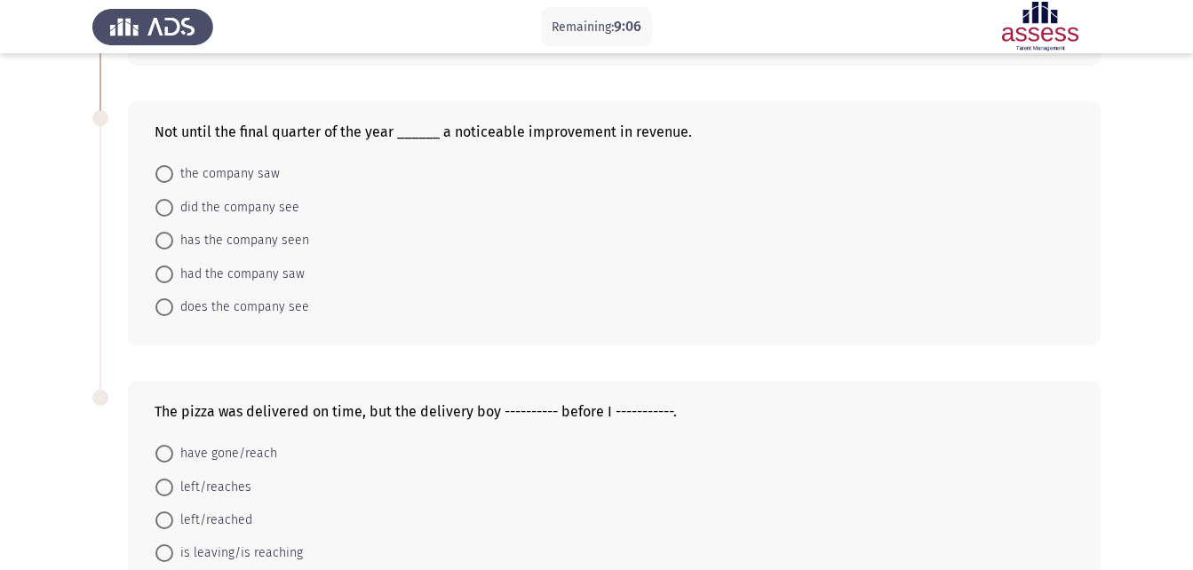
scroll to position [872, 0]
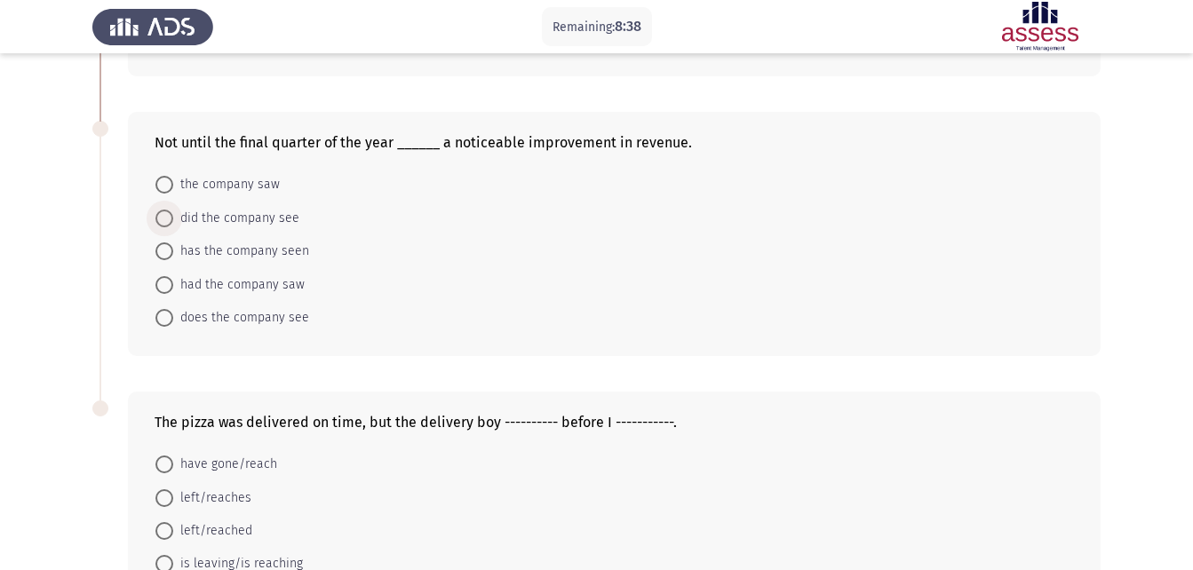
click at [239, 219] on span "did the company see" at bounding box center [236, 218] width 126 height 21
click at [173, 219] on input "did the company see" at bounding box center [164, 219] width 18 height 18
radio input "true"
drag, startPoint x: 1190, startPoint y: 323, endPoint x: 1209, endPoint y: 424, distance: 102.1
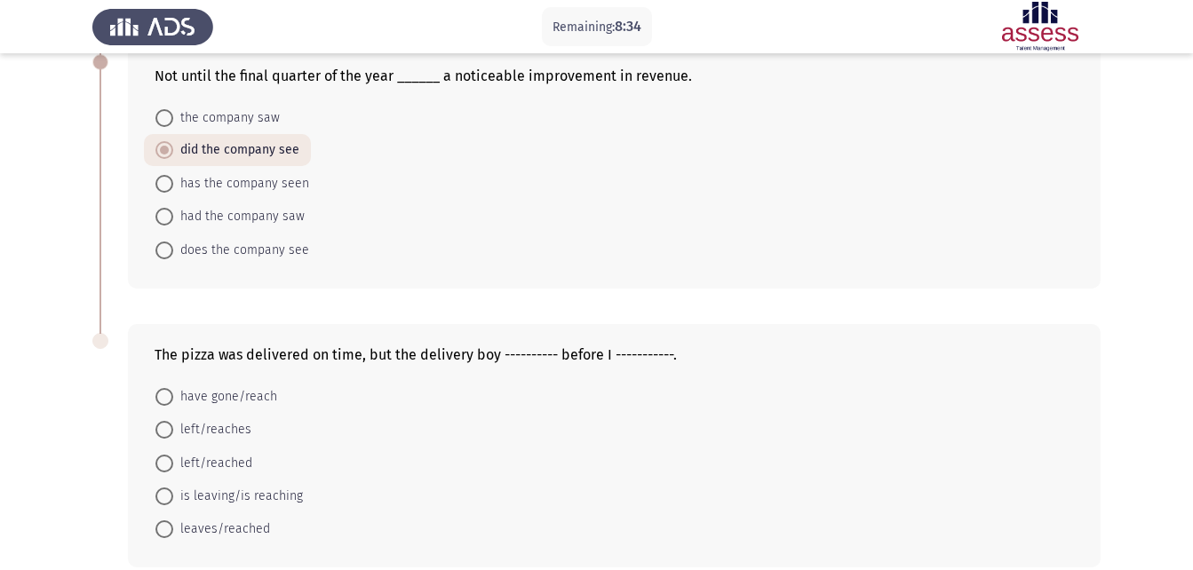
scroll to position [1025, 0]
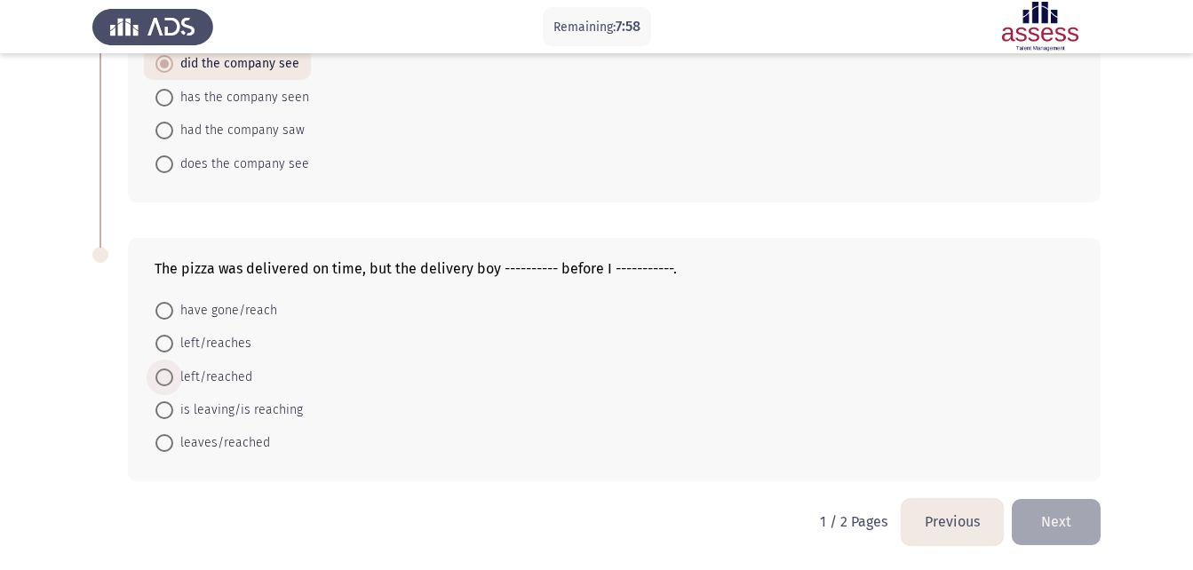
click at [231, 379] on span "left/reached" at bounding box center [212, 377] width 79 height 21
click at [173, 379] on input "left/reached" at bounding box center [164, 378] width 18 height 18
radio input "true"
click at [1062, 529] on button "Next" at bounding box center [1056, 521] width 89 height 45
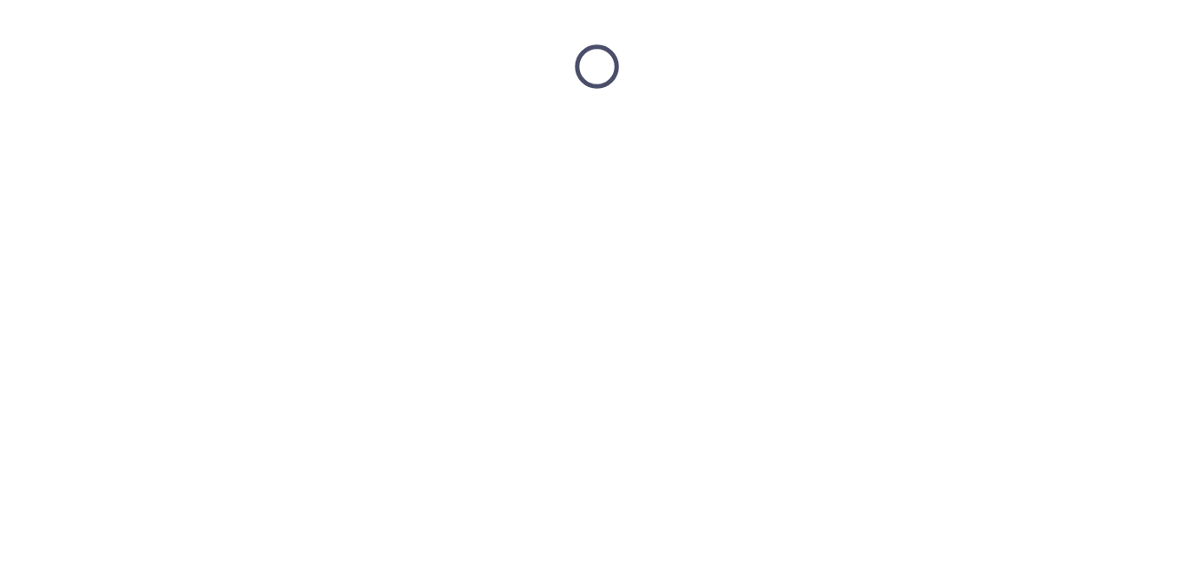
scroll to position [0, 0]
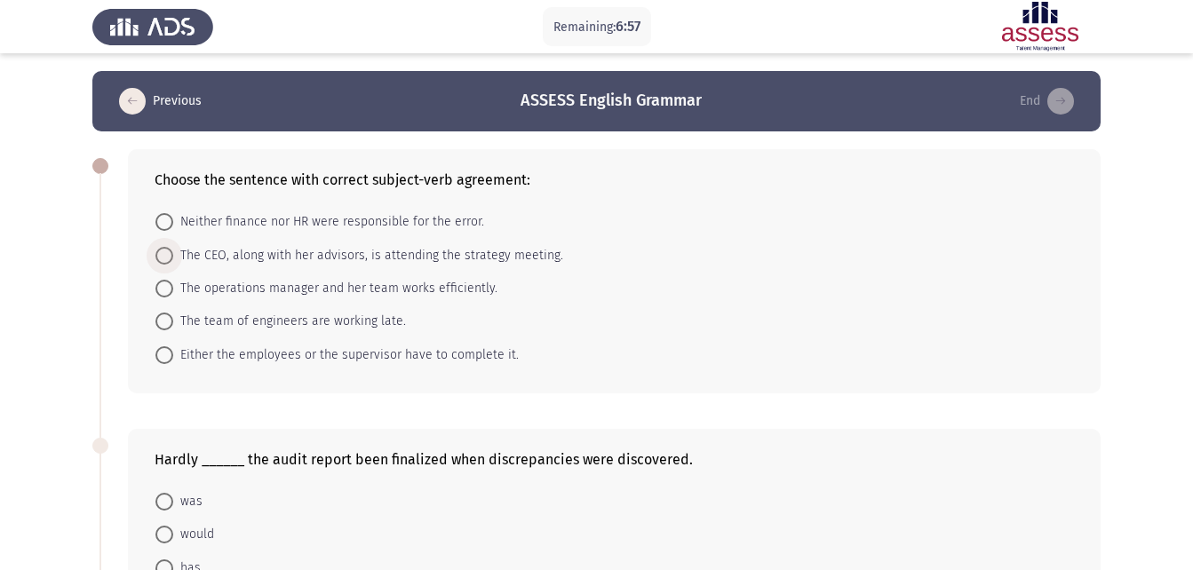
click at [301, 261] on span "The CEO, along with her advisors, is attending the strategy meeting." at bounding box center [368, 255] width 390 height 21
click at [173, 261] on input "The CEO, along with her advisors, is attending the strategy meeting." at bounding box center [164, 256] width 18 height 18
radio input "true"
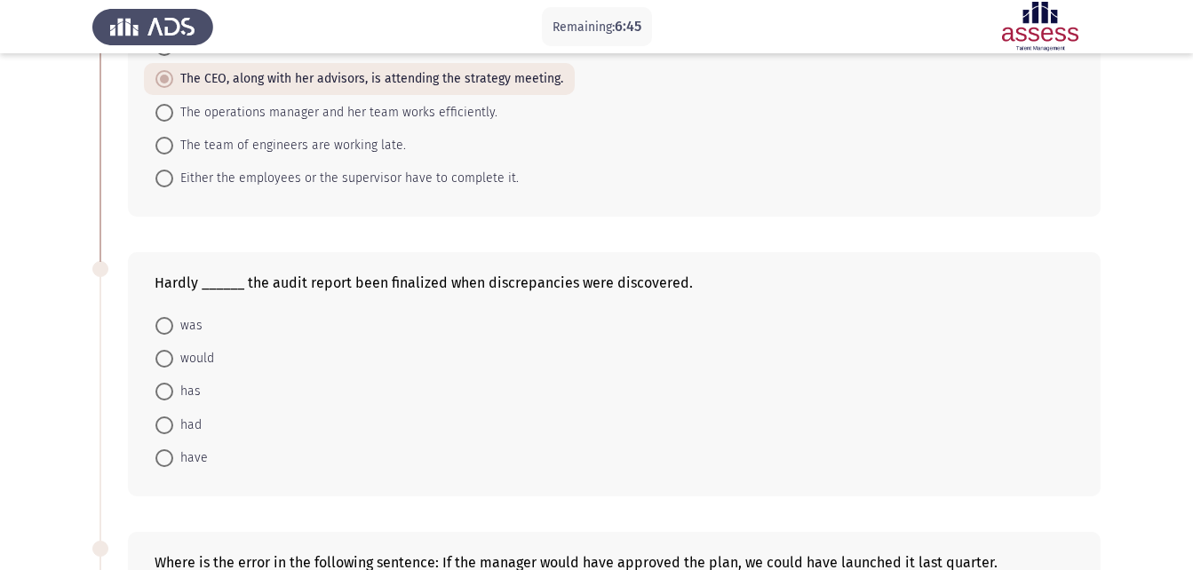
scroll to position [131, 0]
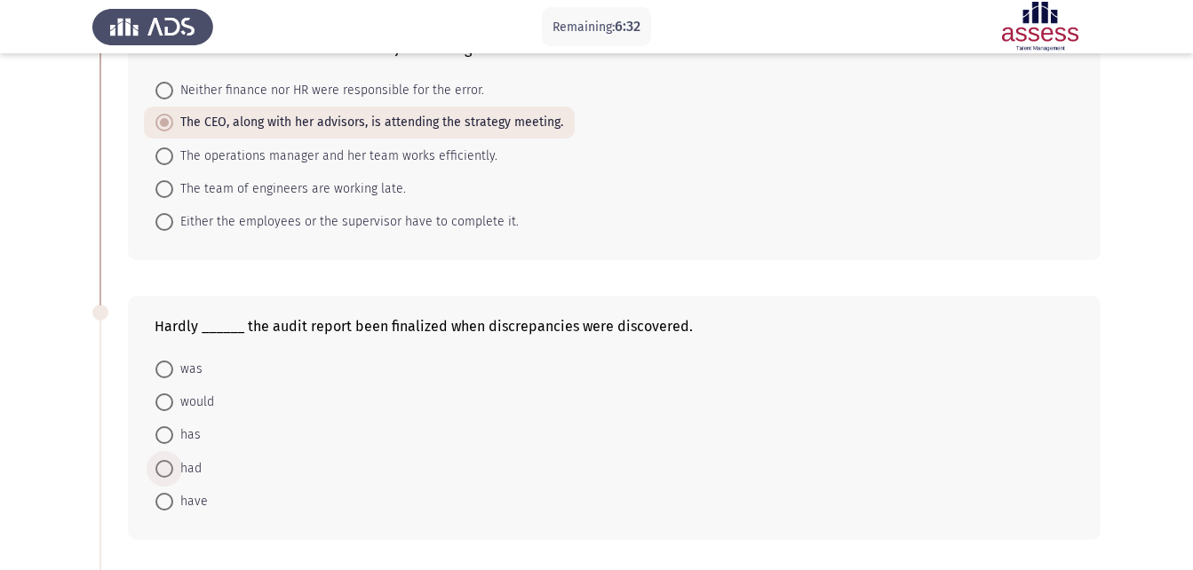
click at [184, 470] on span "had" at bounding box center [187, 468] width 28 height 21
click at [173, 470] on input "had" at bounding box center [164, 469] width 18 height 18
radio input "true"
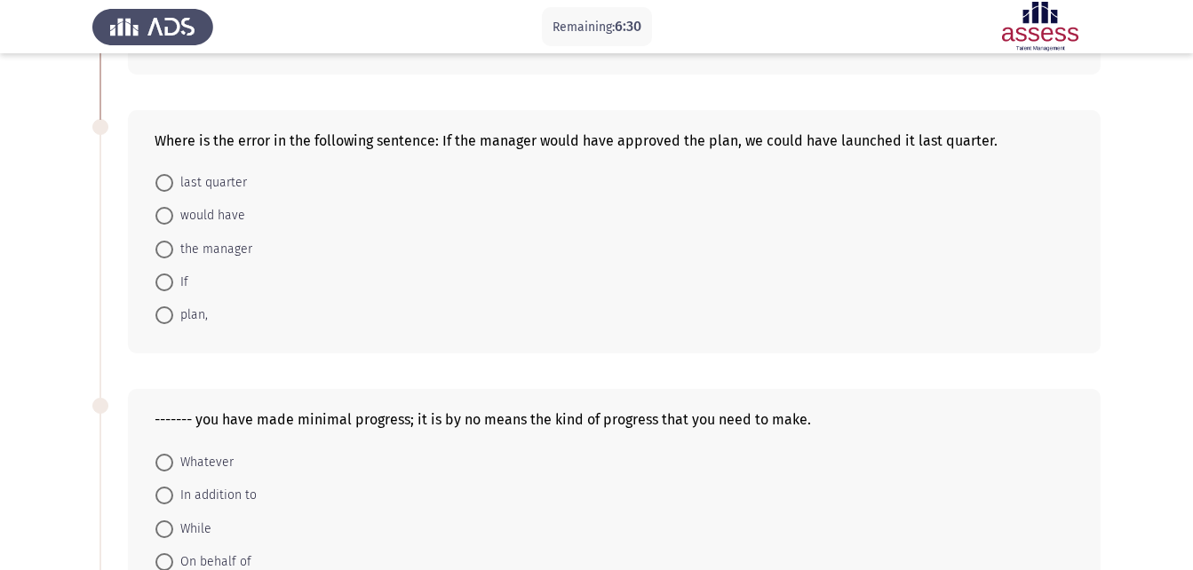
scroll to position [591, 0]
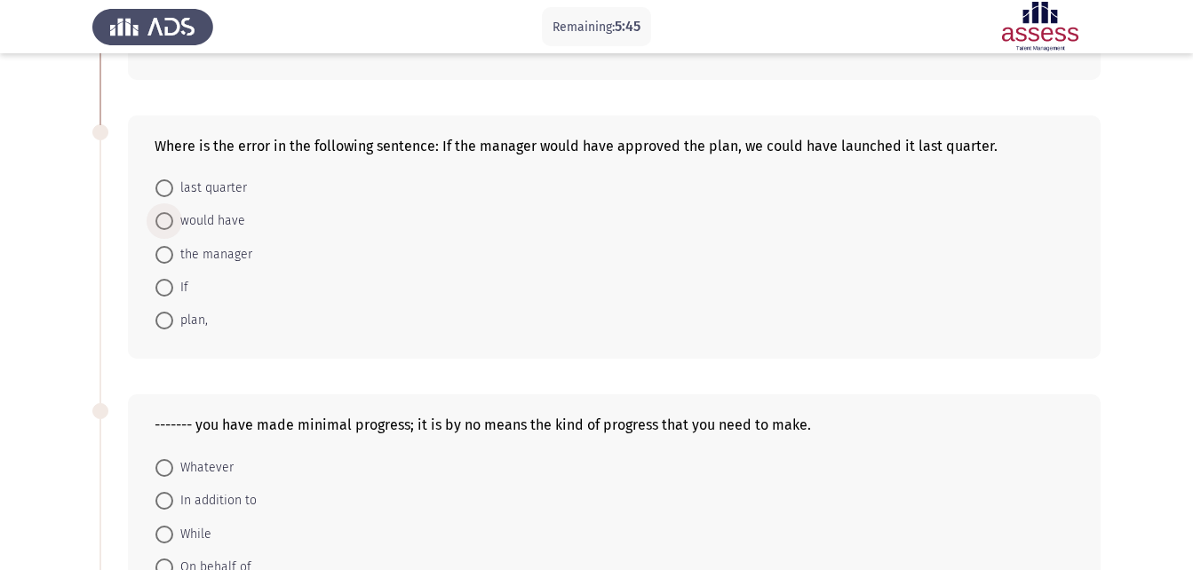
click at [228, 226] on span "would have" at bounding box center [209, 221] width 72 height 21
click at [173, 226] on input "would have" at bounding box center [164, 221] width 18 height 18
radio input "true"
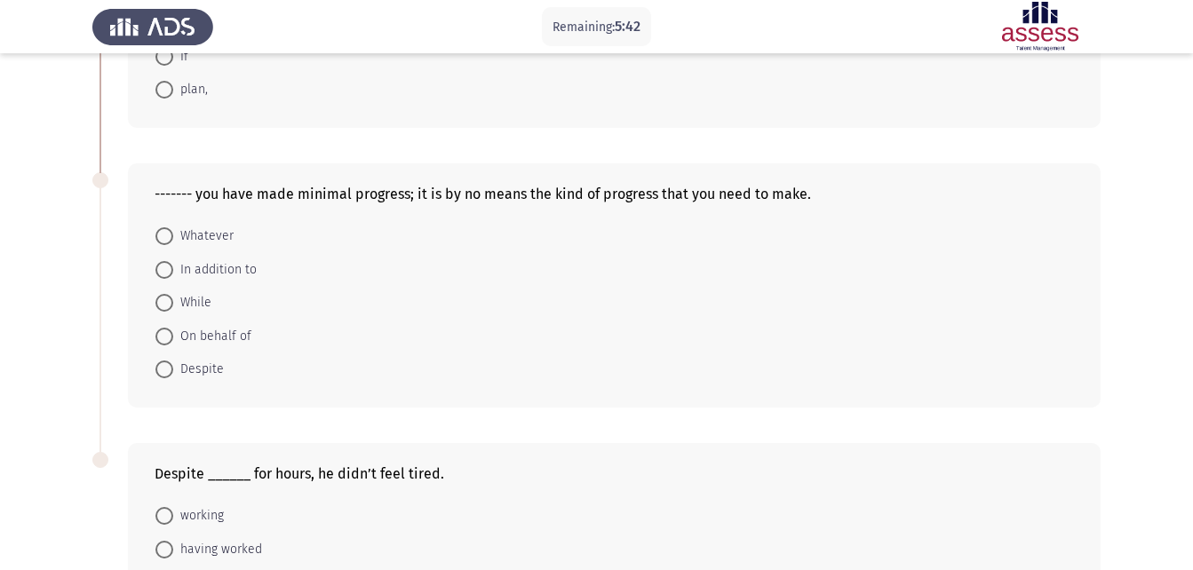
scroll to position [810, 0]
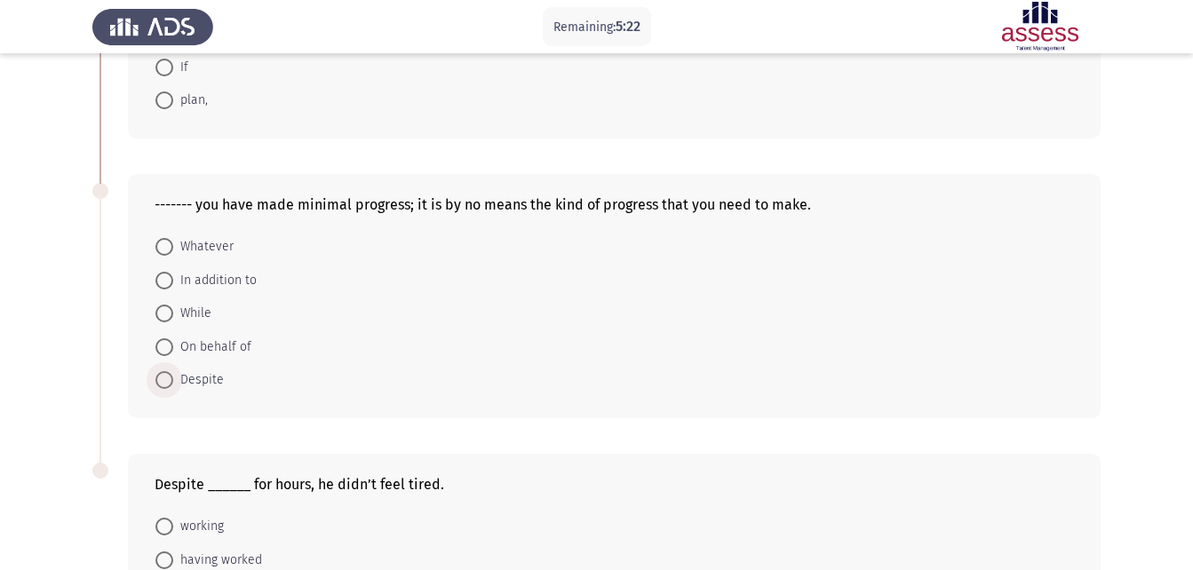
click at [187, 370] on span "Despite" at bounding box center [198, 380] width 51 height 21
click at [173, 371] on input "Despite" at bounding box center [164, 380] width 18 height 18
radio input "true"
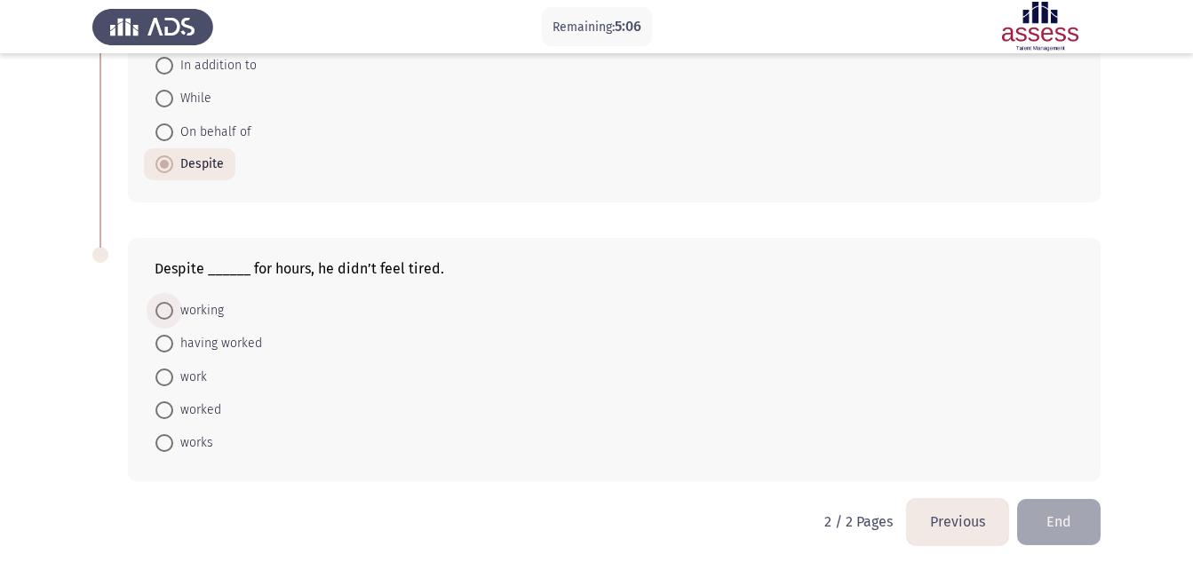
click at [202, 311] on span "working" at bounding box center [198, 310] width 51 height 21
click at [173, 311] on input "working" at bounding box center [164, 311] width 18 height 18
radio input "true"
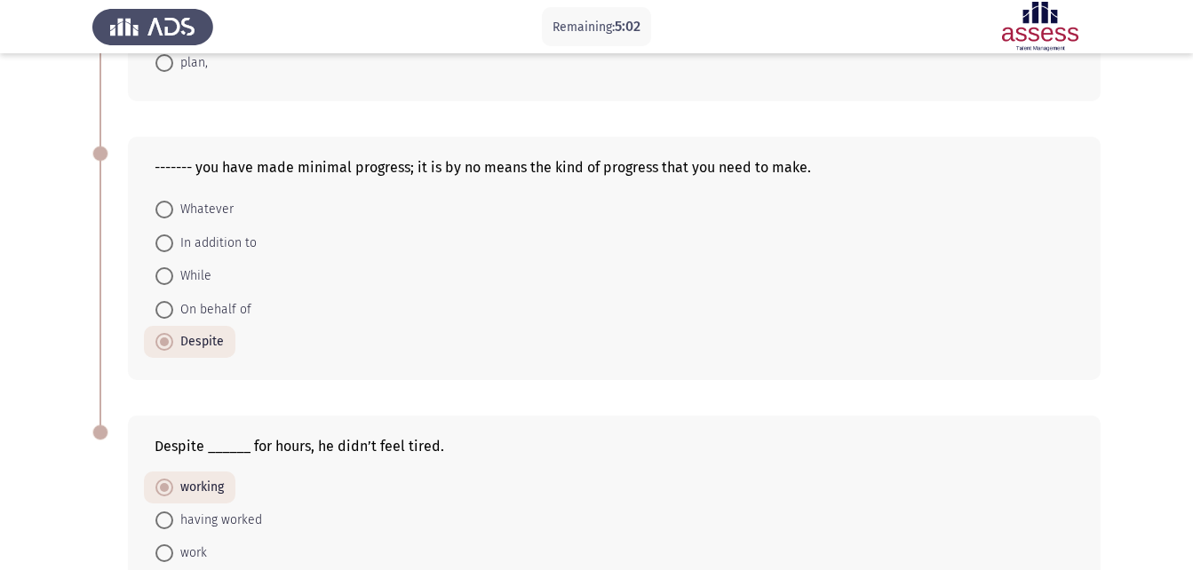
scroll to position [1024, 0]
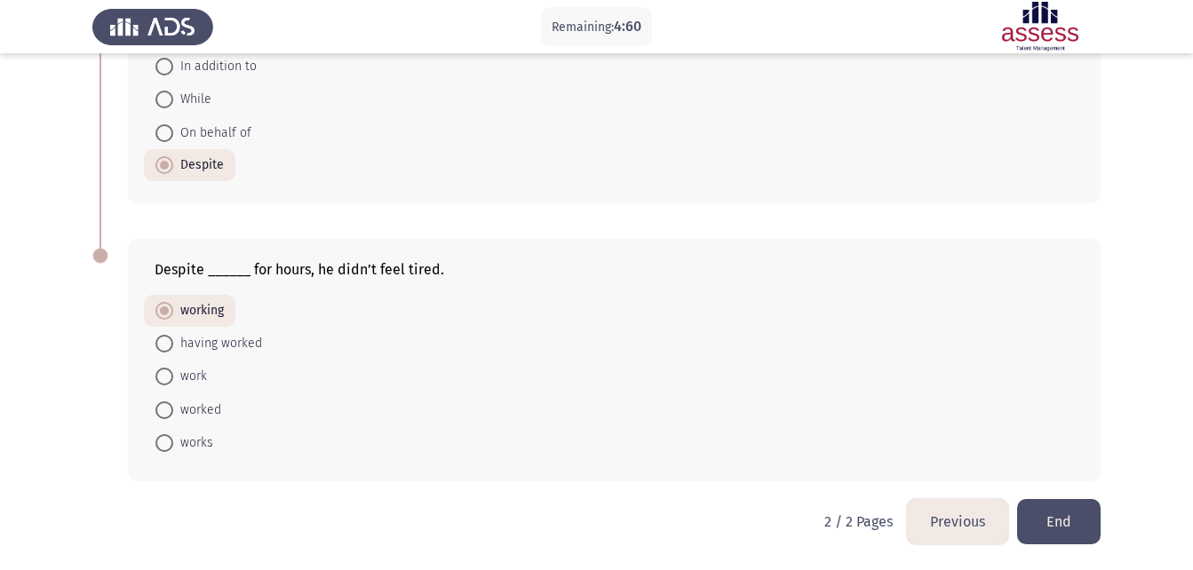
click at [1057, 519] on button "End" at bounding box center [1059, 521] width 84 height 45
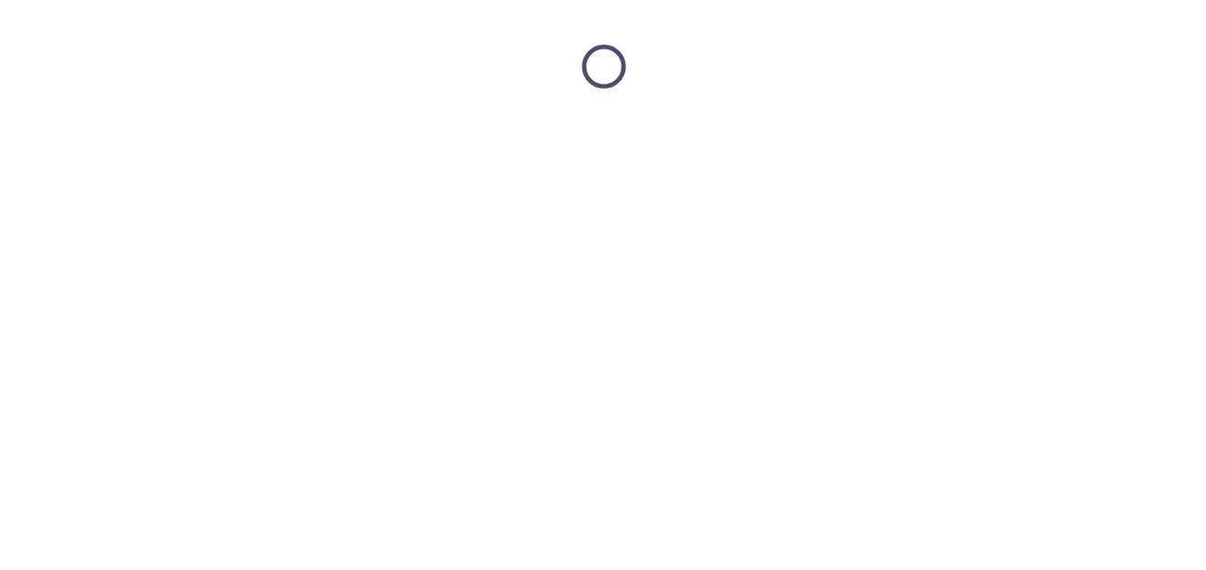
scroll to position [0, 0]
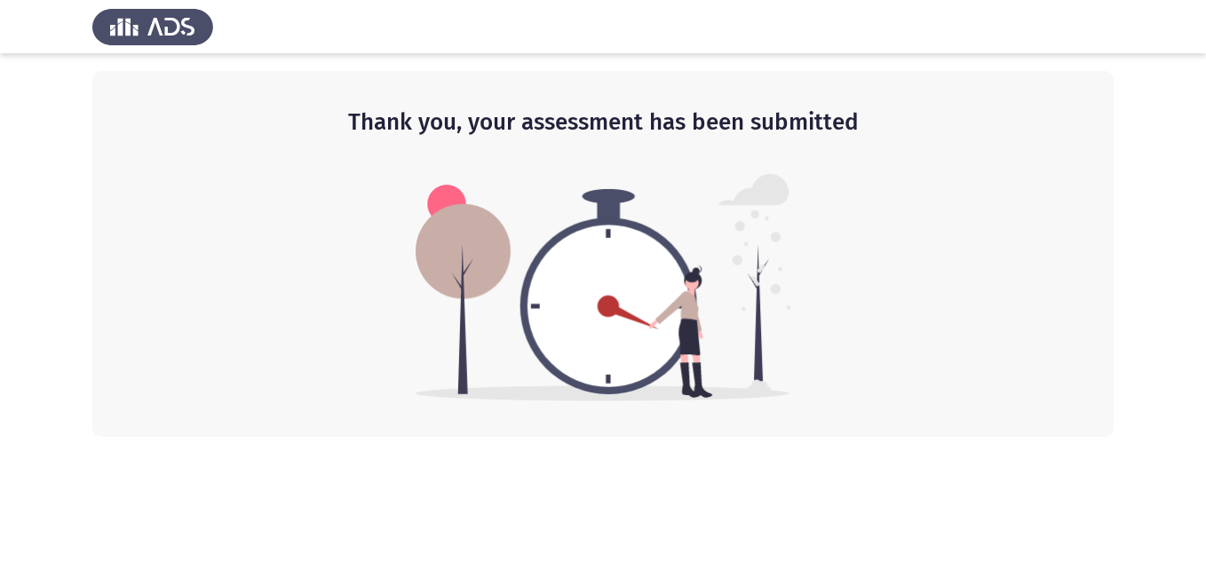
click at [683, 179] on img at bounding box center [604, 287] width 376 height 227
click at [1082, 380] on div "Thank you, your assessment has been submitted" at bounding box center [603, 254] width 1022 height 366
click at [930, 278] on div "Thank you, your assessment has been submitted" at bounding box center [603, 254] width 1022 height 366
